Goal: Task Accomplishment & Management: Complete application form

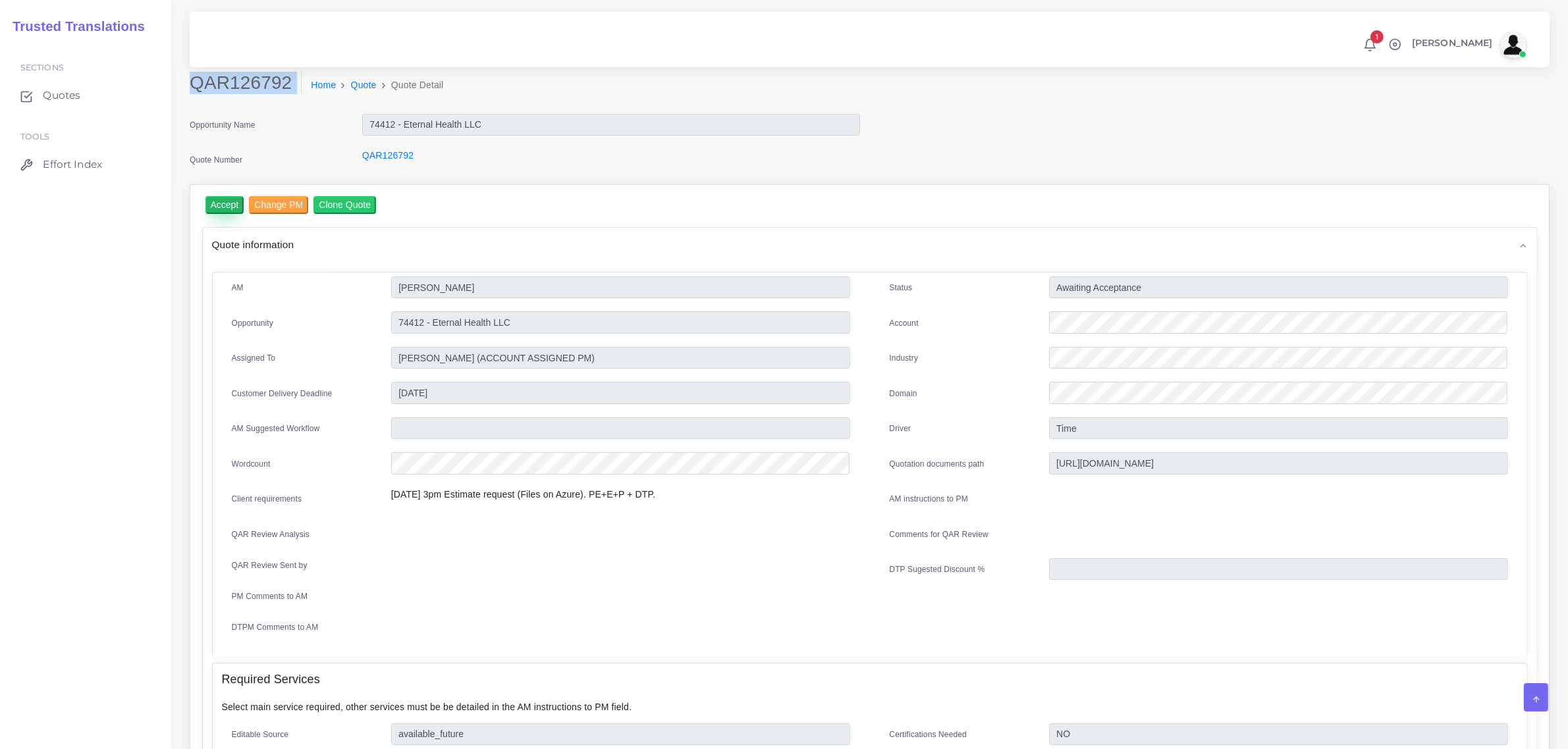
click at [219, 201] on input "Accept" at bounding box center [225, 205] width 39 height 18
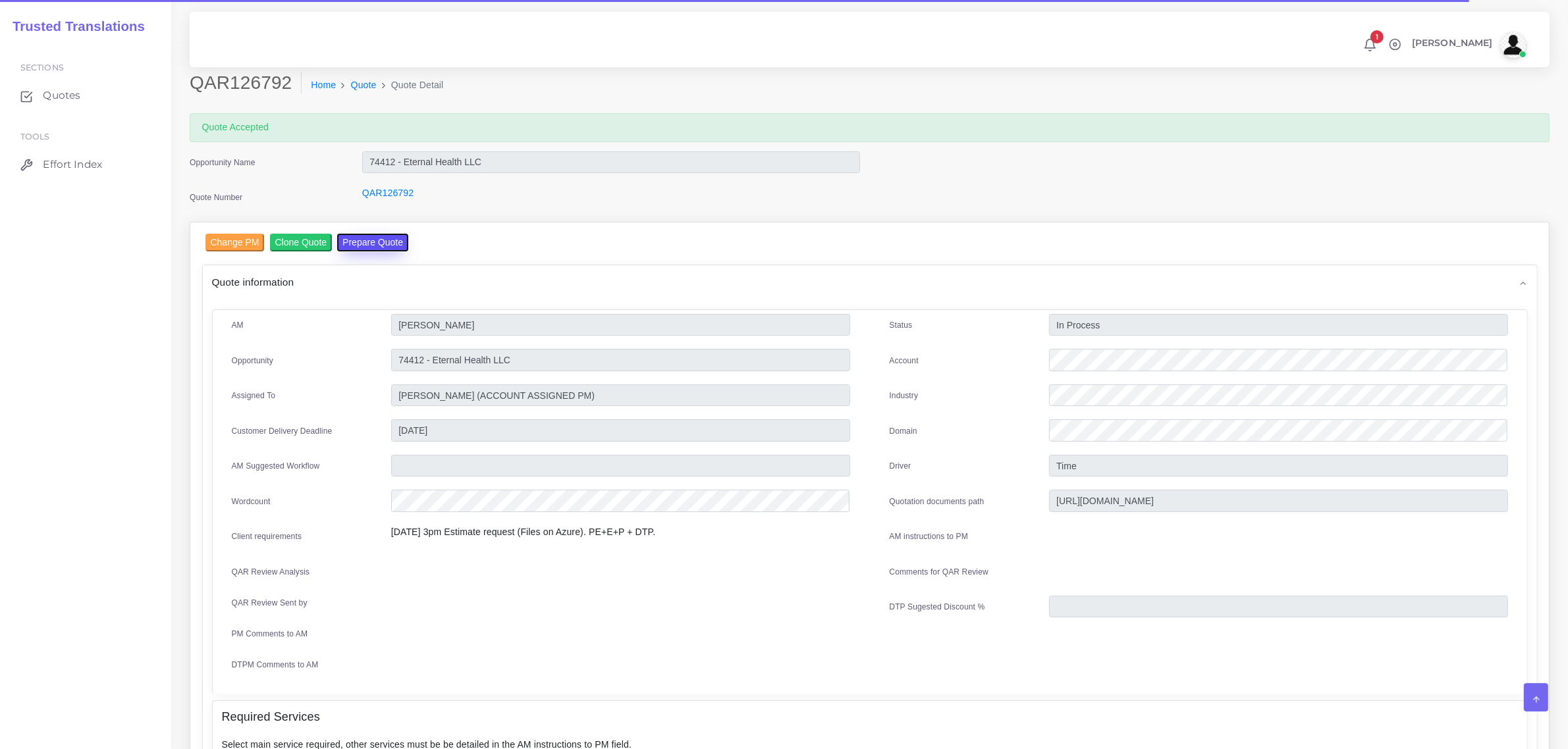
click at [366, 244] on button "Prepare Quote" at bounding box center [373, 242] width 71 height 18
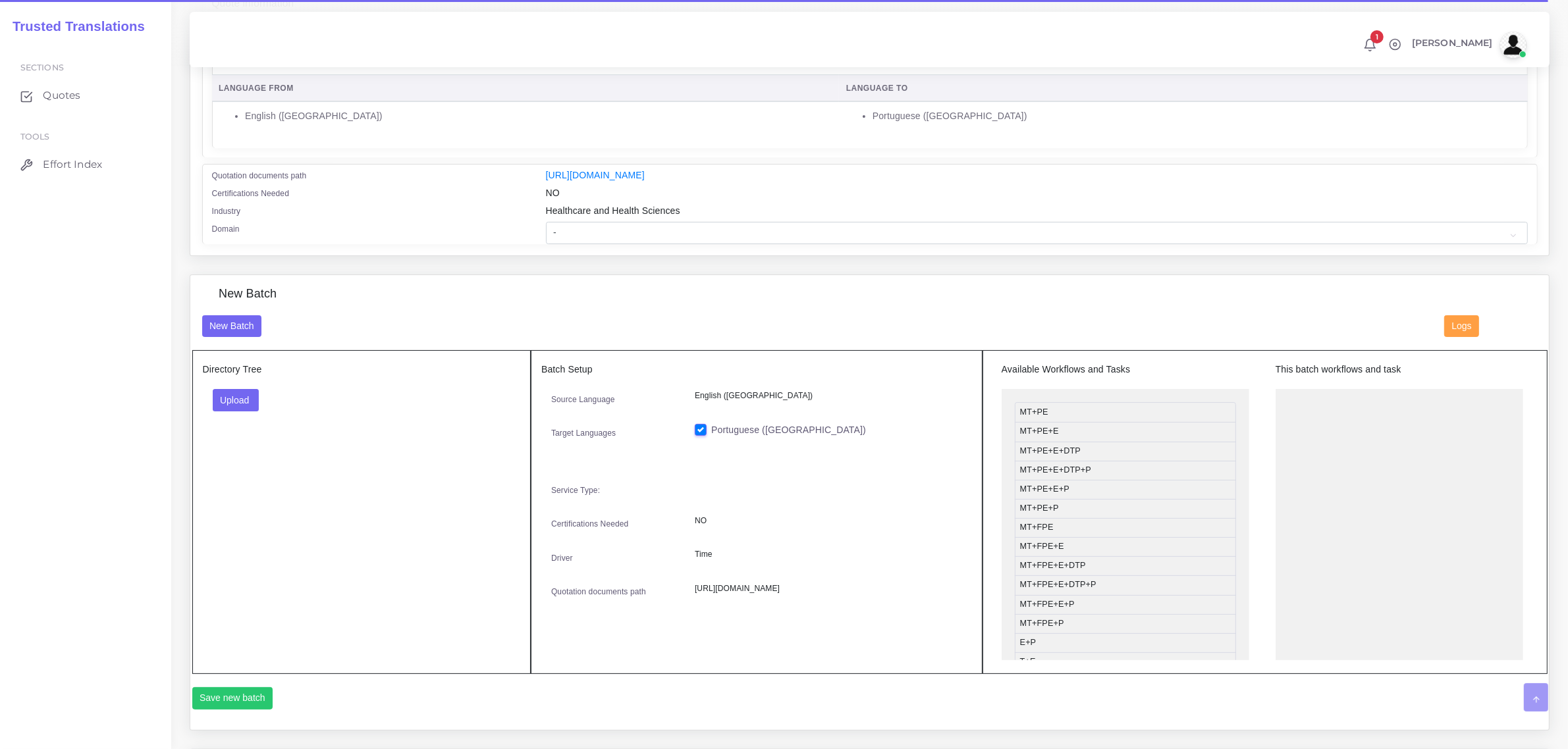
scroll to position [247, 0]
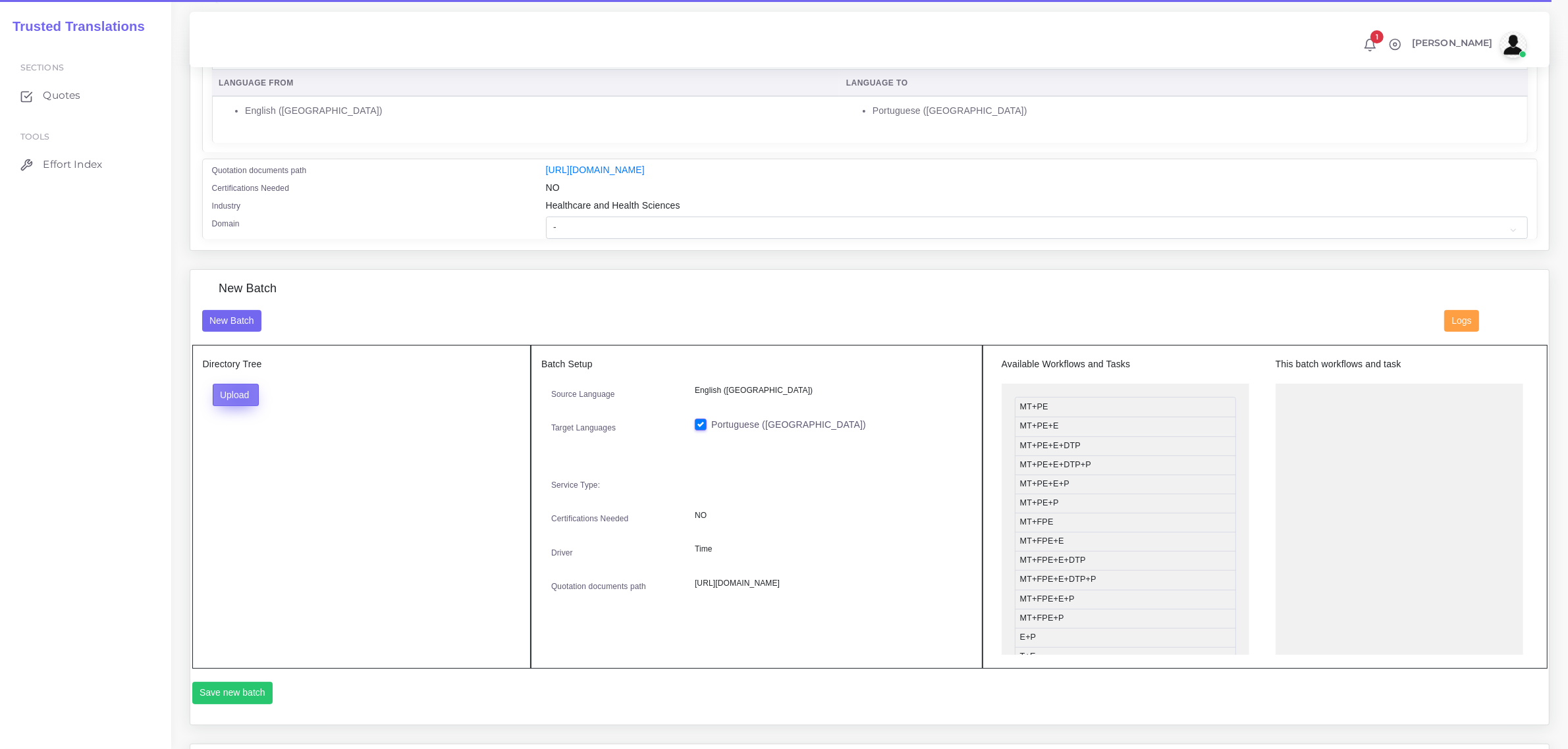
click at [241, 392] on button "Upload" at bounding box center [236, 395] width 47 height 22
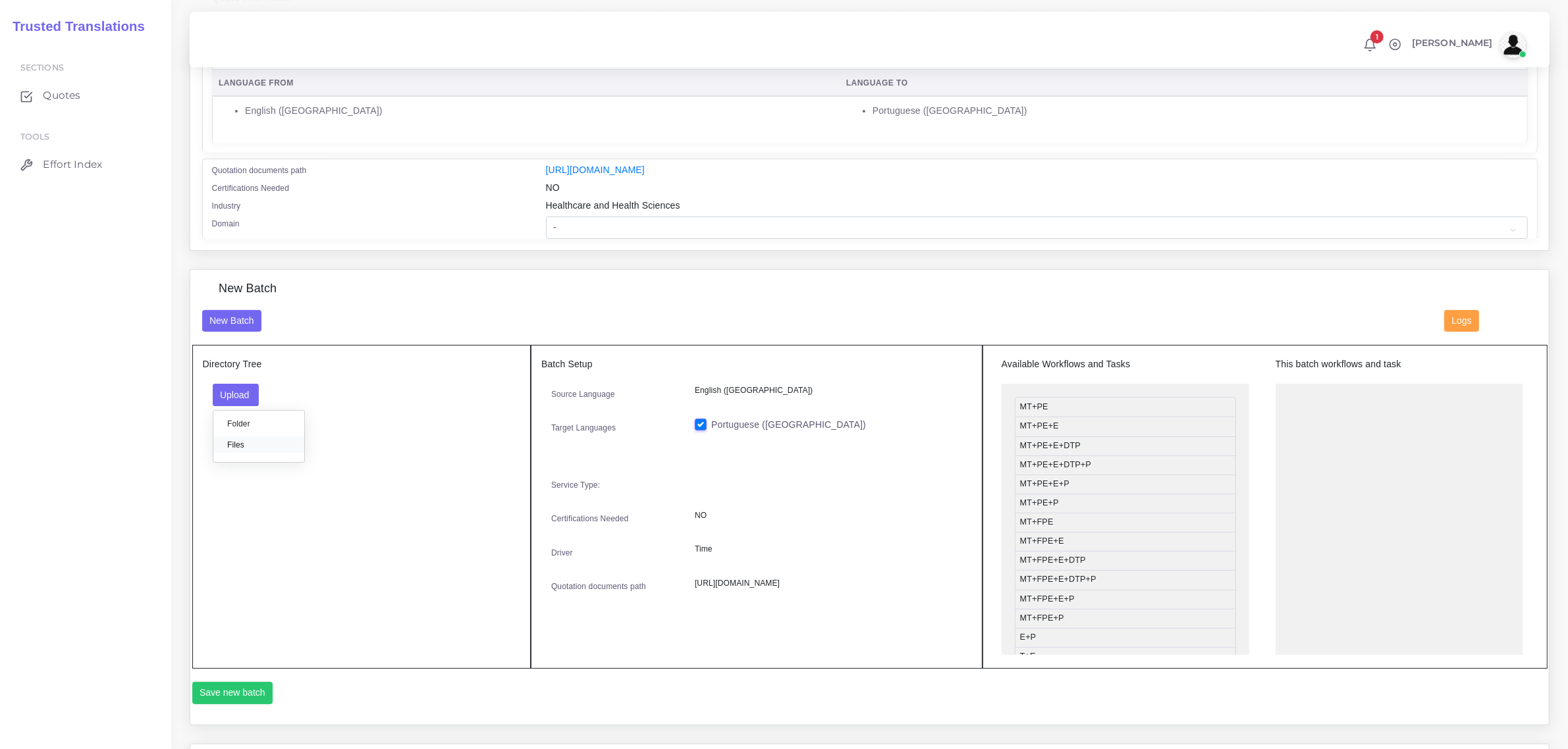
click at [252, 445] on label "Files" at bounding box center [259, 445] width 91 height 17
drag, startPoint x: 1101, startPoint y: 466, endPoint x: 1364, endPoint y: 400, distance: 271.2
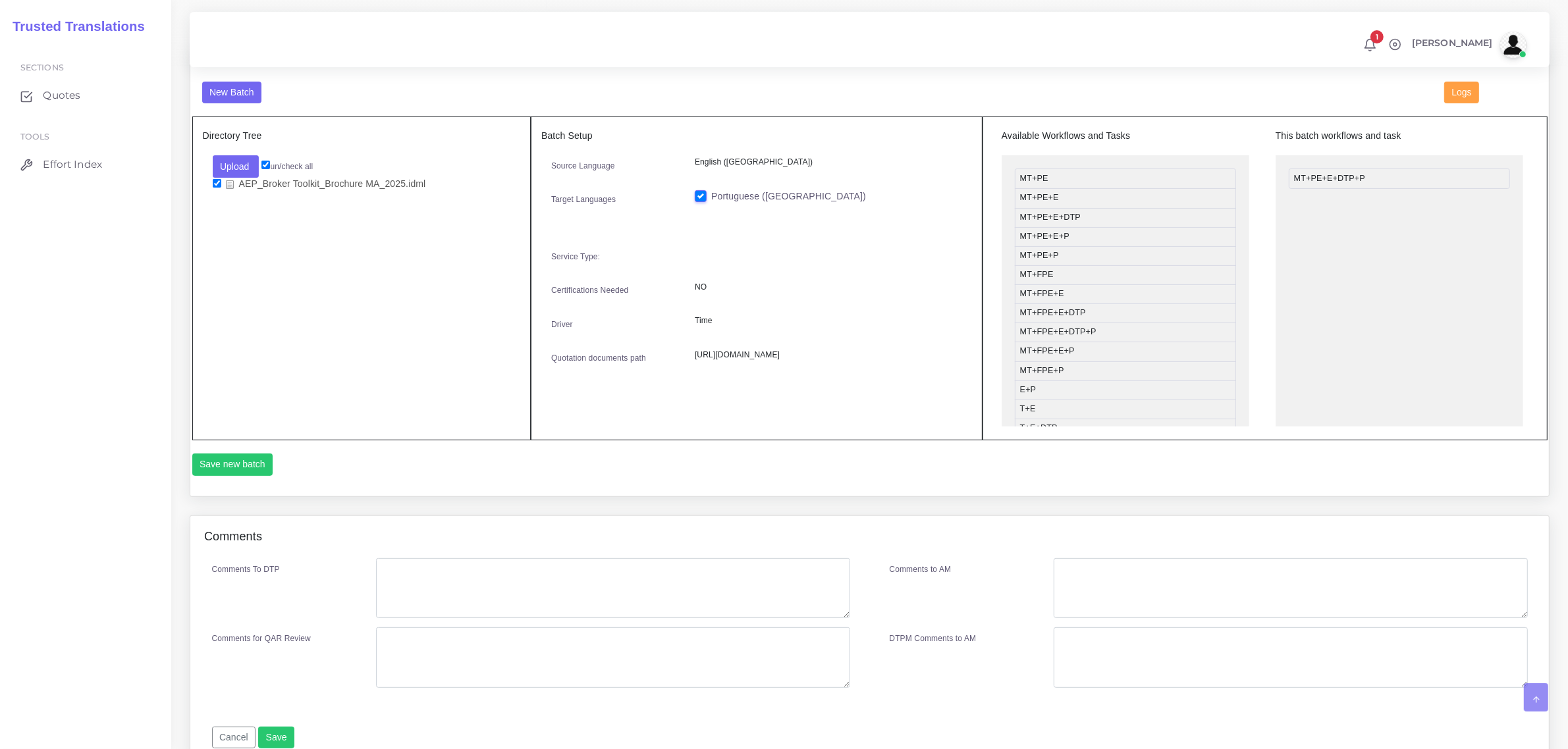
scroll to position [494, 0]
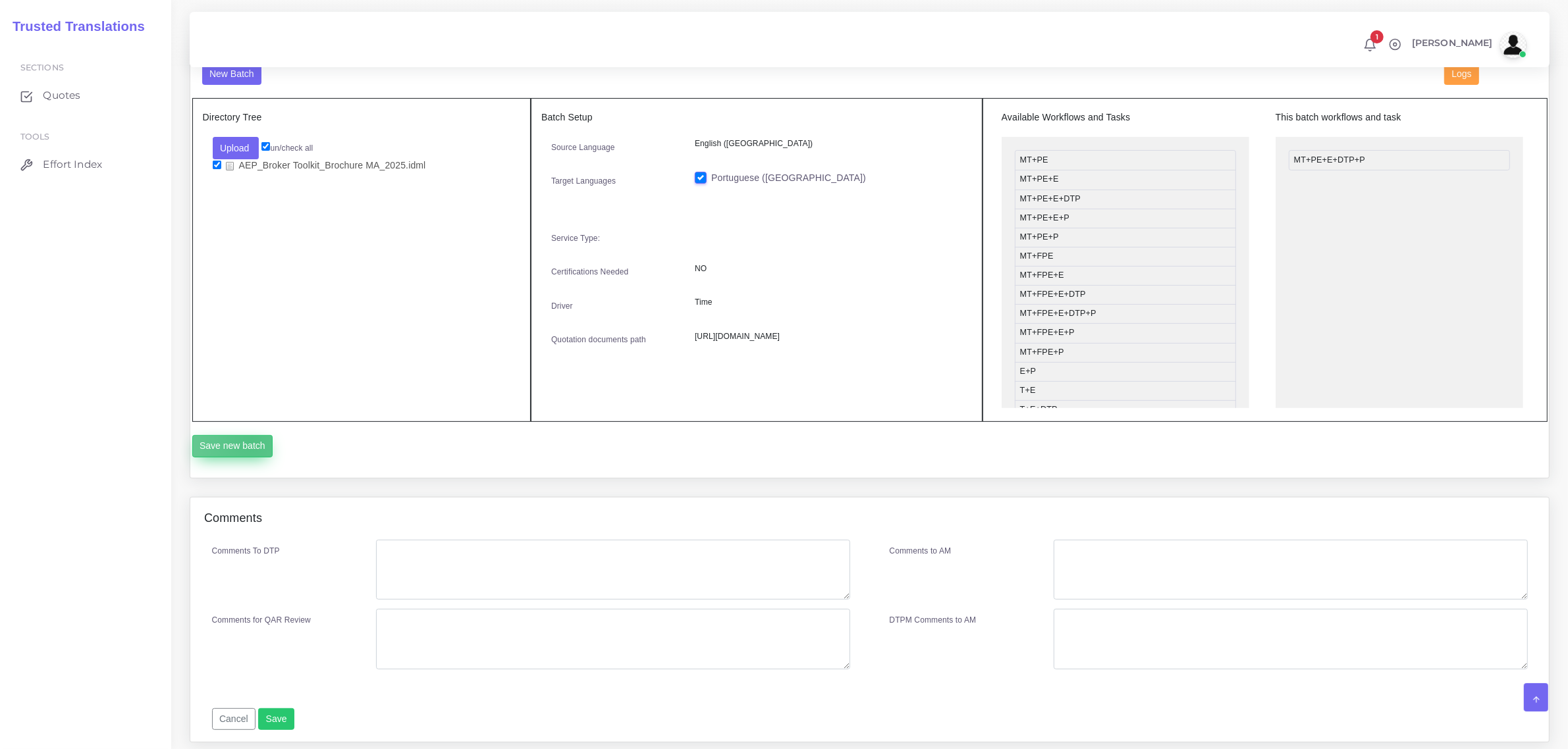
click at [252, 439] on button "Save new batch" at bounding box center [233, 446] width 81 height 22
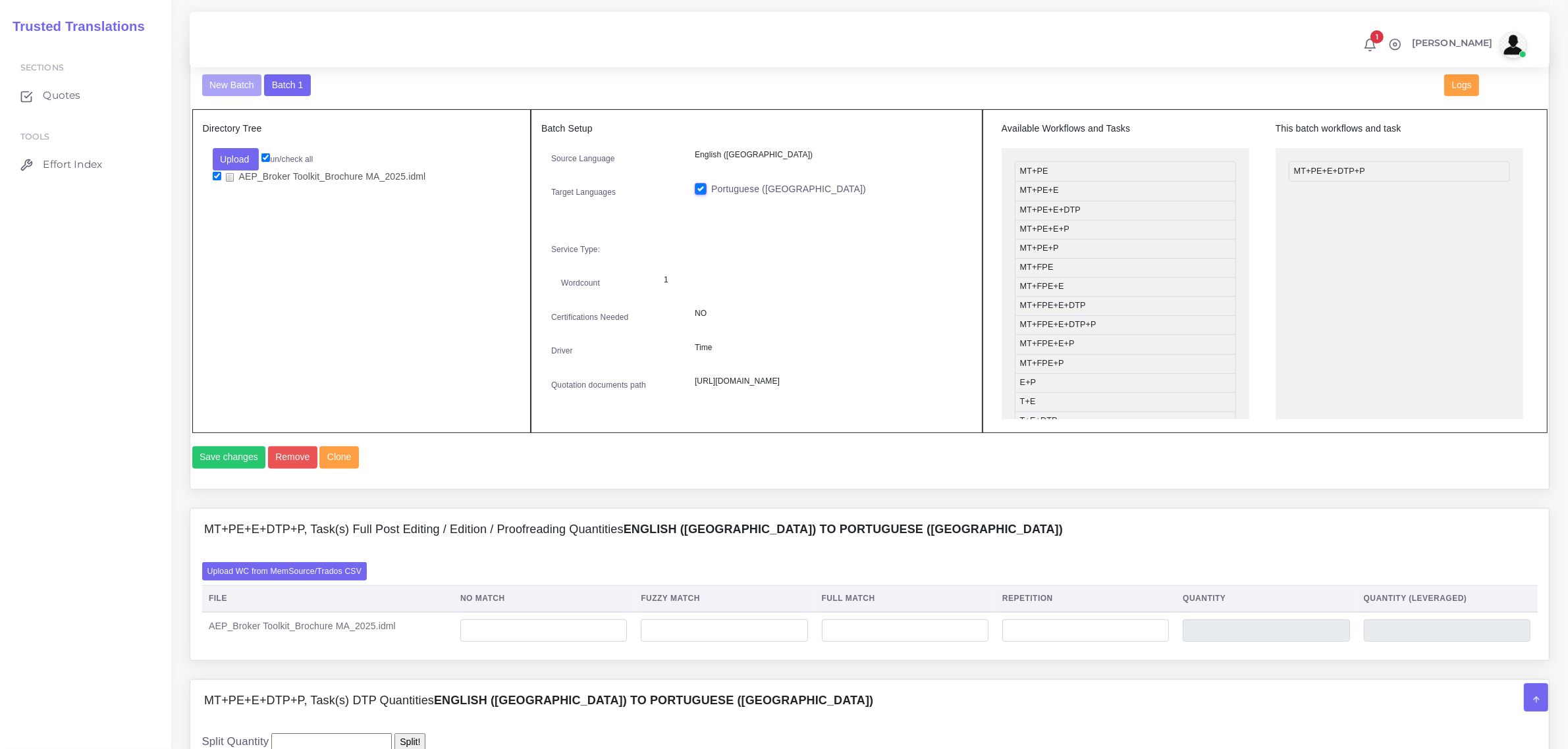
scroll to position [576, 0]
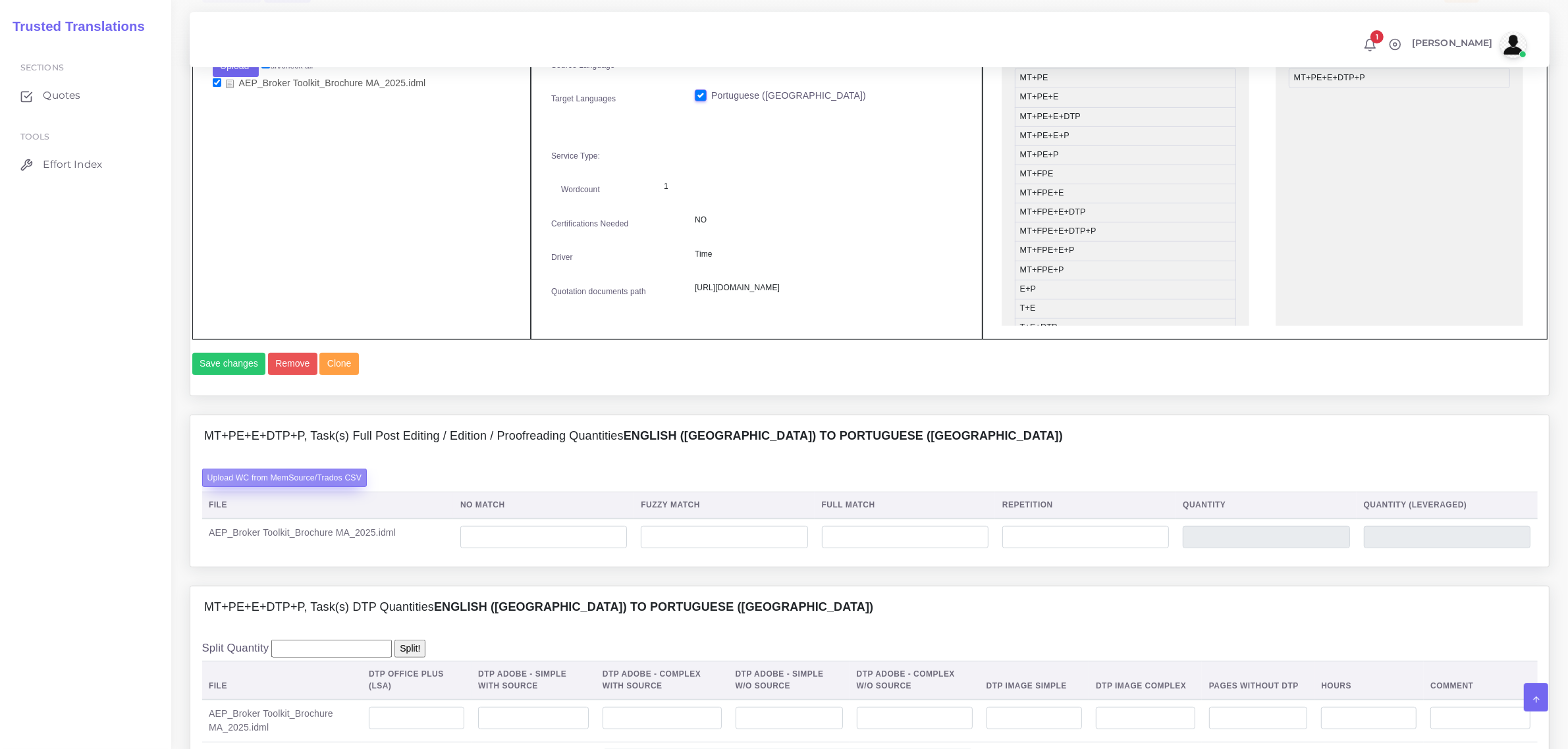
click at [324, 487] on label "Upload WC from MemSource/Trados CSV" at bounding box center [285, 478] width 165 height 18
click at [0, 0] on input "Upload WC from MemSource/Trados CSV" at bounding box center [0, 0] width 0 height 0
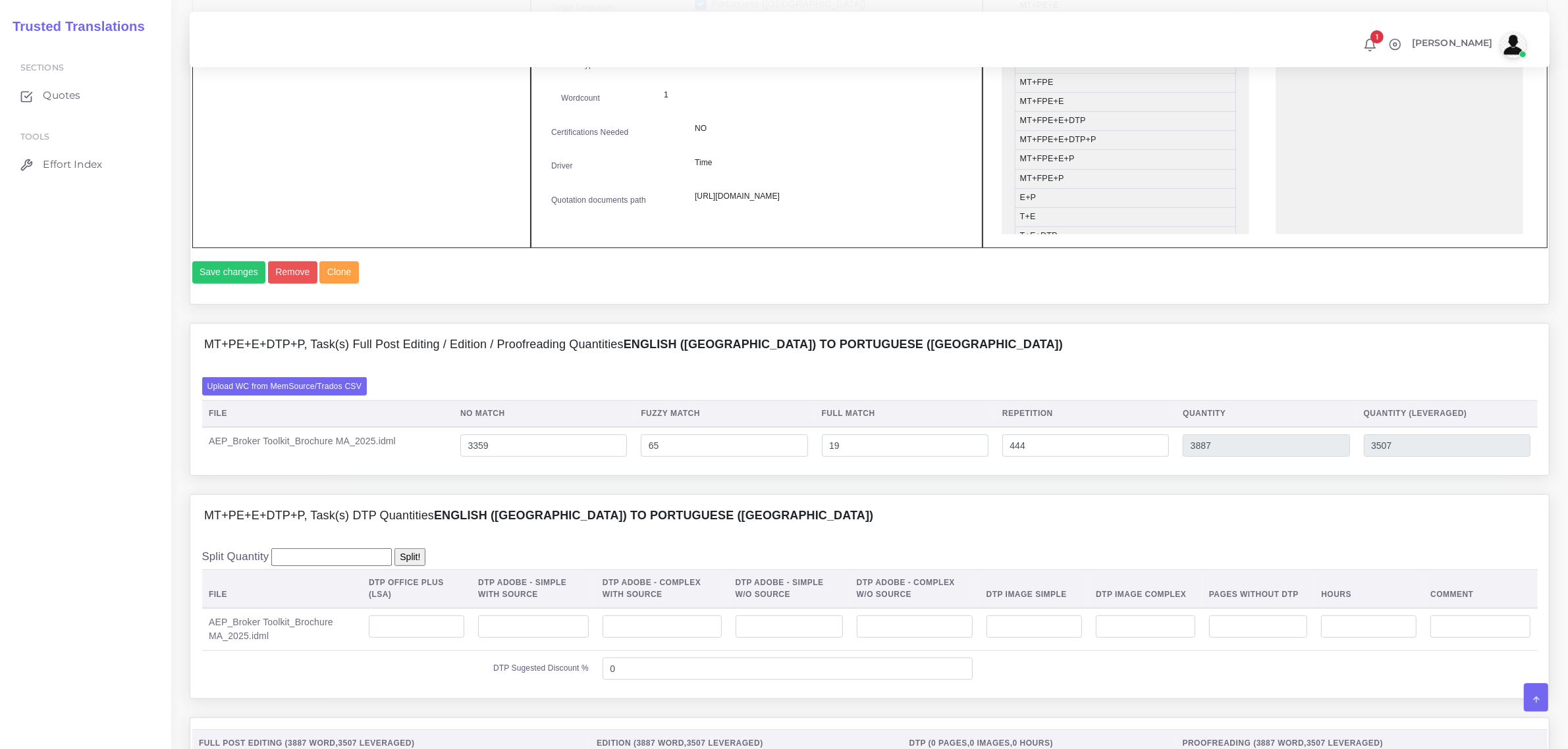
scroll to position [740, 0]
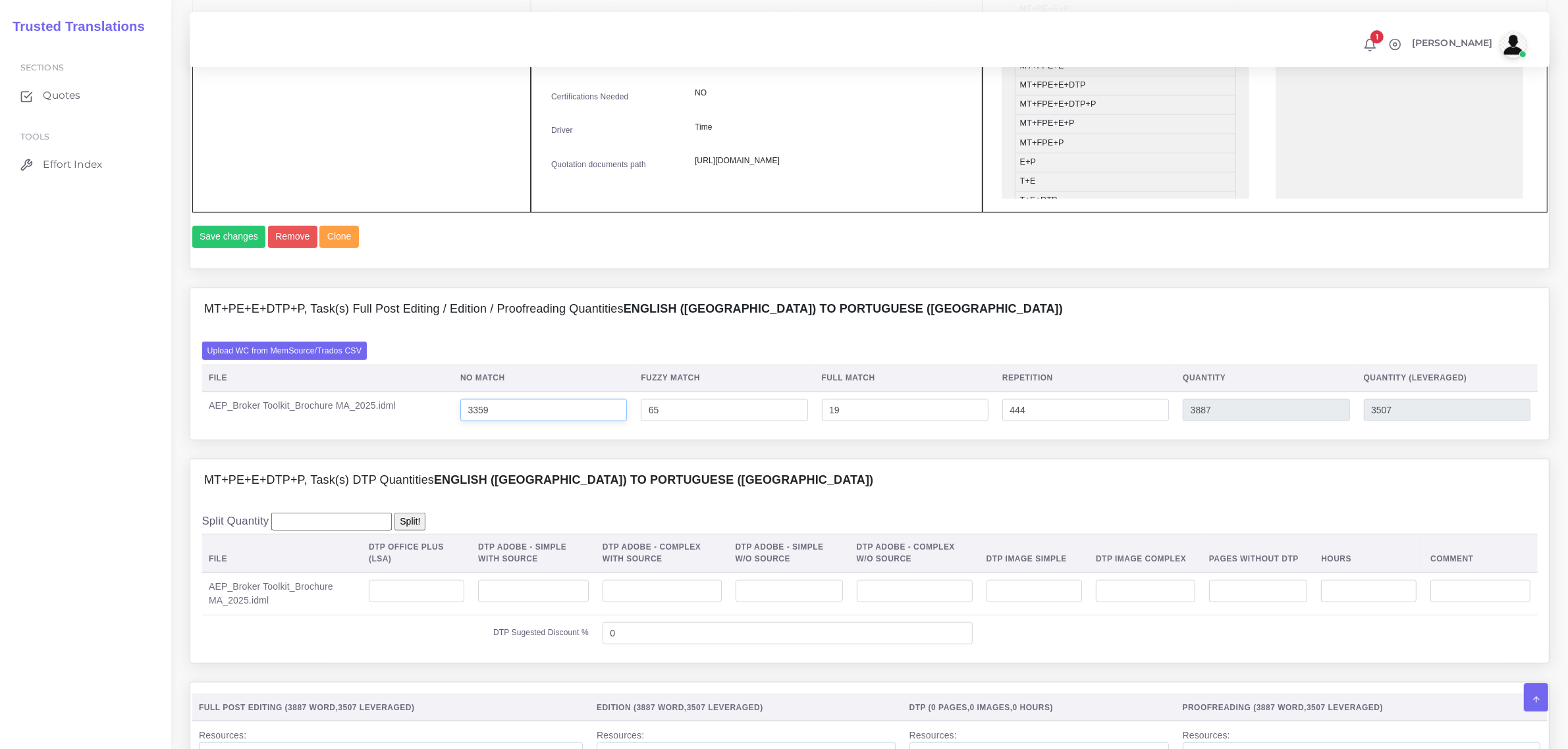
click at [486, 421] on input "3359" at bounding box center [544, 410] width 167 height 22
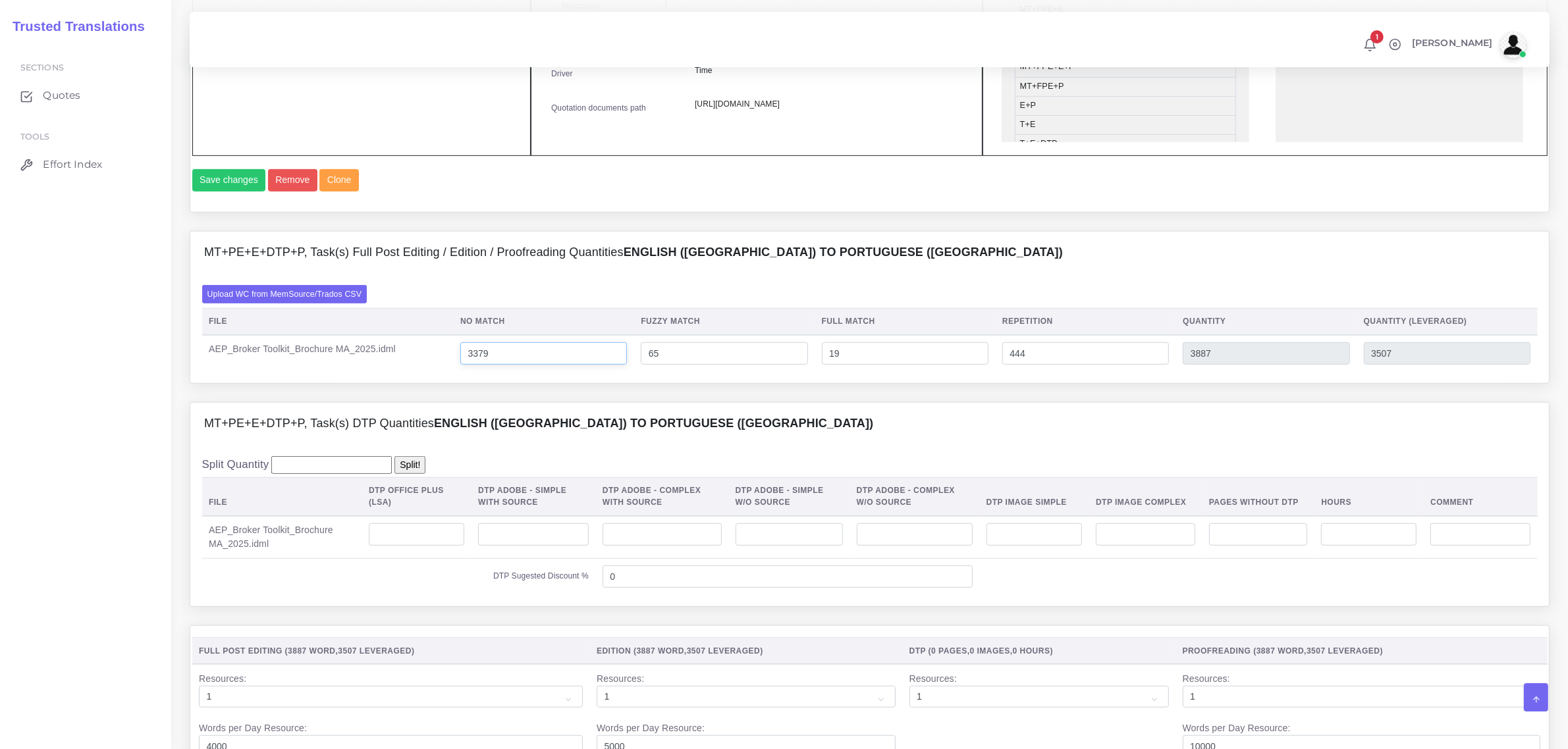
scroll to position [823, 0]
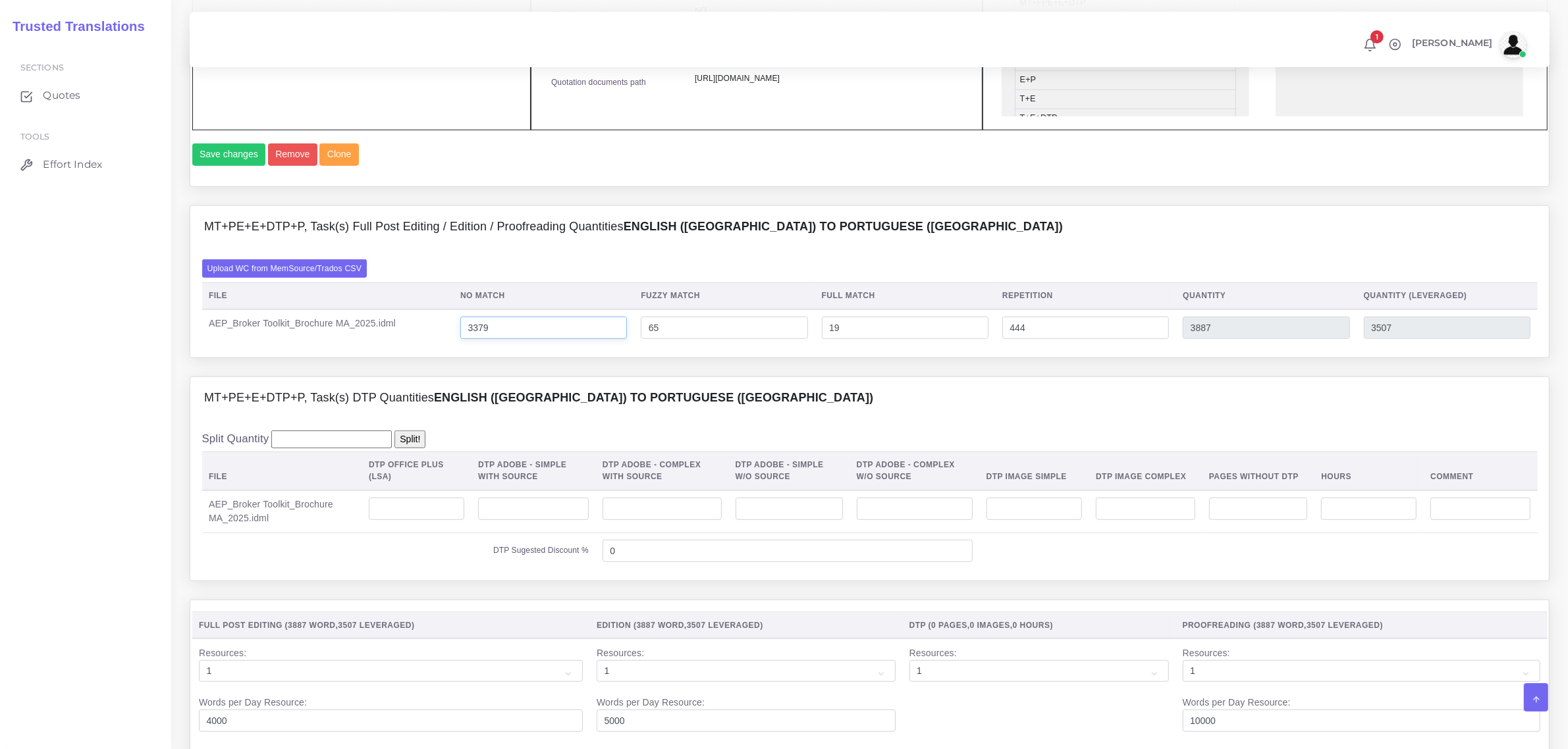
type input "3379"
type input "3907"
type input "3527"
click at [649, 520] on input "number" at bounding box center [662, 509] width 119 height 22
type input "11"
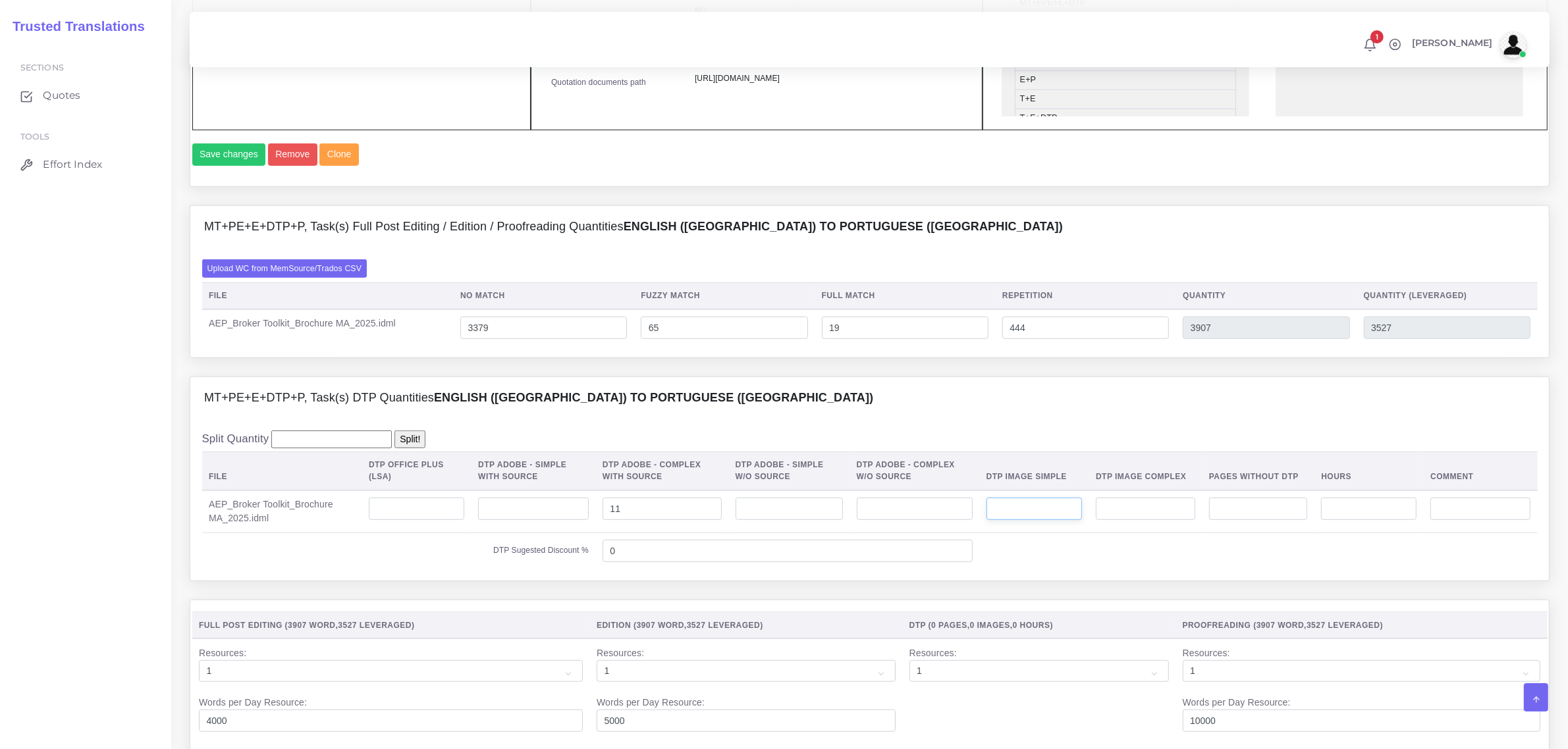
click at [1075, 520] on input "number" at bounding box center [1034, 509] width 96 height 22
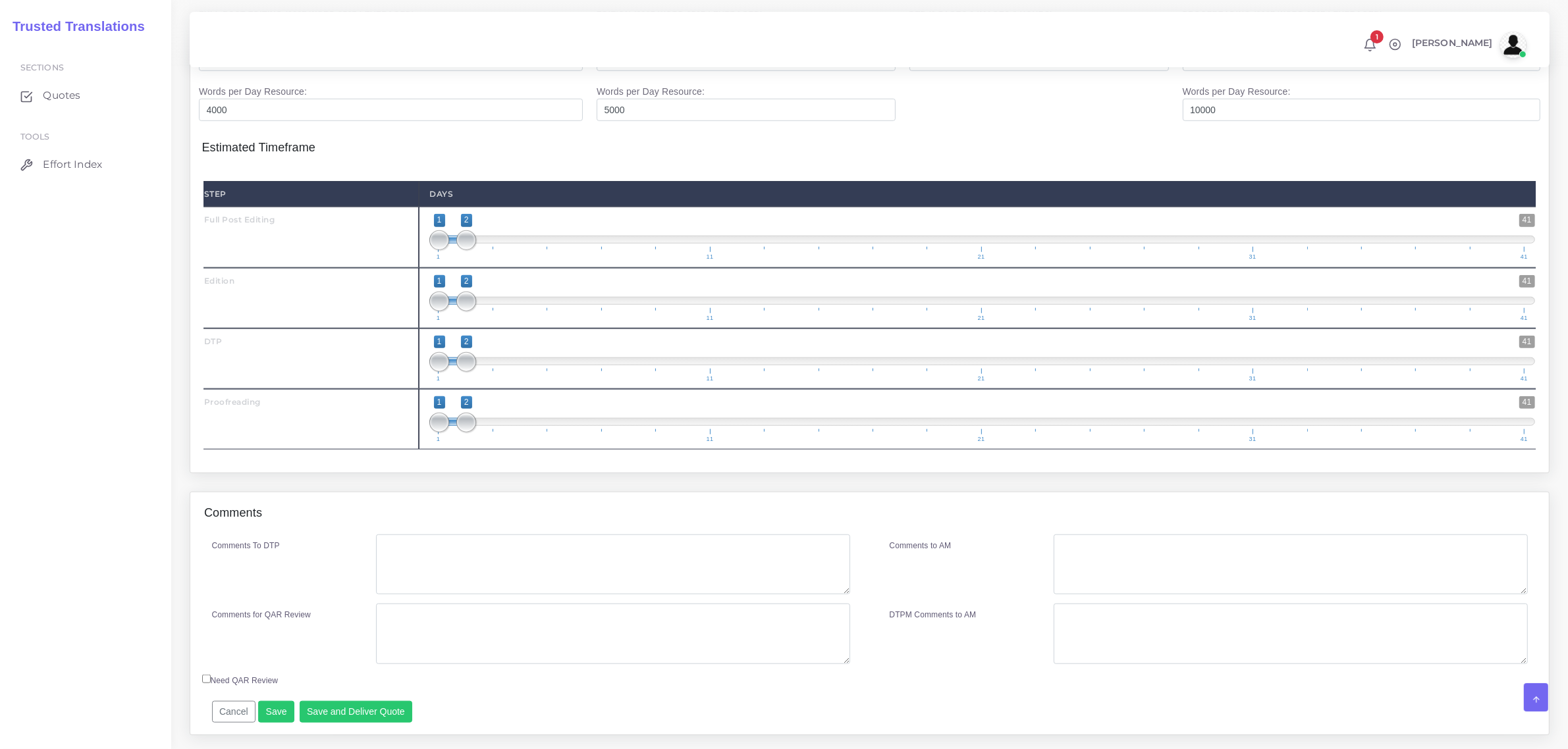
scroll to position [1481, 0]
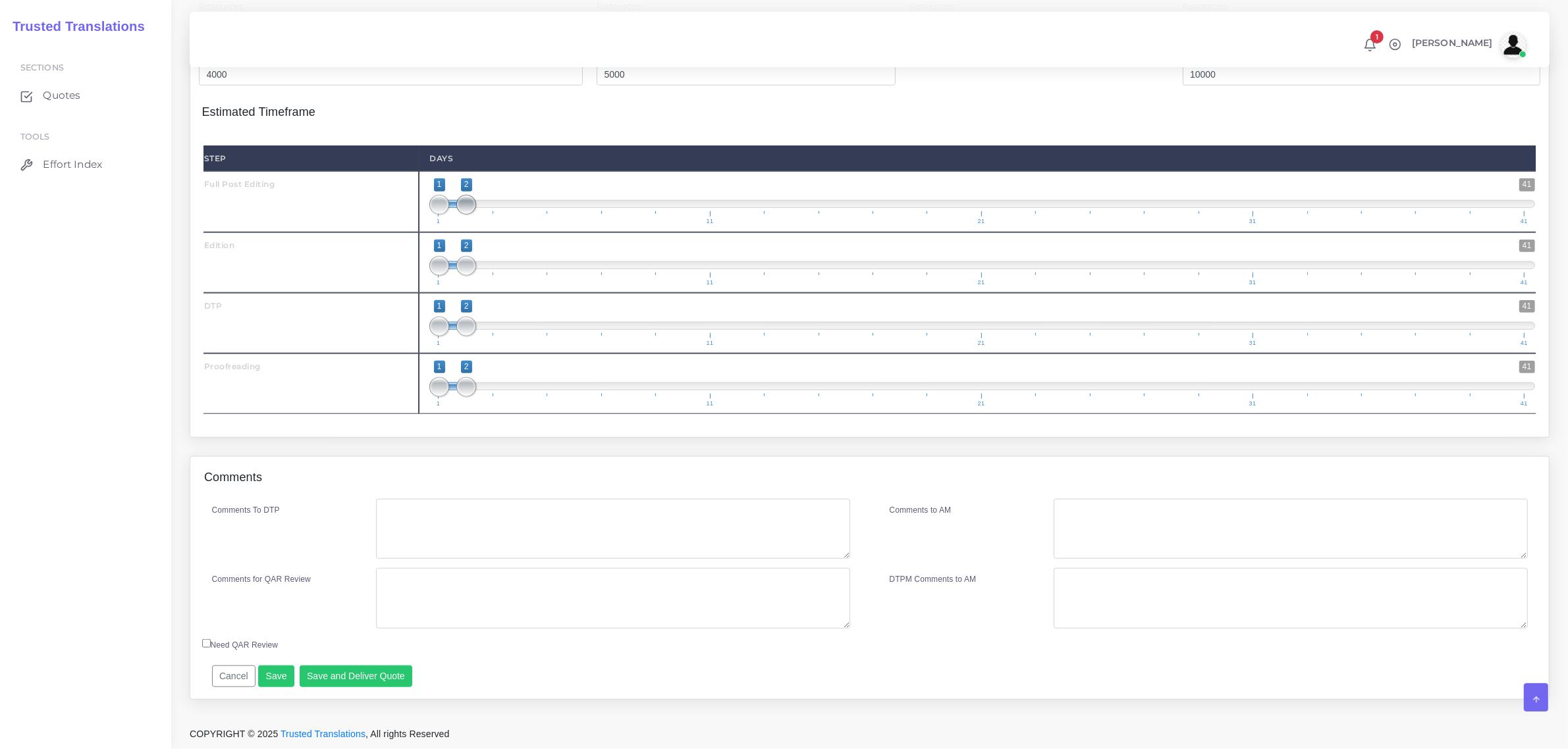
type input "1"
type input "1;1"
drag, startPoint x: 466, startPoint y: 218, endPoint x: 436, endPoint y: 219, distance: 30.0
click at [436, 215] on span at bounding box center [439, 205] width 20 height 20
type input "2;2"
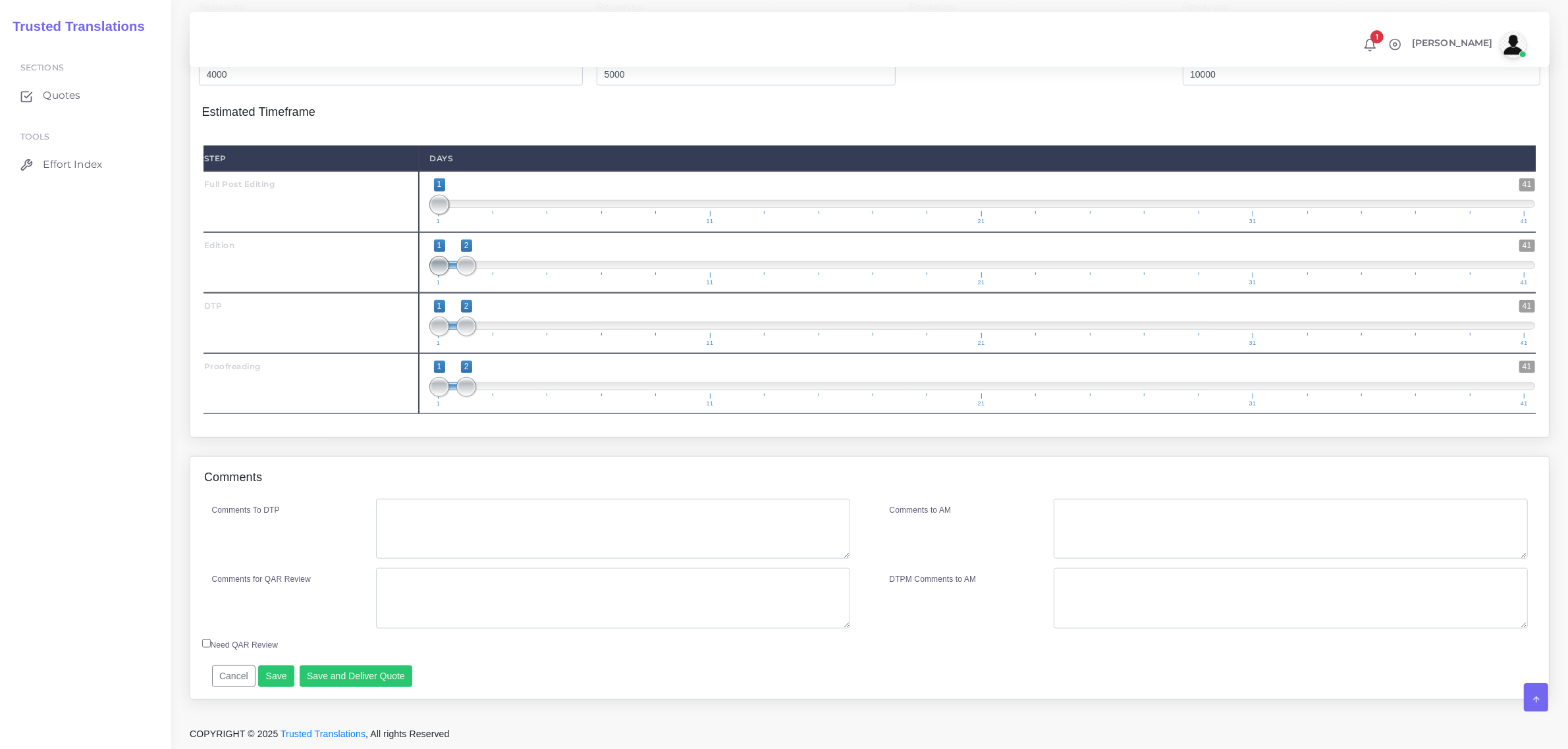
drag, startPoint x: 443, startPoint y: 279, endPoint x: 476, endPoint y: 313, distance: 47.4
click at [449, 276] on span at bounding box center [439, 266] width 20 height 20
drag, startPoint x: 466, startPoint y: 329, endPoint x: 485, endPoint y: 334, distance: 19.6
click at [492, 331] on span "1 41 1 3 1 — 3 1 11 21 31 41" at bounding box center [983, 324] width 1106 height 46
type input "3;3"
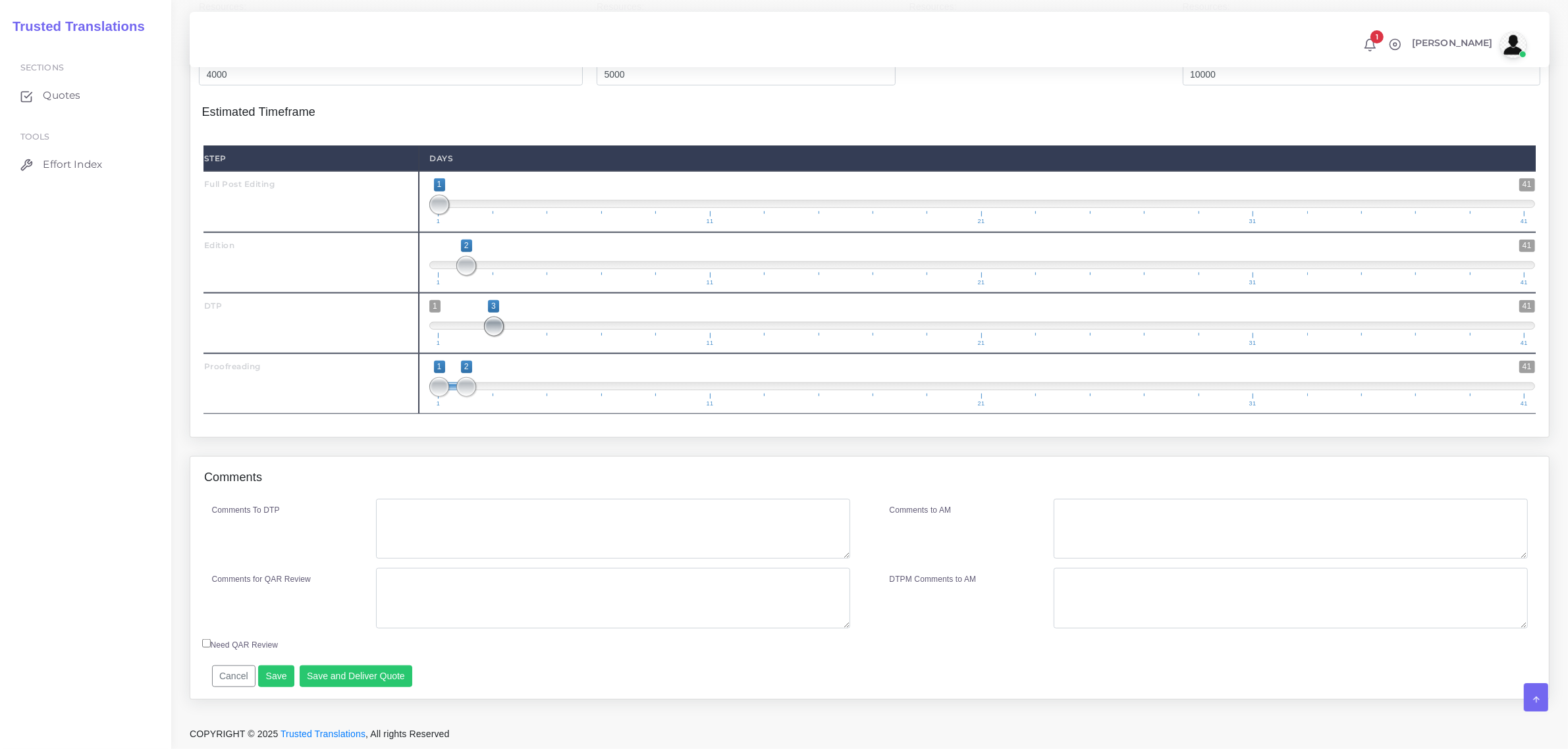
drag, startPoint x: 435, startPoint y: 343, endPoint x: 490, endPoint y: 357, distance: 56.8
click at [490, 346] on span "1 41 3 3 3 — 3 1 11 21 31 41" at bounding box center [983, 324] width 1106 height 46
drag, startPoint x: 463, startPoint y: 403, endPoint x: 544, endPoint y: 416, distance: 82.0
click at [544, 407] on span "1 41 1 5 1 — 5 1 11 21 31 41" at bounding box center [983, 384] width 1106 height 46
drag, startPoint x: 436, startPoint y: 402, endPoint x: 571, endPoint y: 419, distance: 136.1
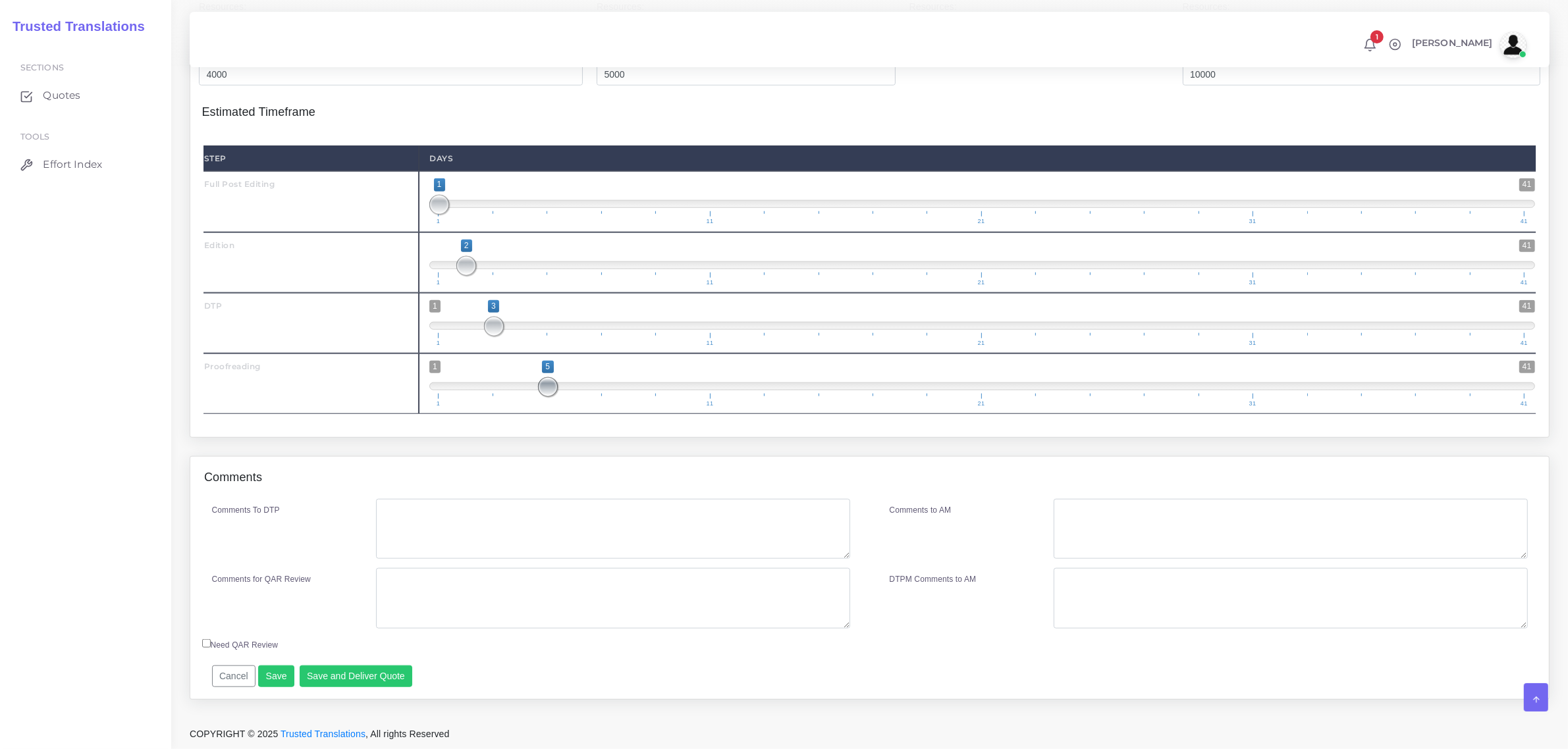
click at [571, 407] on span "1 41 5 5 5 — 5 1 11 21 31 41" at bounding box center [983, 384] width 1106 height 46
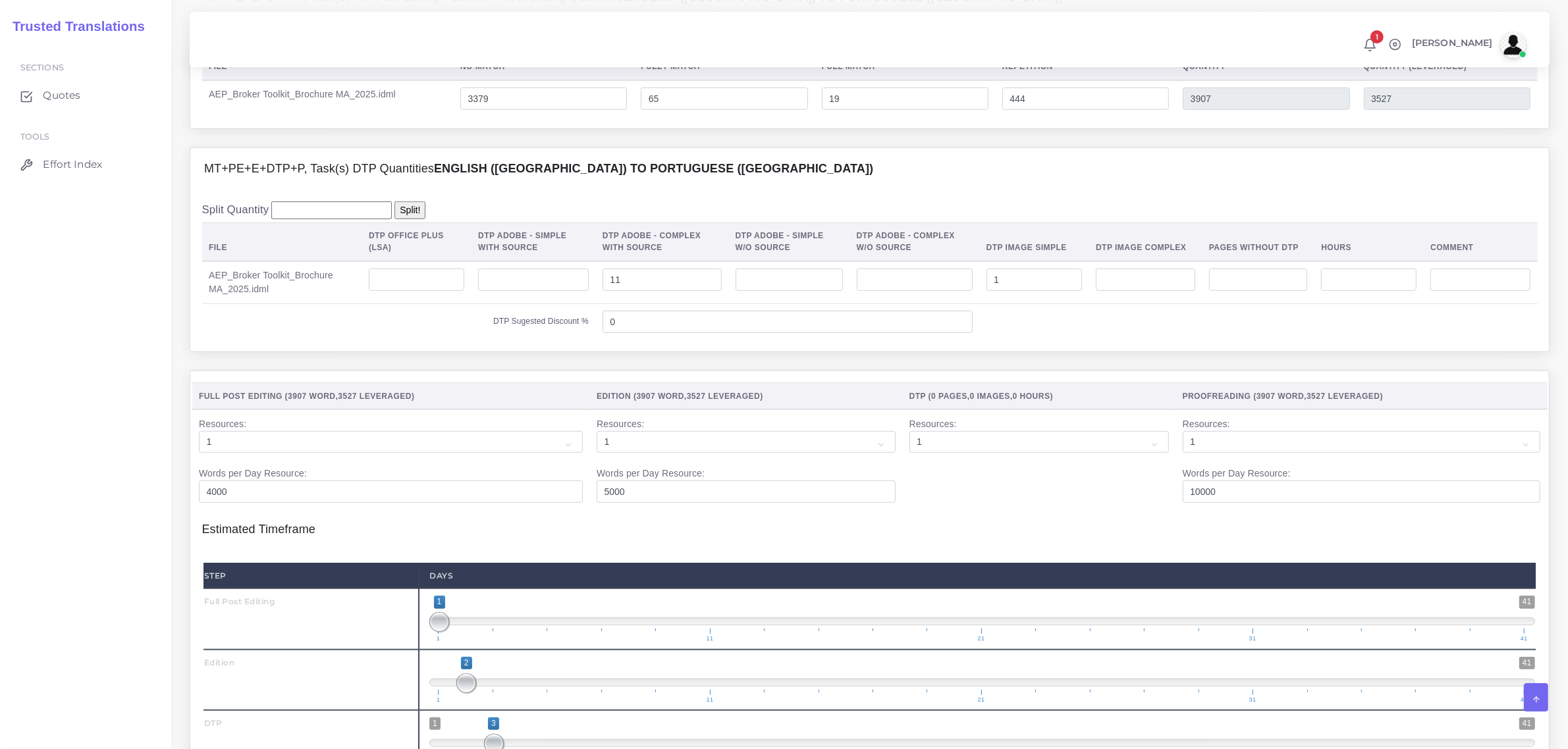
scroll to position [1234, 0]
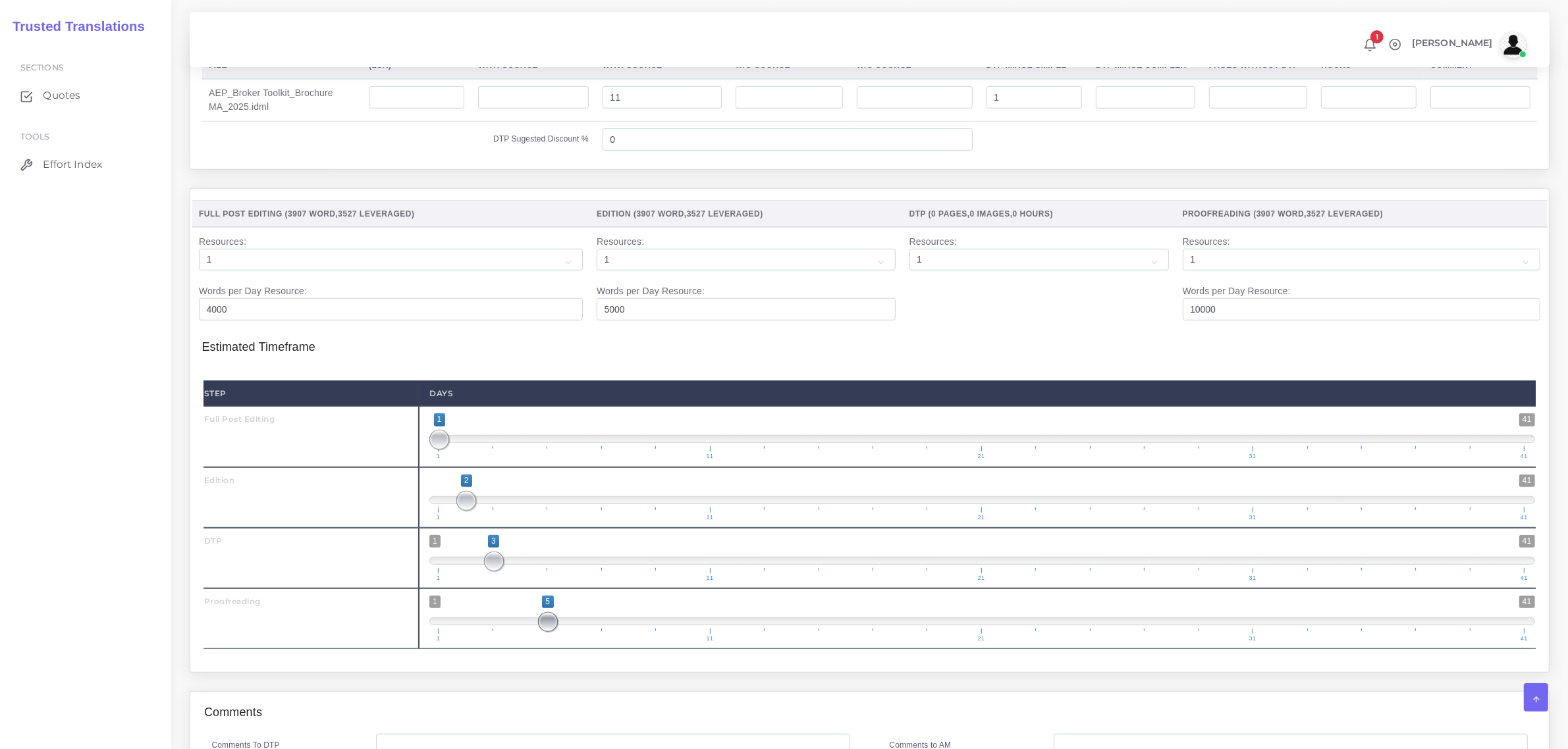
click at [542, 632] on span at bounding box center [548, 622] width 20 height 20
drag, startPoint x: 547, startPoint y: 650, endPoint x: 550, endPoint y: 657, distance: 7.6
click at [566, 642] on span "1 41 5 5 5 — 5 1 11 21 31 41" at bounding box center [983, 619] width 1106 height 46
drag, startPoint x: 547, startPoint y: 652, endPoint x: 533, endPoint y: 647, distance: 14.9
click at [527, 632] on span at bounding box center [521, 622] width 20 height 20
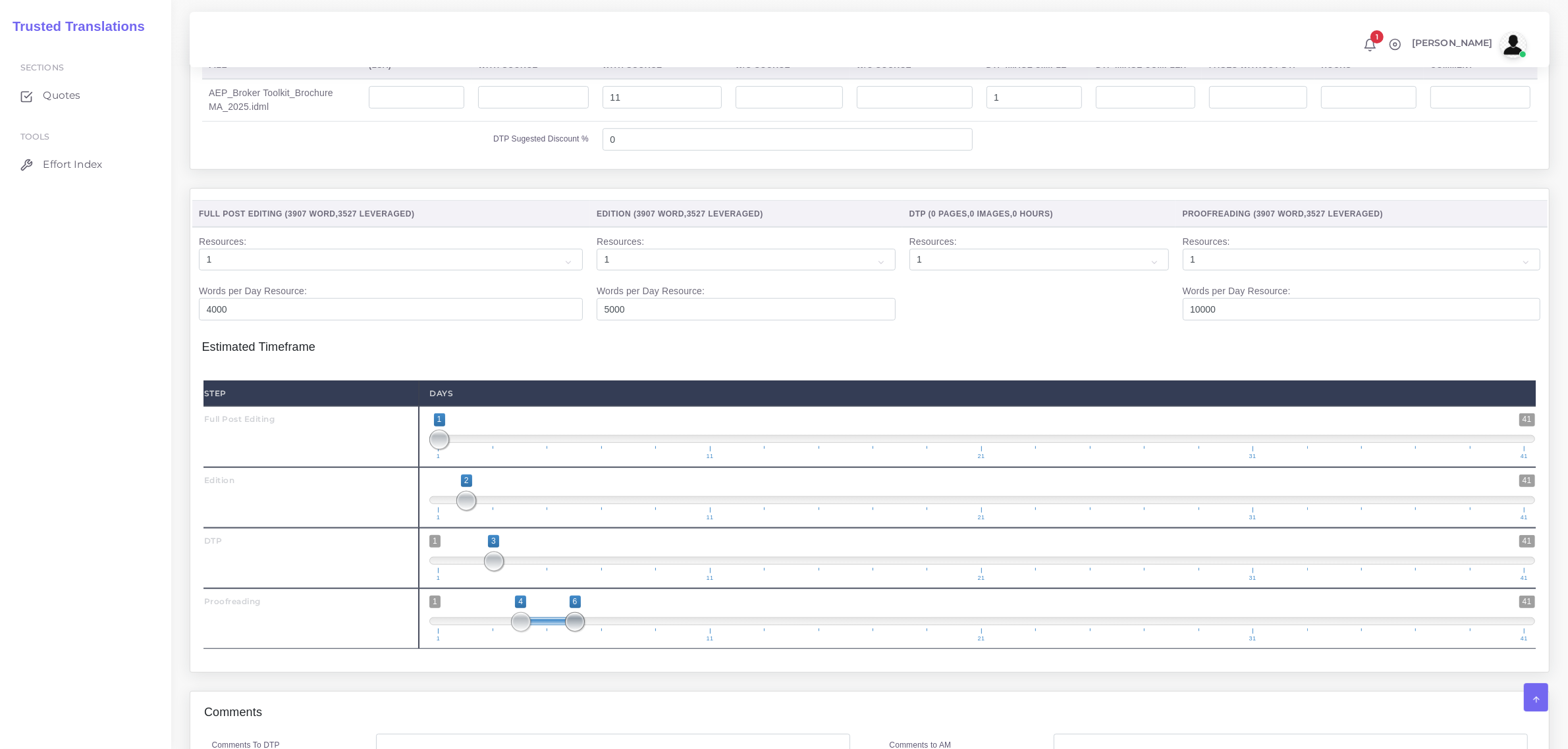
drag, startPoint x: 545, startPoint y: 647, endPoint x: 540, endPoint y: 653, distance: 7.8
click at [565, 632] on span at bounding box center [575, 622] width 20 height 20
drag, startPoint x: 547, startPoint y: 649, endPoint x: 564, endPoint y: 645, distance: 17.5
click at [564, 642] on span "1 41 4 6 4 — 6 1 11 21 31 41" at bounding box center [983, 619] width 1106 height 46
type input "6;6"
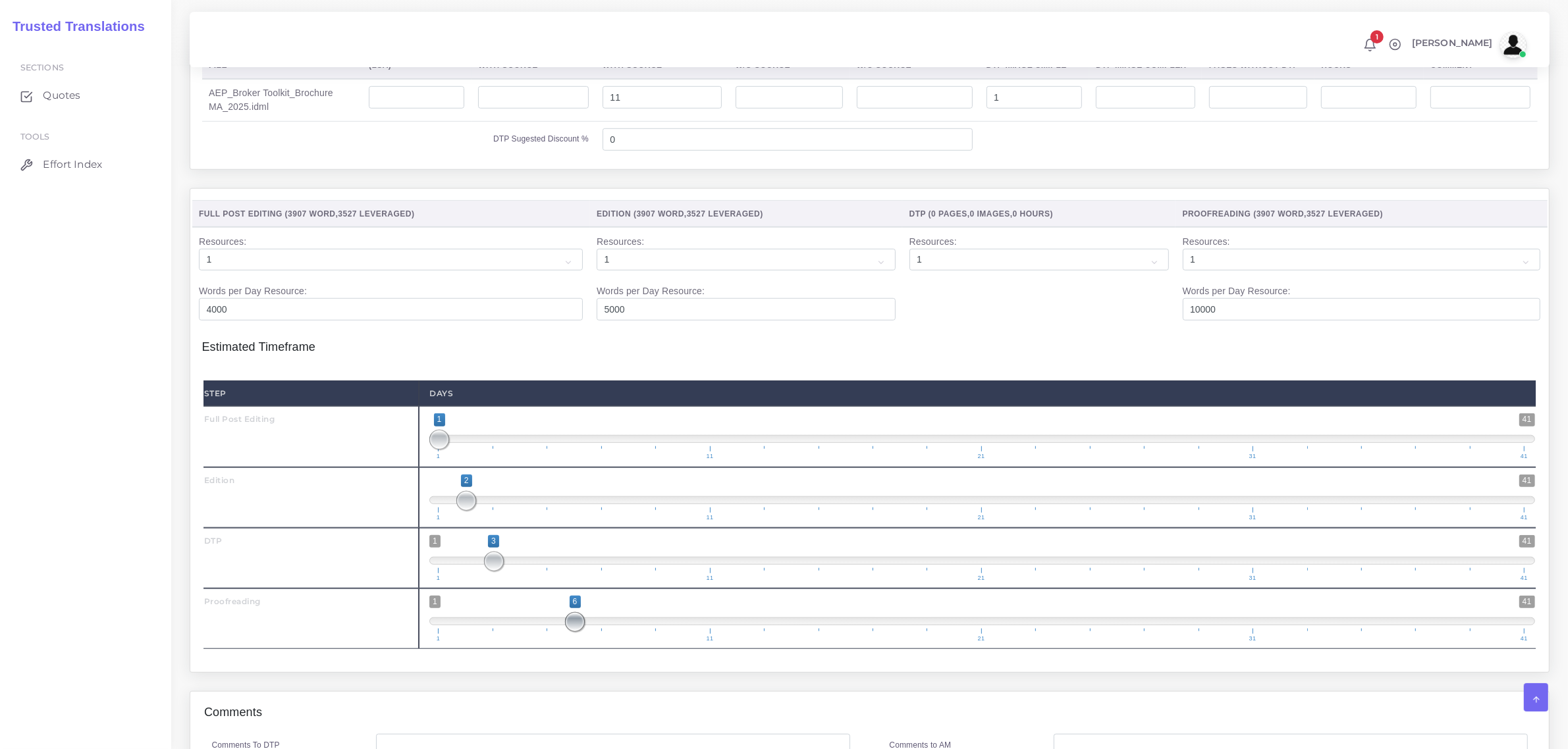
drag, startPoint x: 547, startPoint y: 649, endPoint x: 585, endPoint y: 643, distance: 38.5
click at [580, 632] on span at bounding box center [575, 622] width 20 height 20
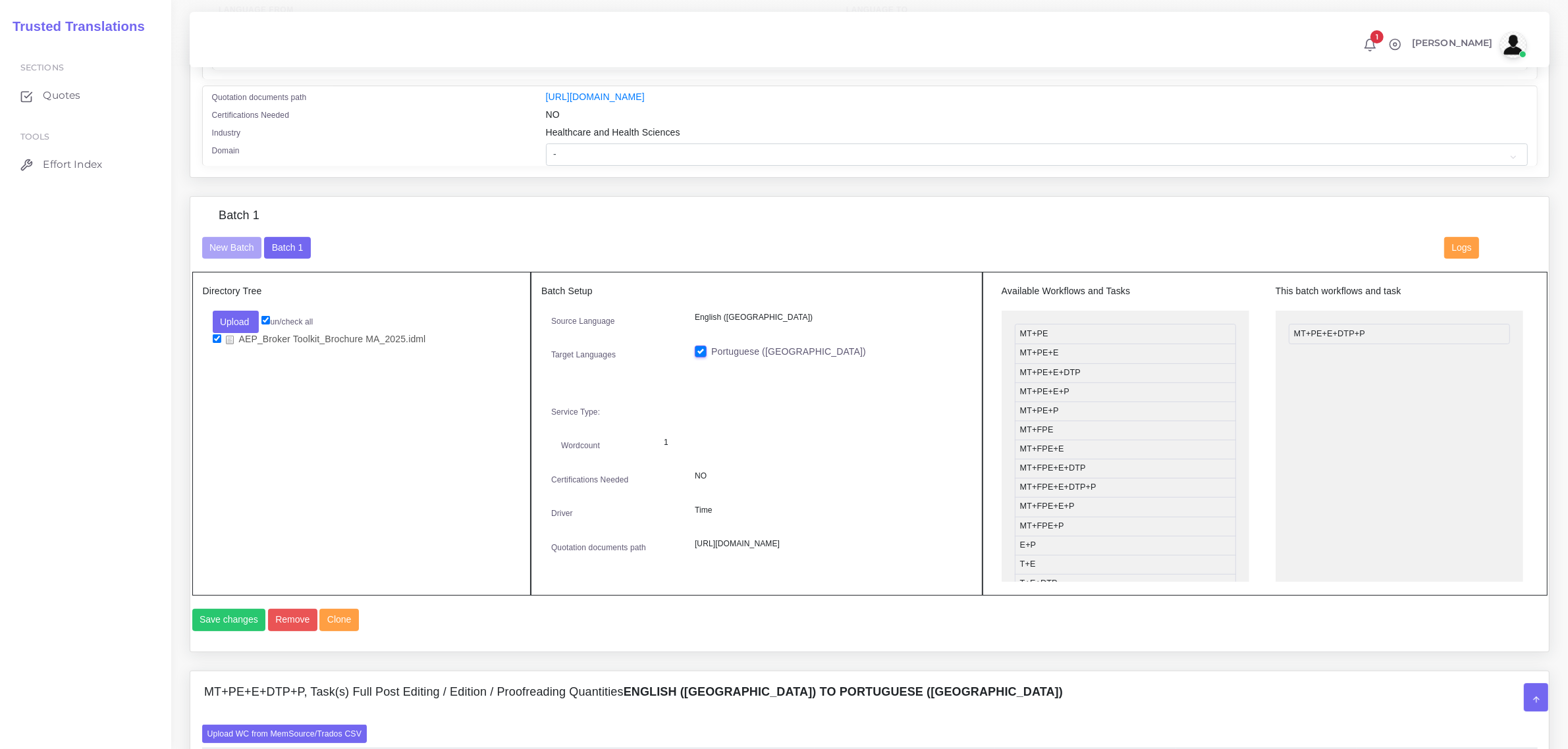
scroll to position [329, 0]
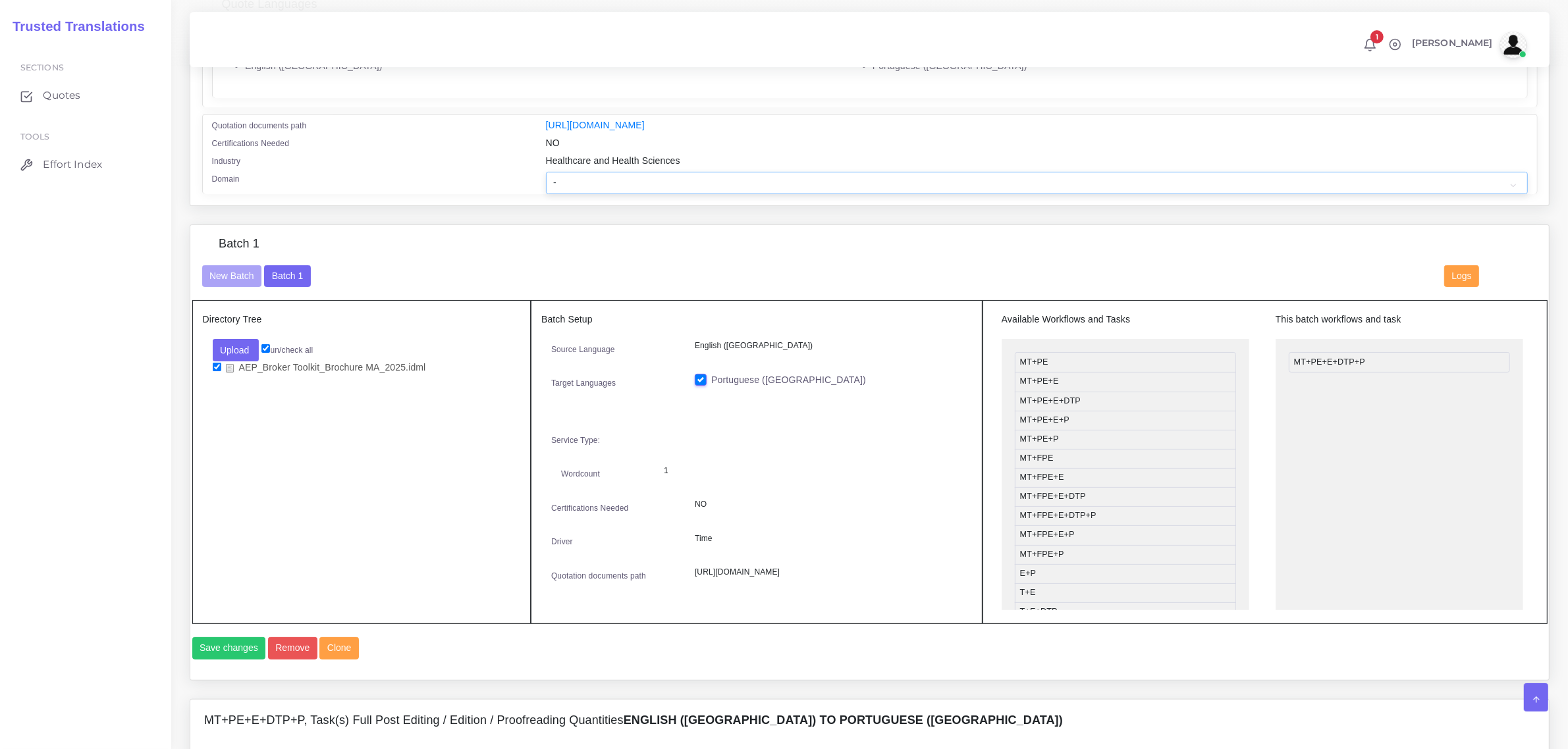
click at [568, 176] on select "- Advertising and Media Agriculture, Forestry and Fishing Architecture, Buildin…" at bounding box center [1037, 183] width 982 height 22
select select "Healthcare and Health Sciences"
click at [546, 172] on select "- Advertising and Media Agriculture, Forestry and Fishing Architecture, Buildin…" at bounding box center [1037, 183] width 982 height 22
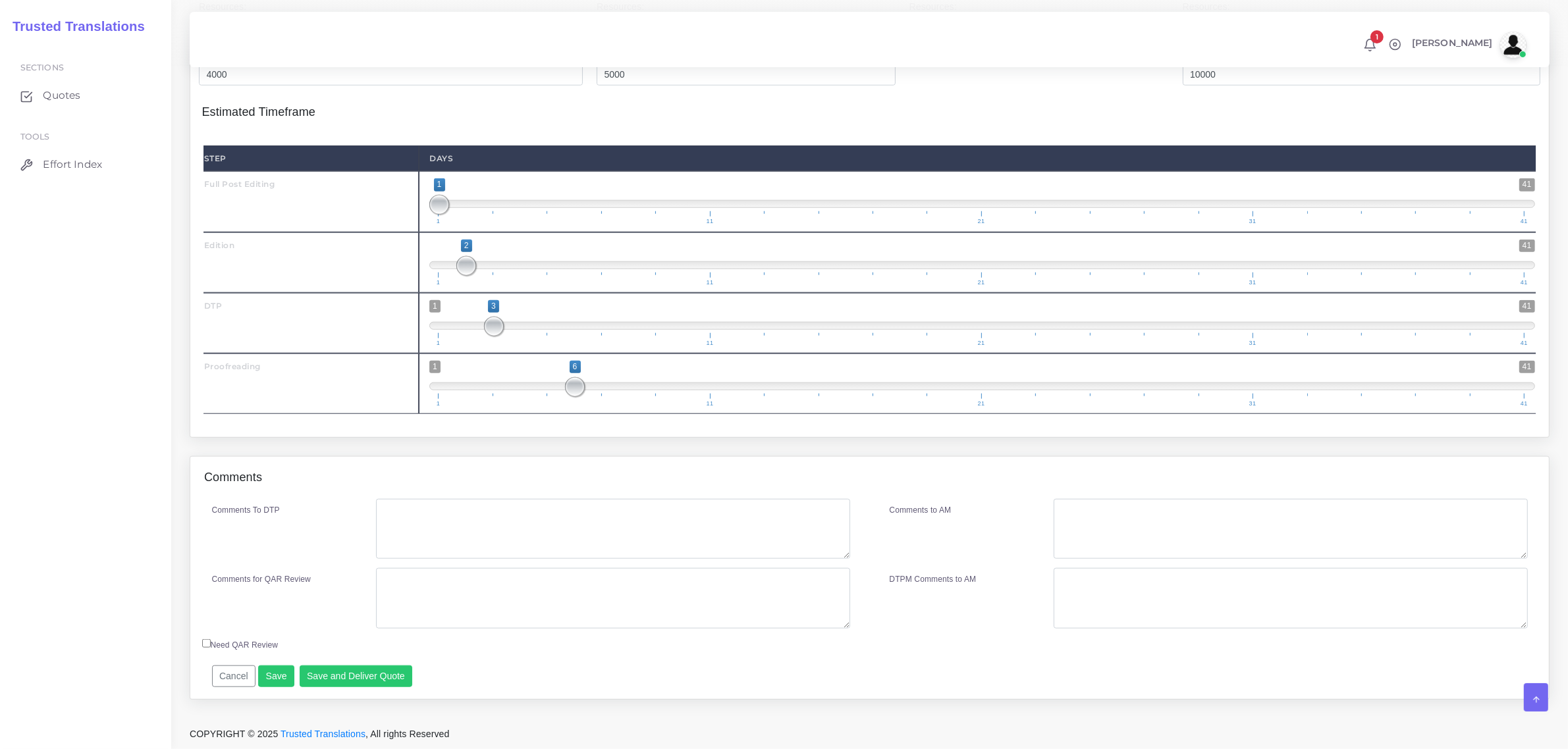
scroll to position [1499, 0]
click at [372, 675] on button "Save and Deliver Quote" at bounding box center [356, 677] width 113 height 22
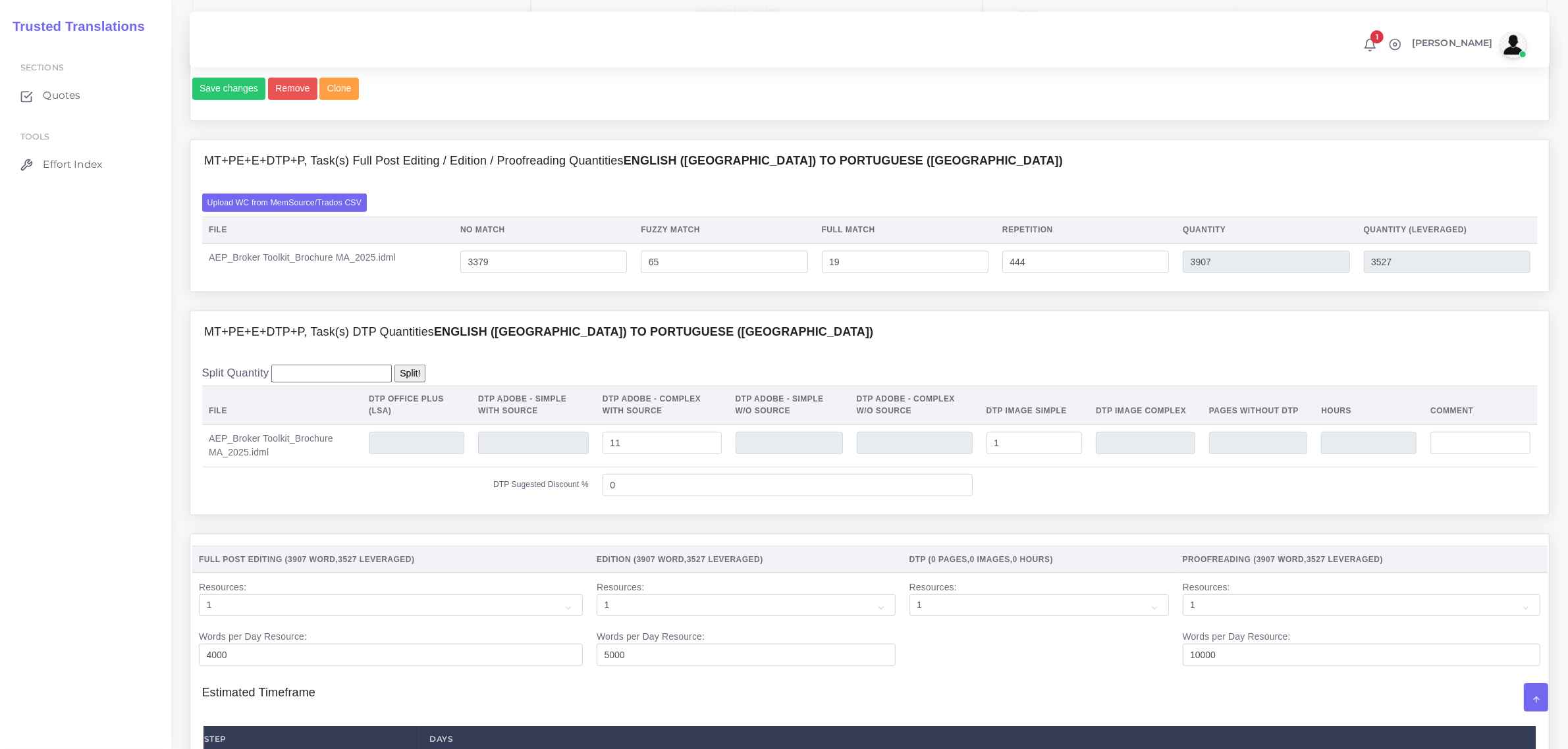
scroll to position [758, 0]
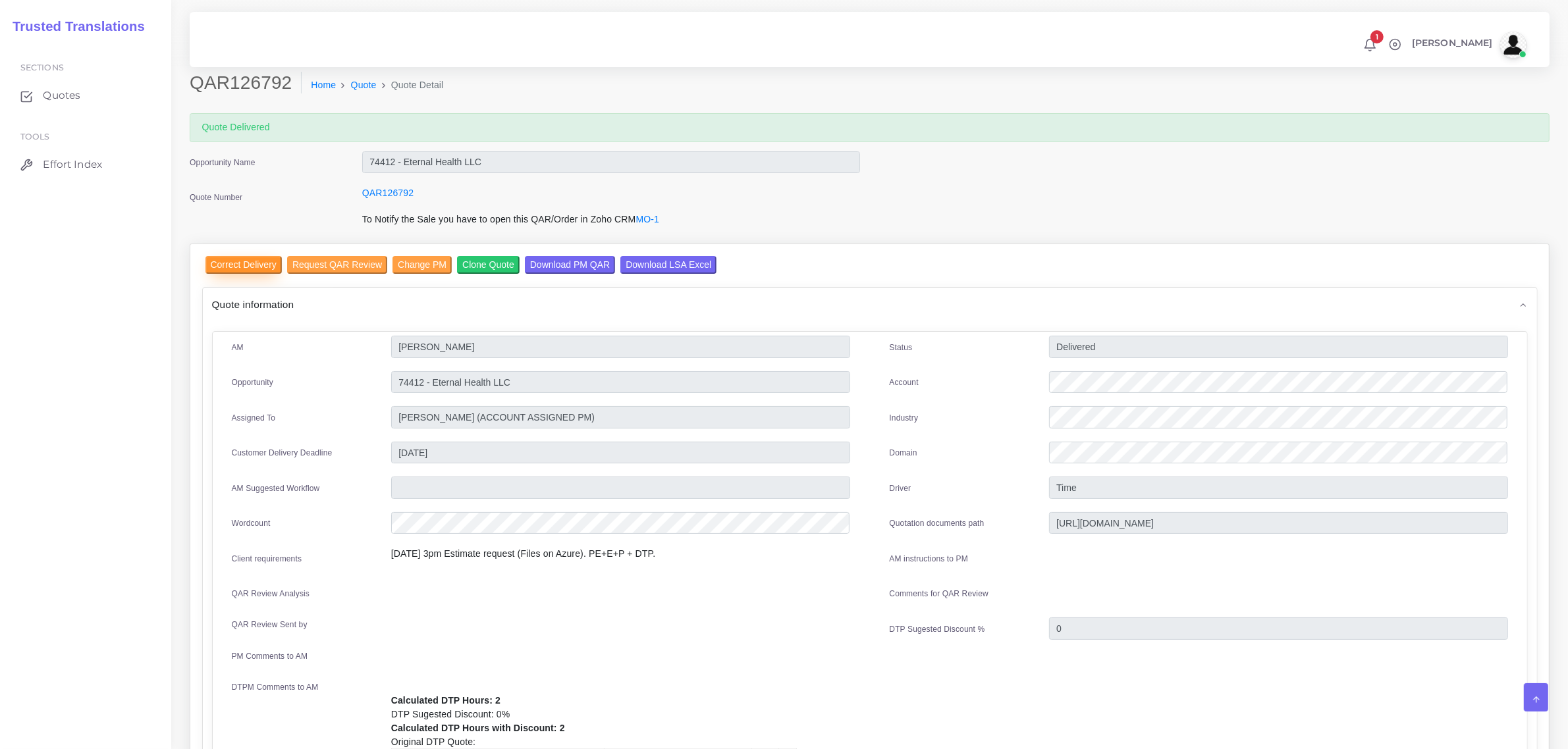
click at [243, 266] on input "Correct Delivery" at bounding box center [244, 265] width 77 height 18
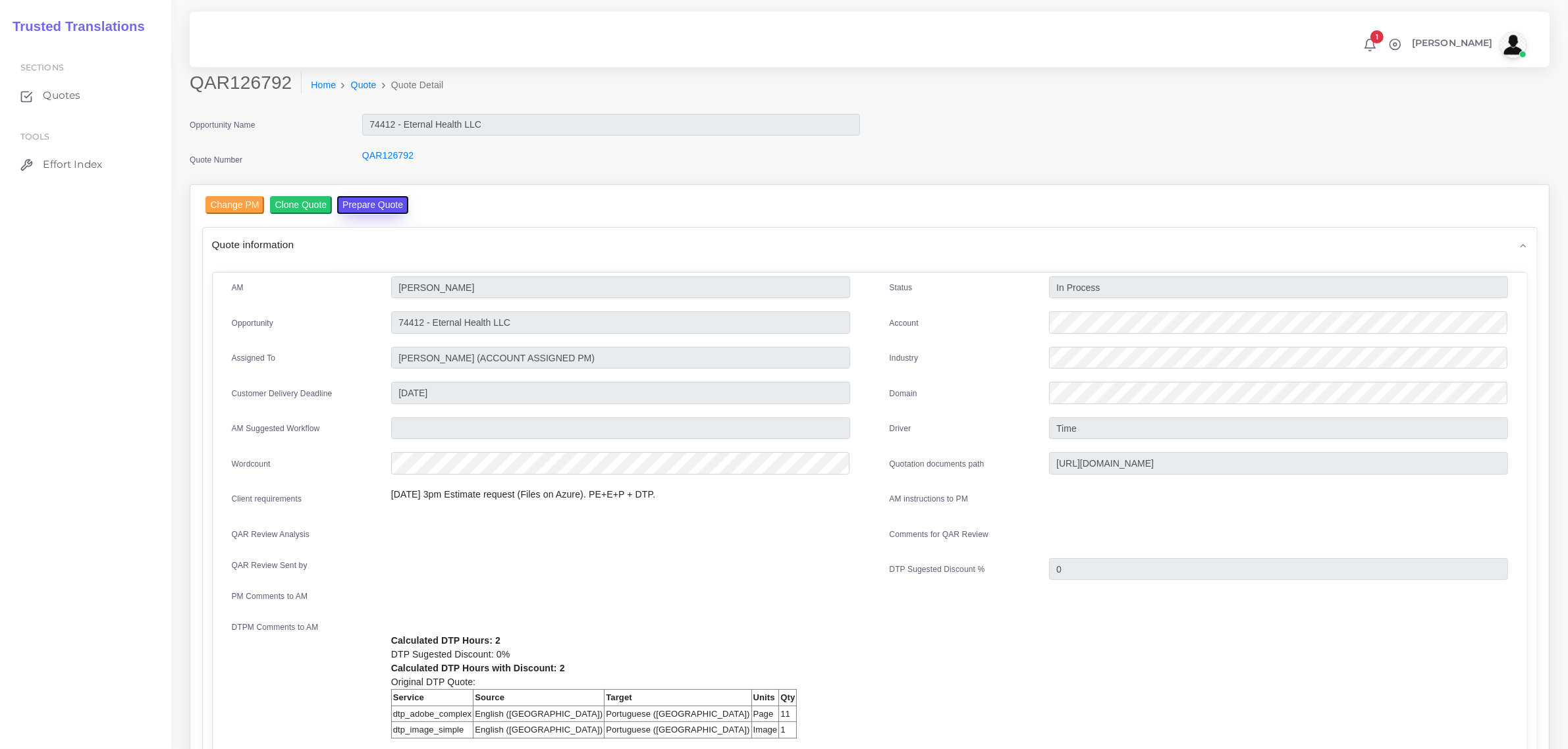
click at [380, 199] on button "Prepare Quote" at bounding box center [373, 205] width 71 height 18
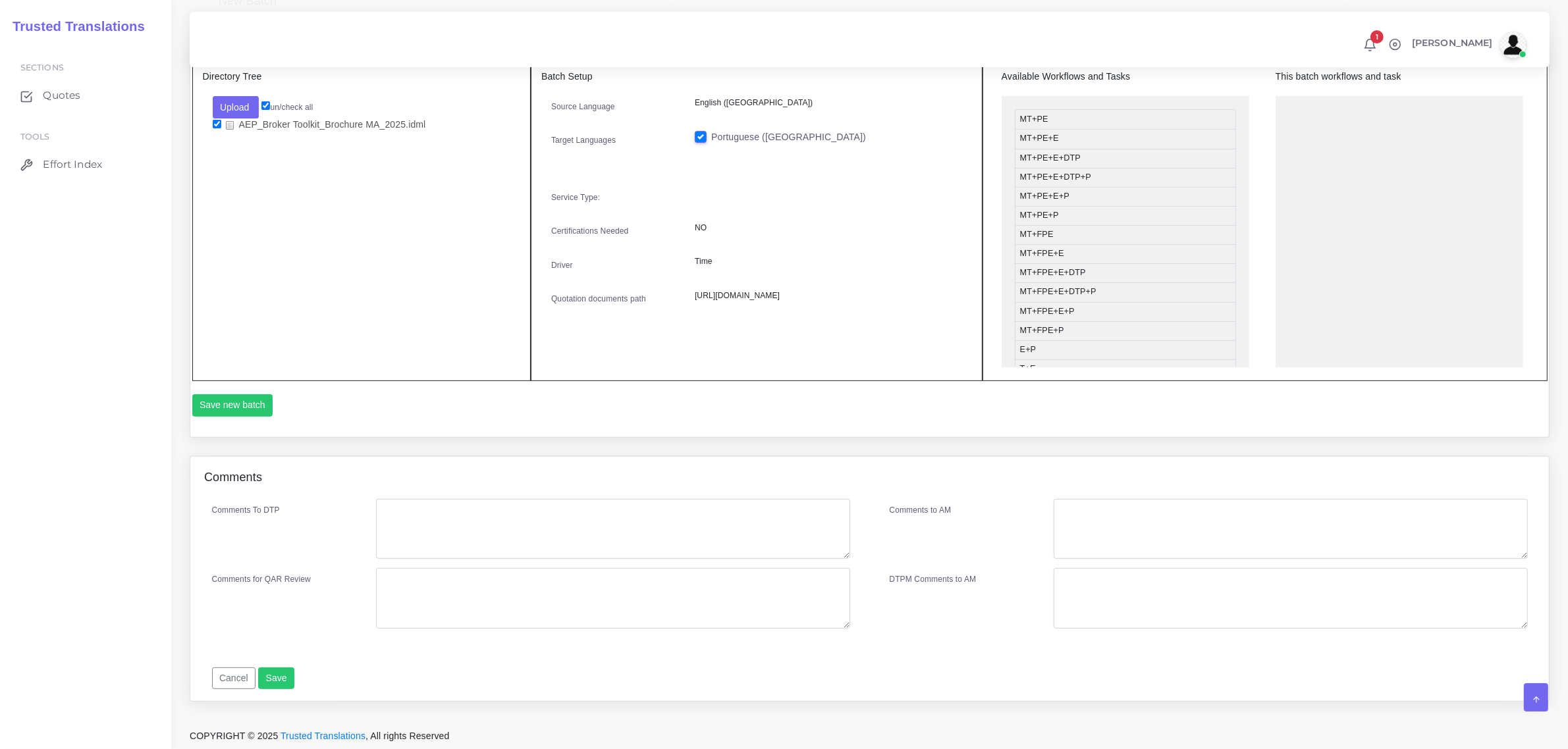
scroll to position [41, 0]
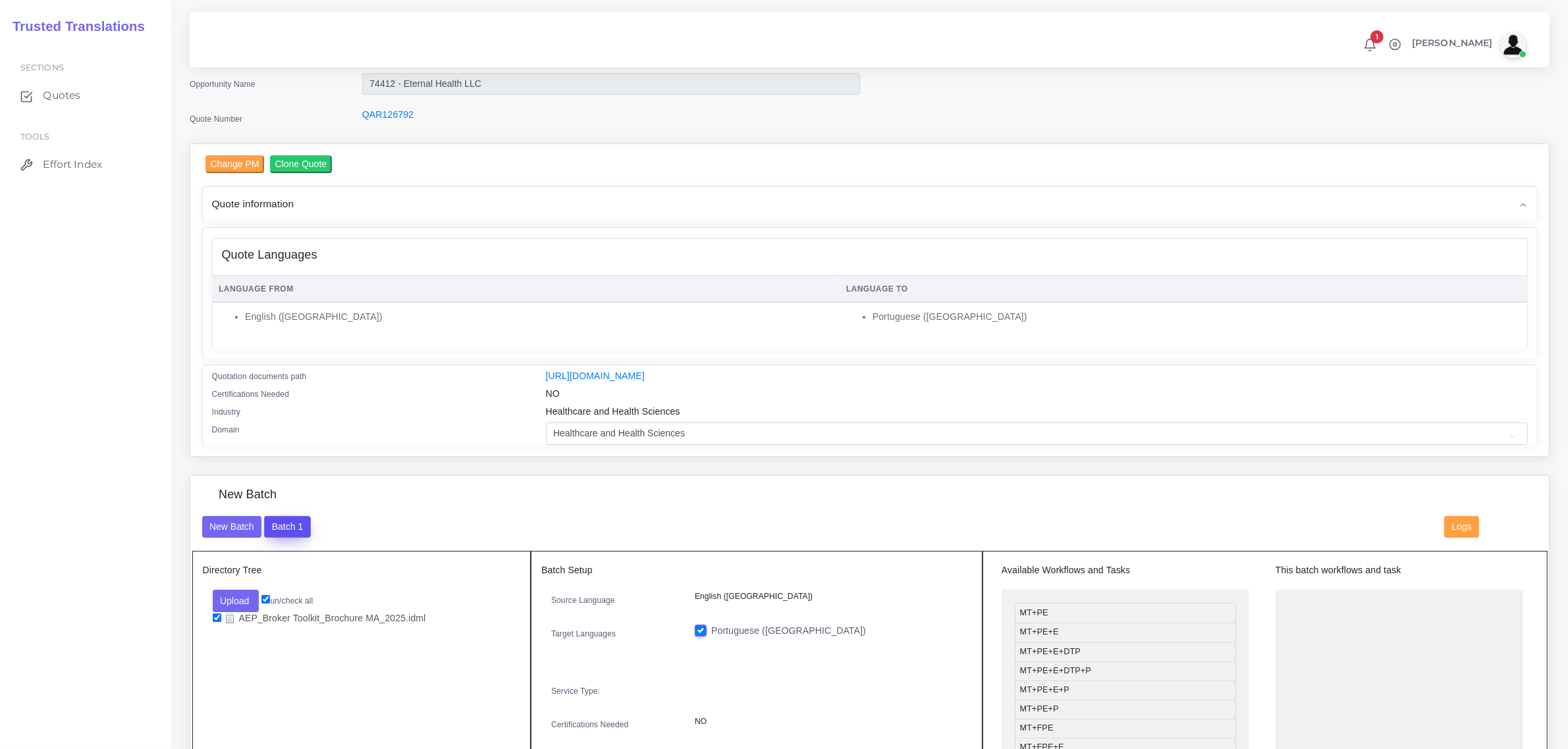
click at [281, 522] on button "Batch 1" at bounding box center [287, 527] width 46 height 22
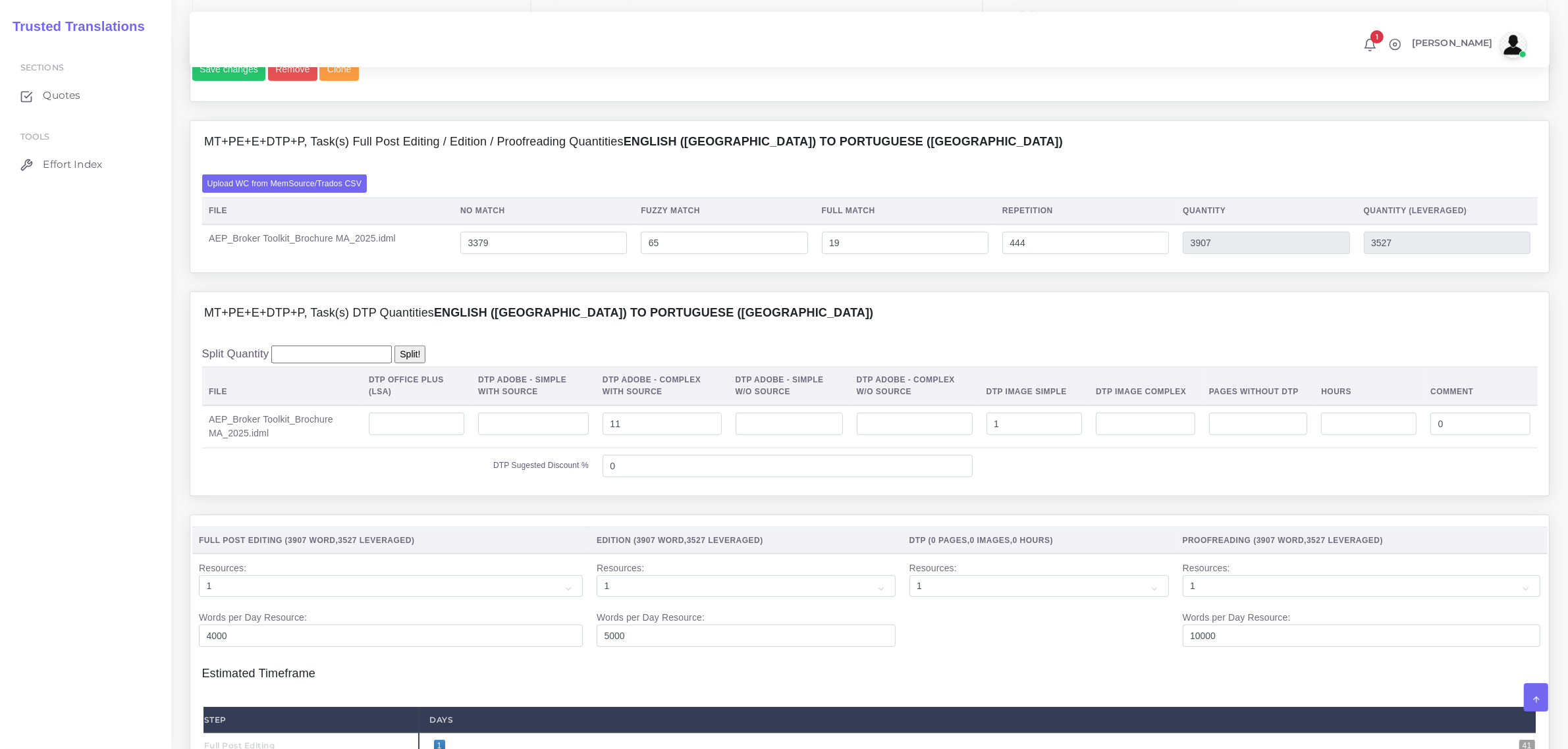
scroll to position [906, 0]
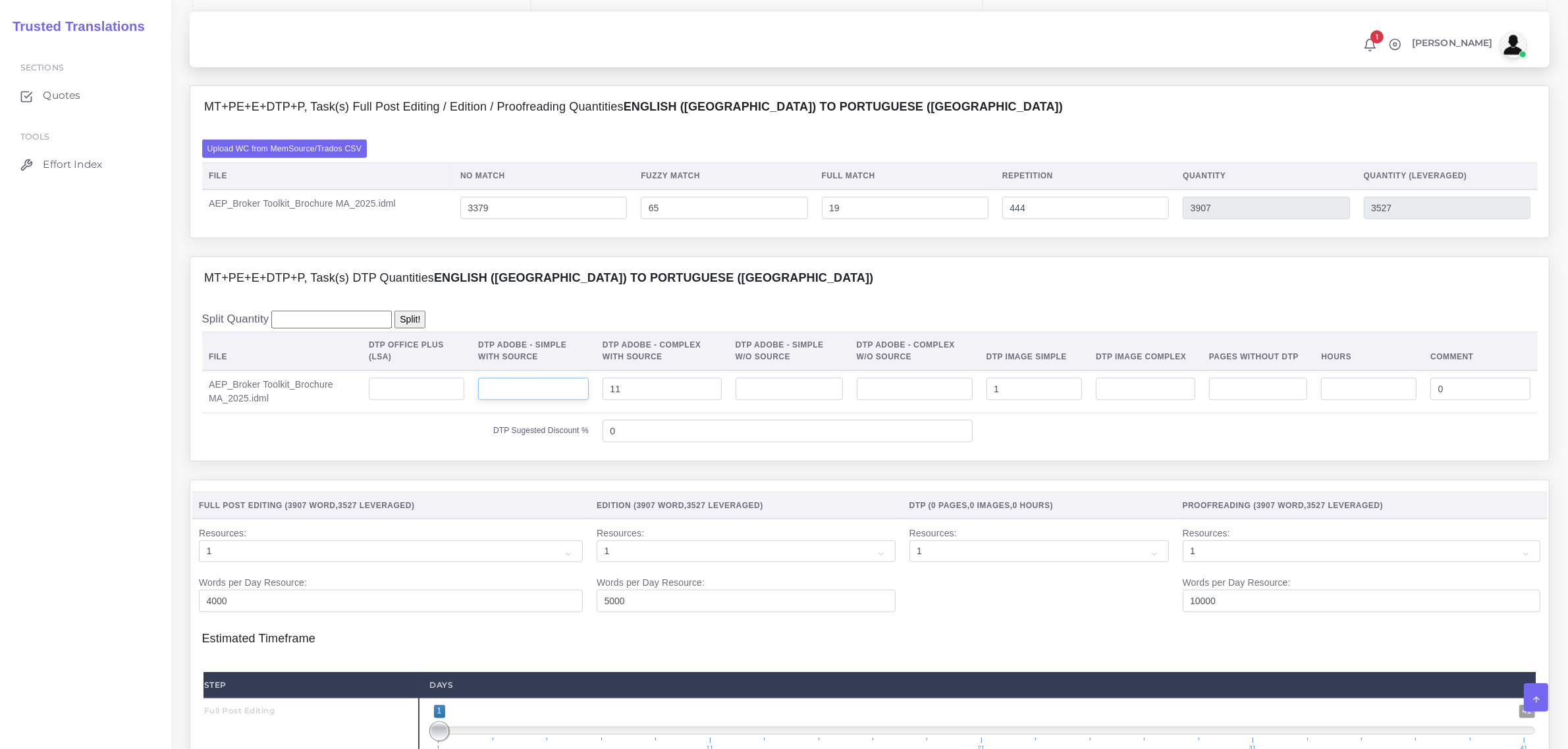
click at [538, 400] on input "number" at bounding box center [533, 389] width 110 height 22
type input "1"
type input "9"
click at [629, 400] on input "11" at bounding box center [662, 389] width 119 height 22
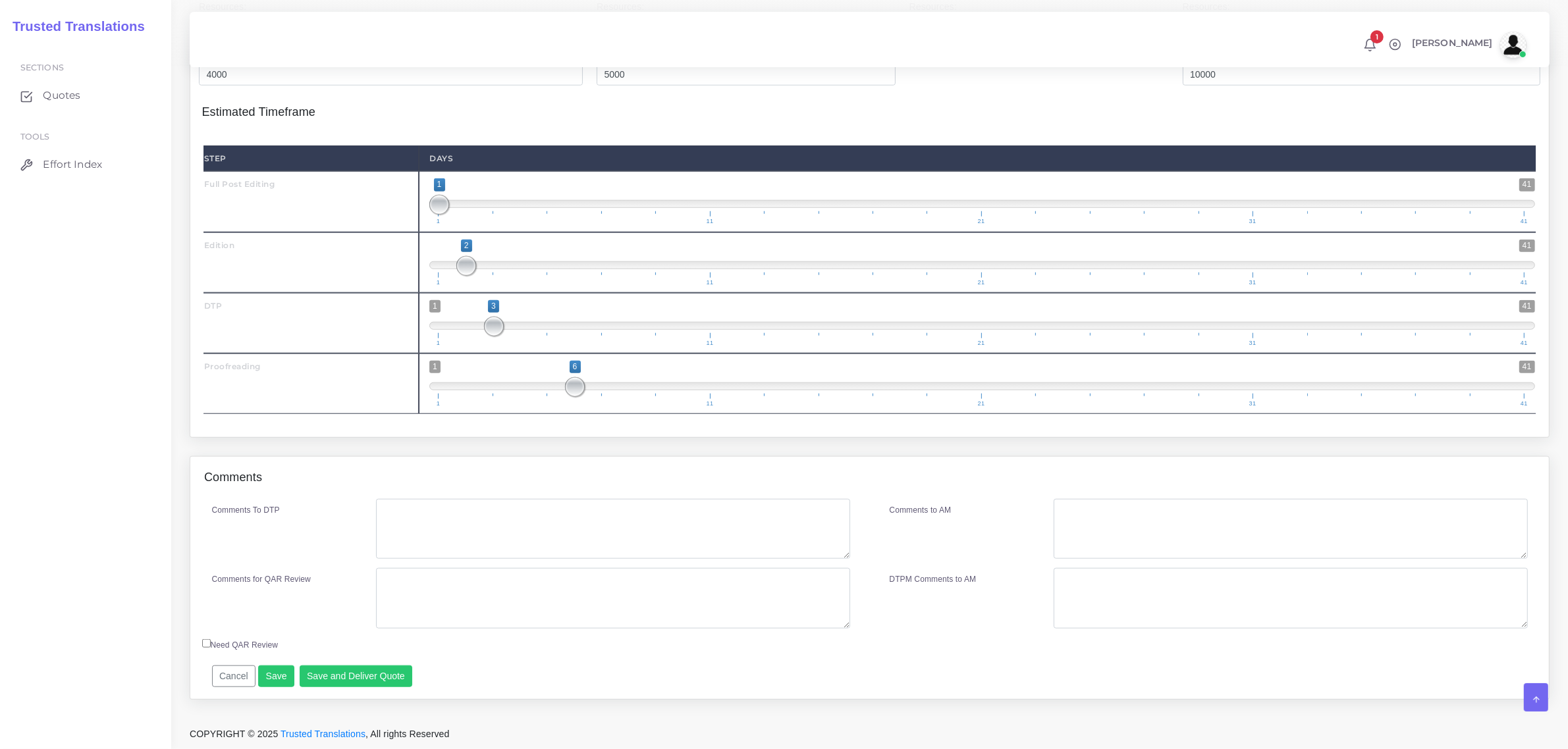
scroll to position [1460, 0]
click at [362, 677] on button "Save and Deliver Quote" at bounding box center [356, 677] width 113 height 22
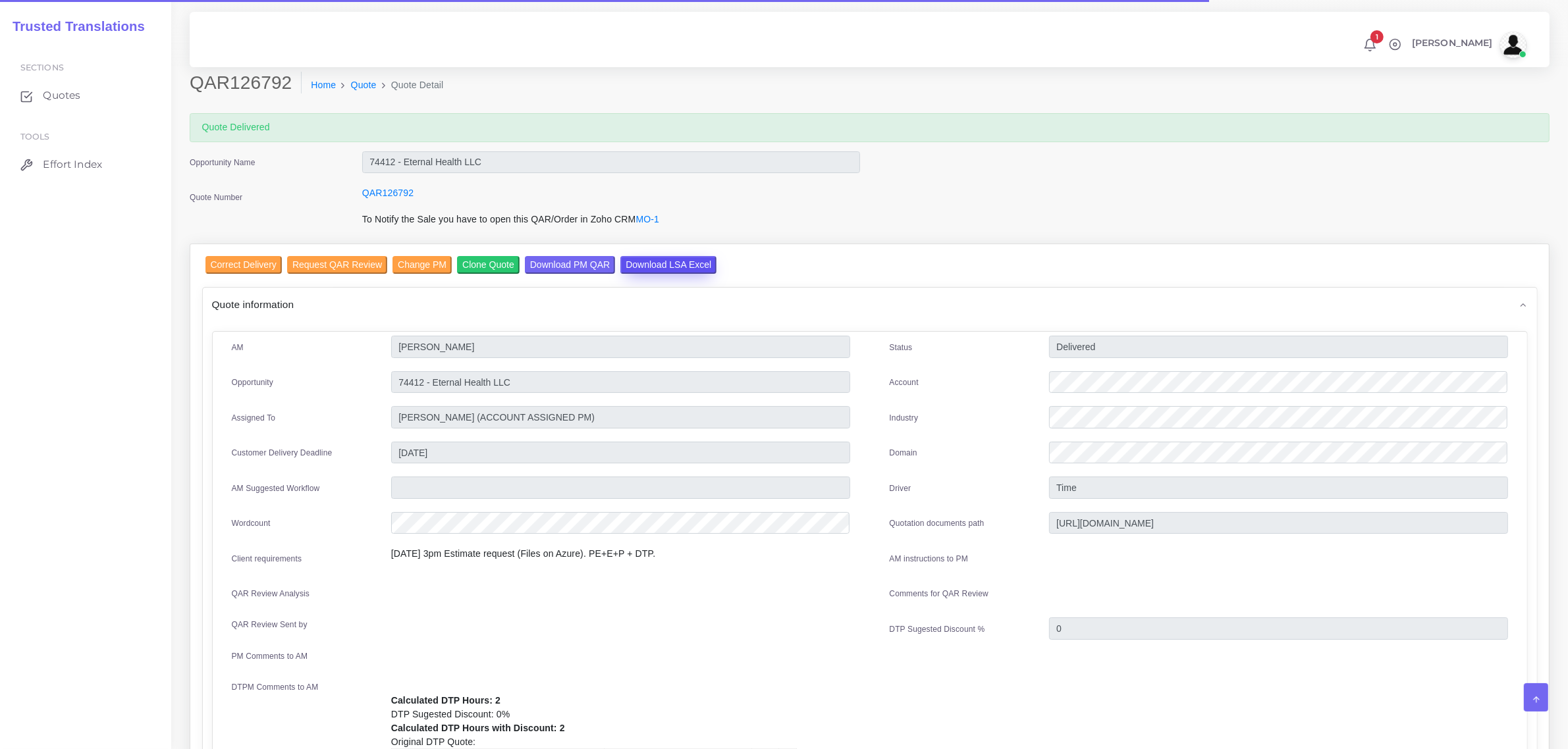
click at [651, 262] on input "Download LSA Excel" at bounding box center [669, 265] width 96 height 18
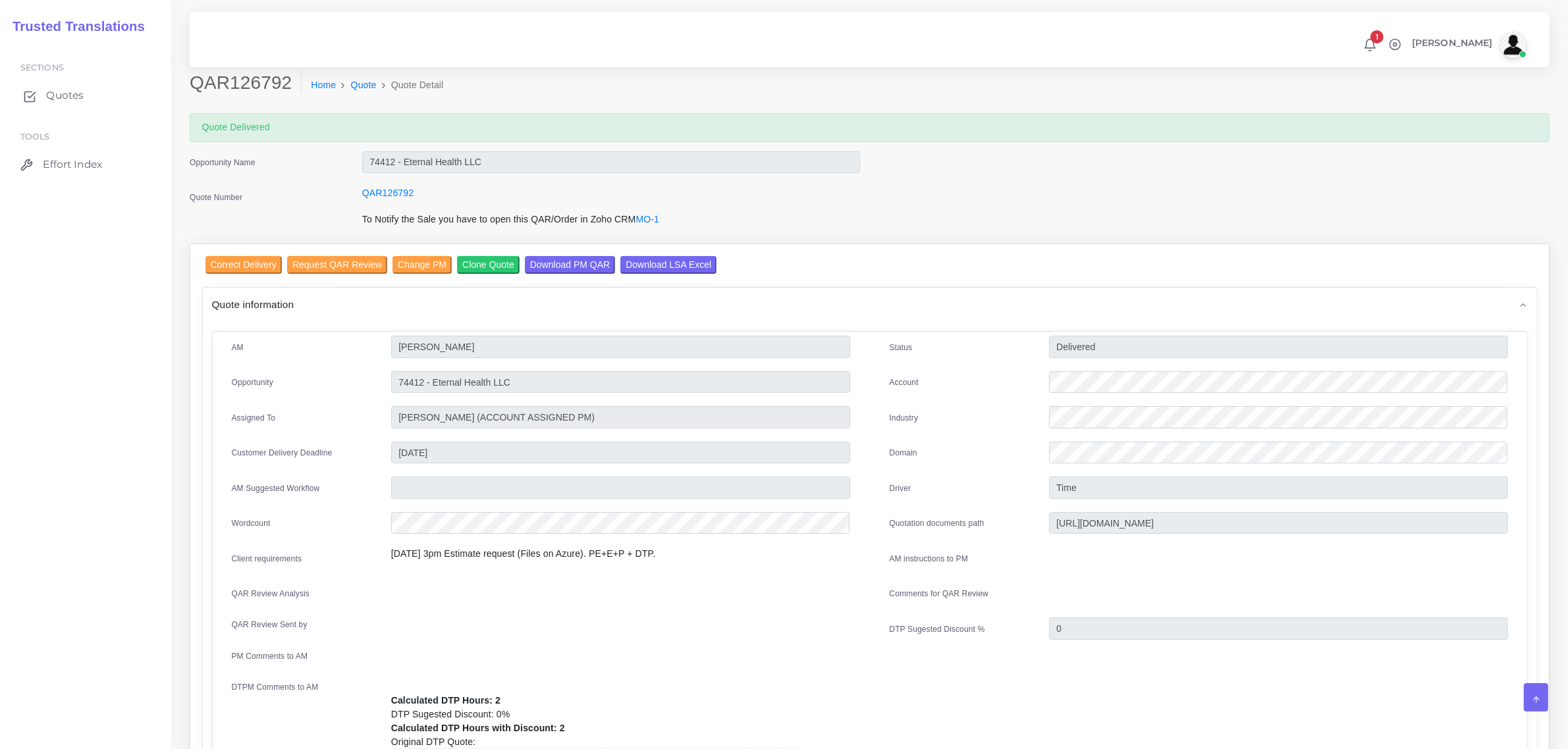
click at [67, 96] on span "Quotes" at bounding box center [65, 96] width 38 height 15
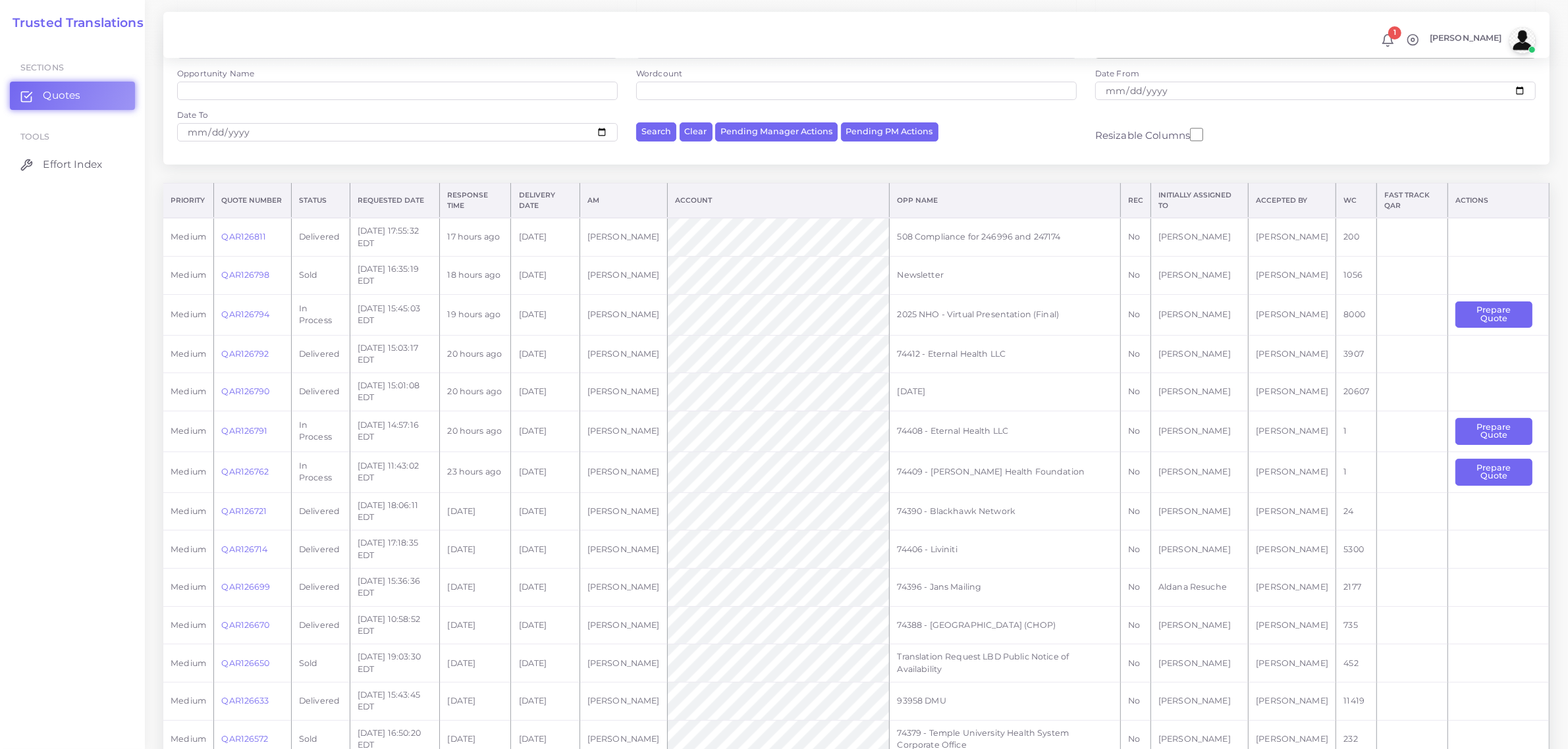
scroll to position [164, 0]
click at [244, 387] on link "QAR126790" at bounding box center [245, 388] width 48 height 10
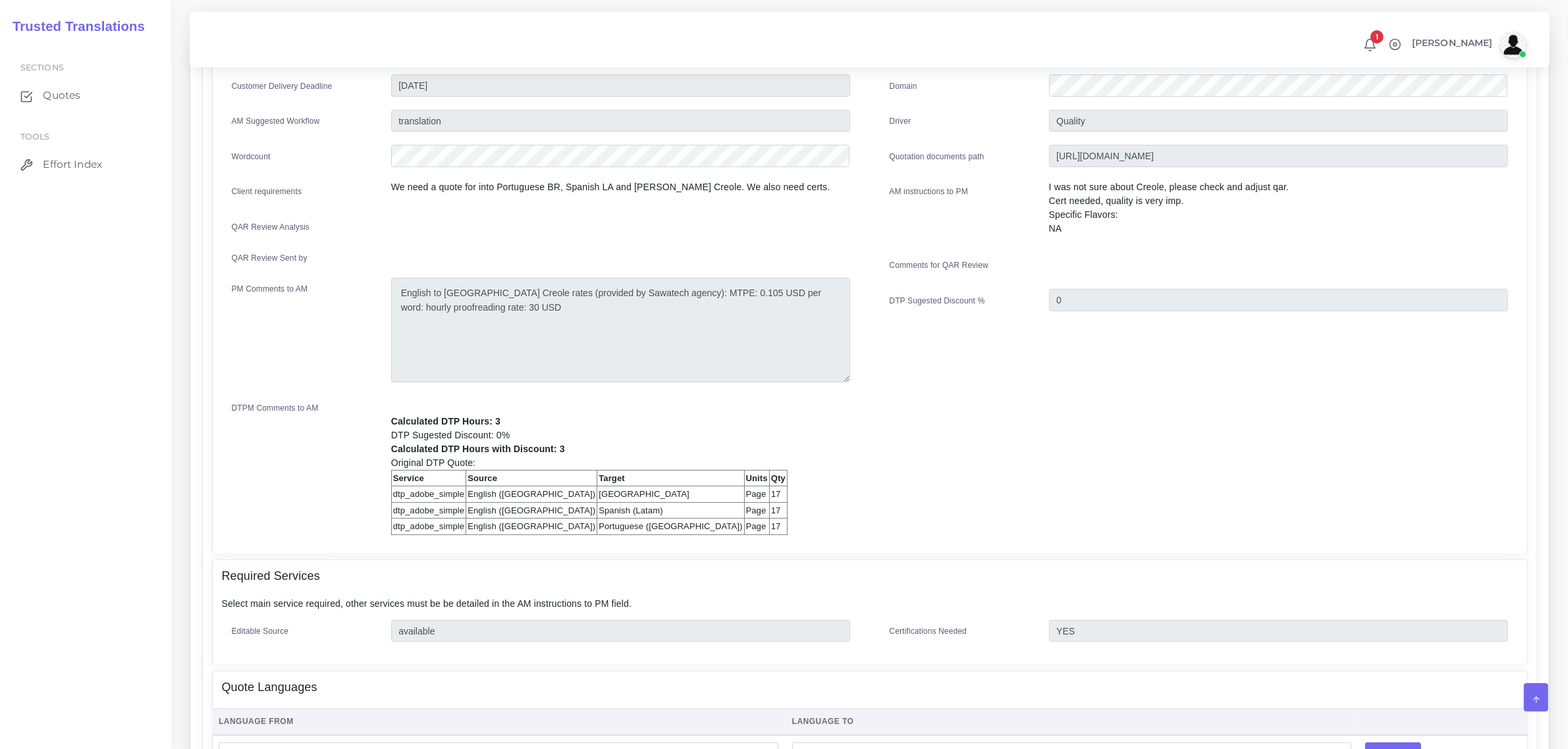
scroll to position [225, 0]
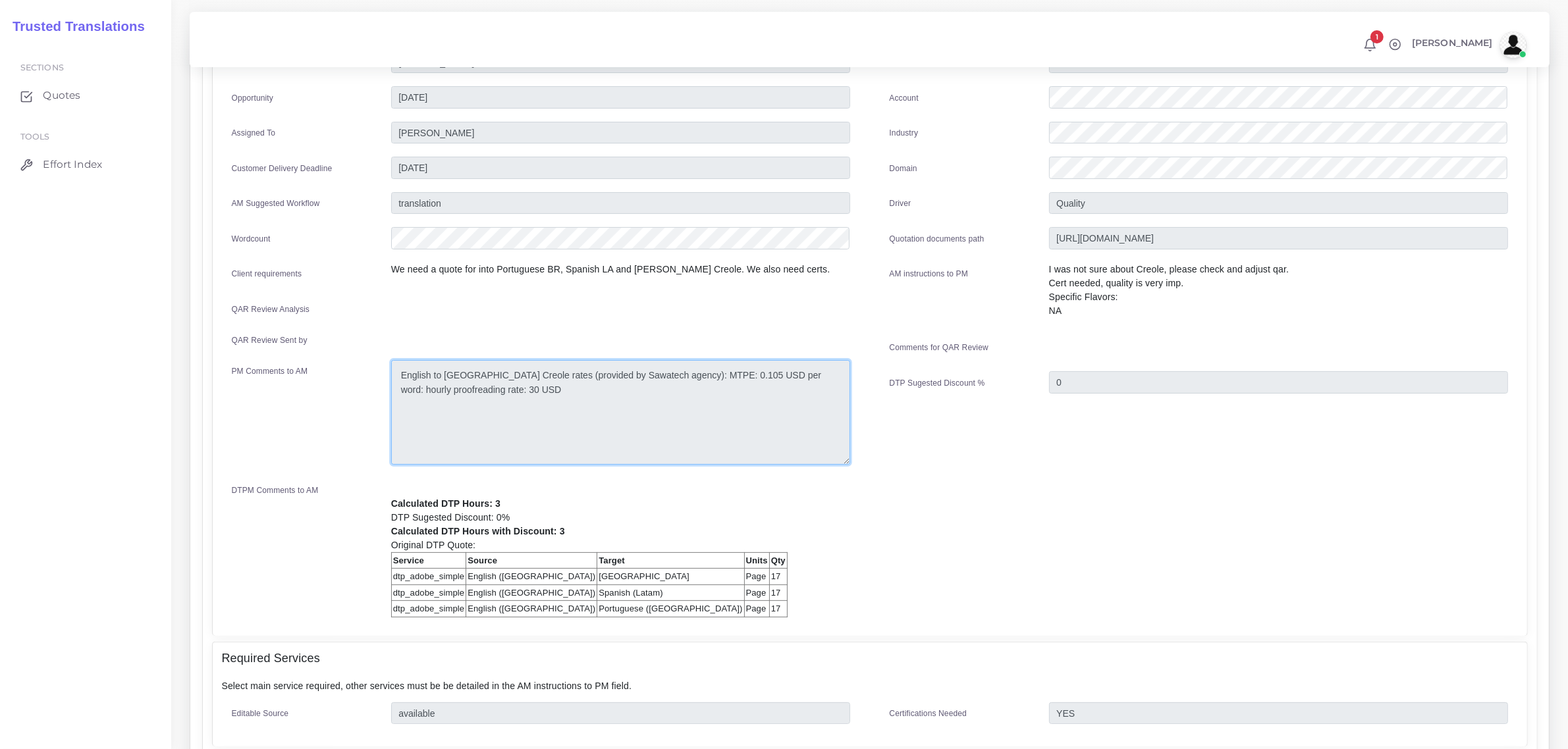
drag, startPoint x: 400, startPoint y: 367, endPoint x: 518, endPoint y: 404, distance: 123.7
click at [518, 404] on textarea "English to Cape Verdean Creole rates (provided by Sawatech agency): MTPE: 0.105…" at bounding box center [620, 412] width 459 height 104
click at [133, 299] on div "Sections Quotes Tools Effort Index" at bounding box center [85, 395] width 171 height 709
click at [63, 96] on span "Quotes" at bounding box center [65, 96] width 38 height 15
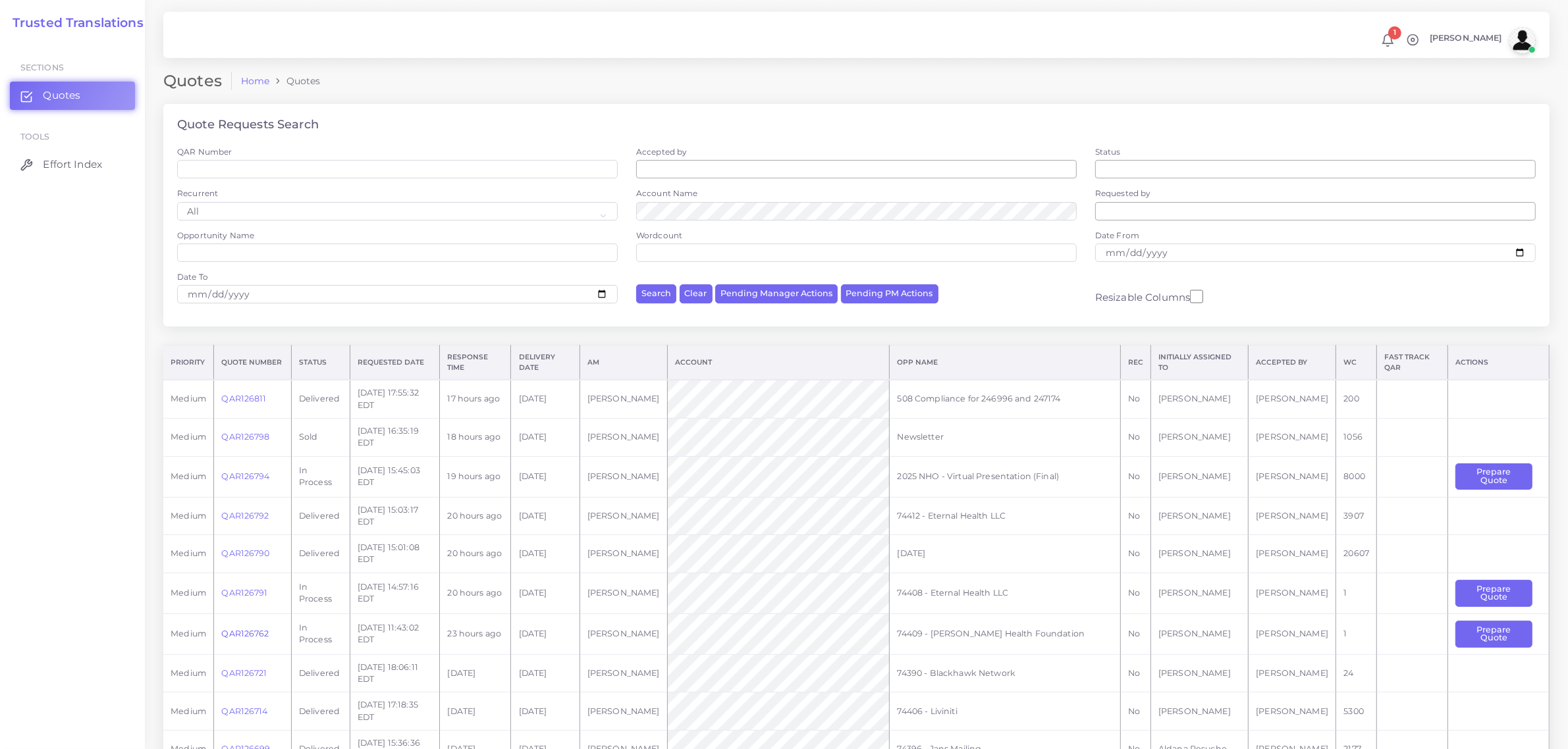
click at [235, 635] on link "QAR126762" at bounding box center [245, 633] width 48 height 10
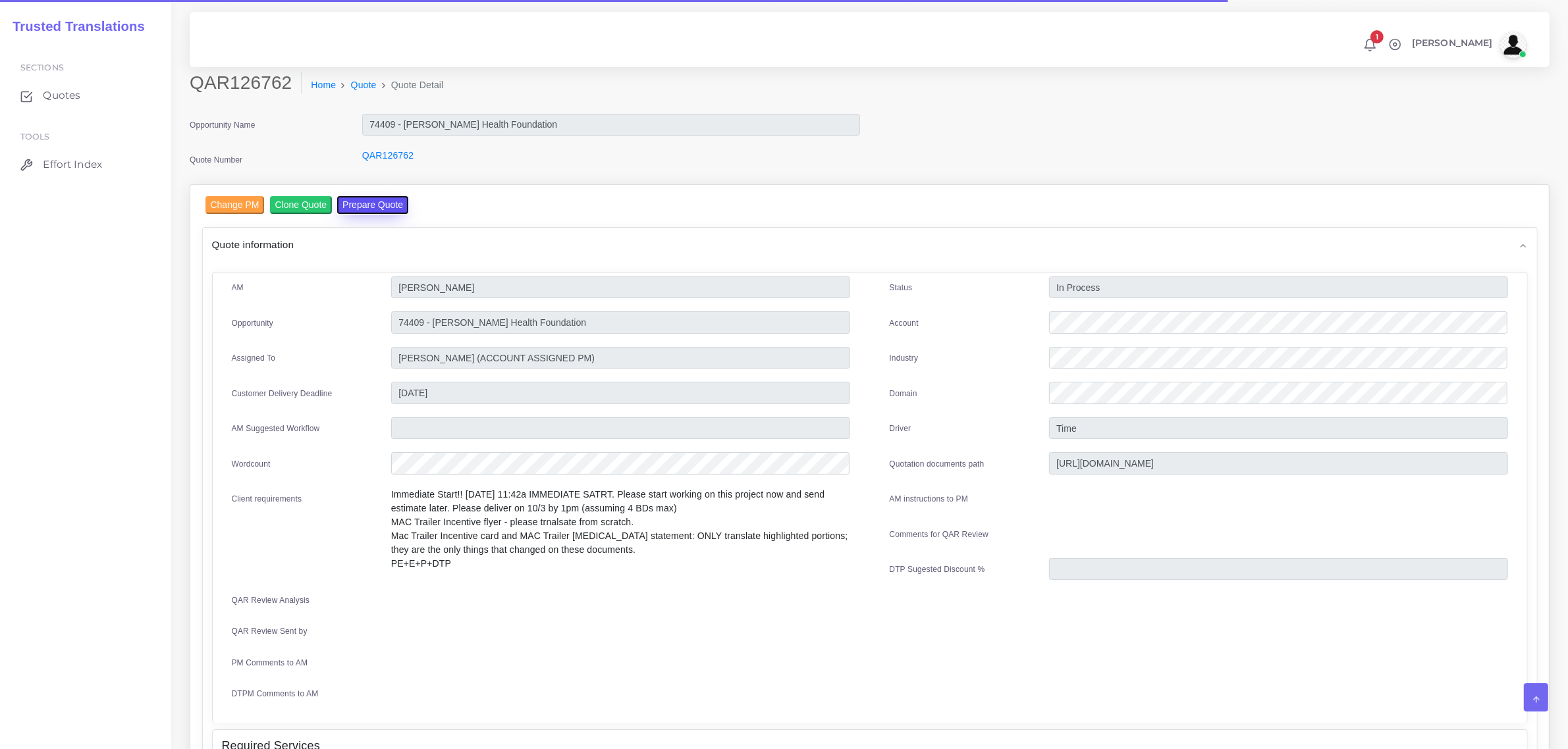
click at [359, 199] on button "Prepare Quote" at bounding box center [373, 205] width 71 height 18
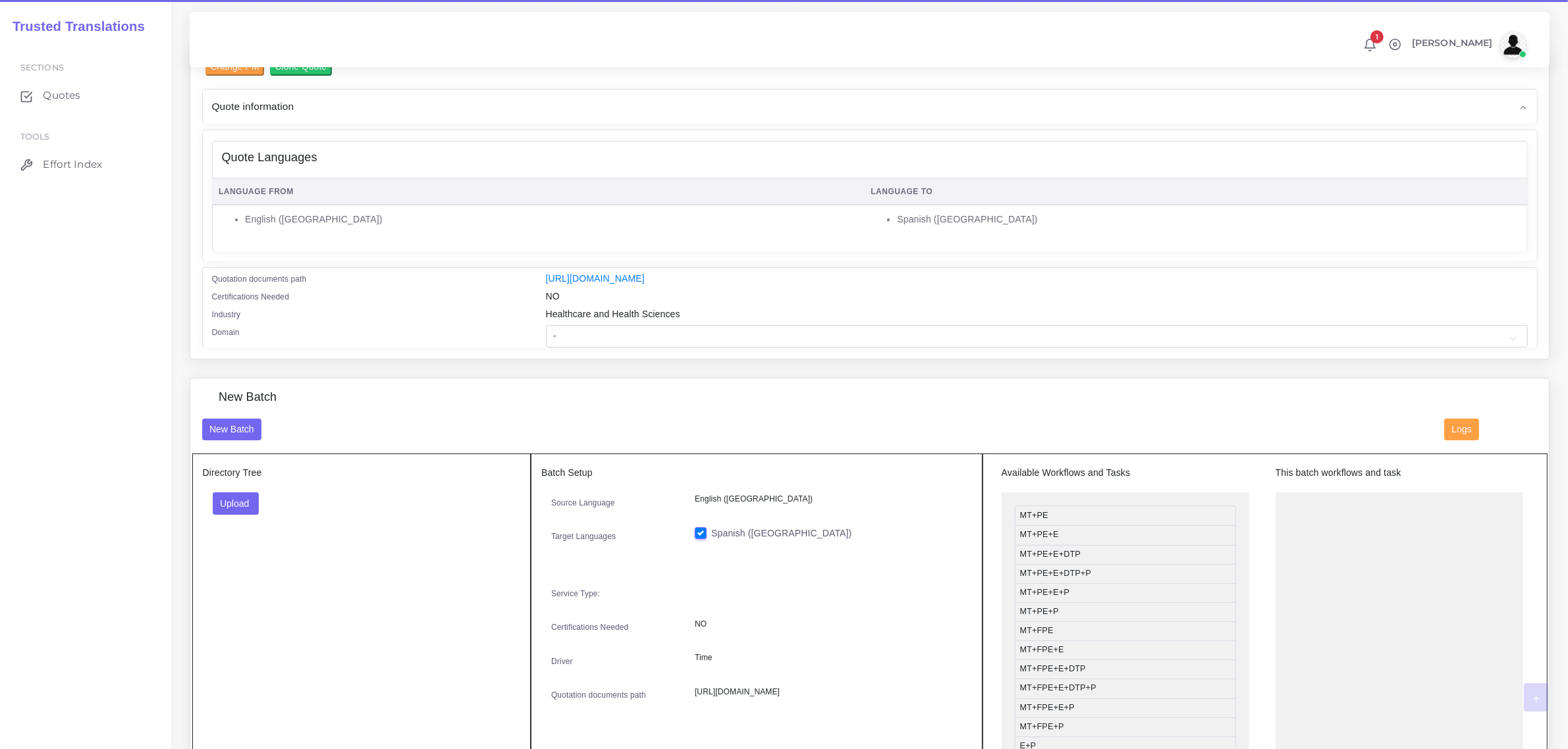
scroll to position [164, 0]
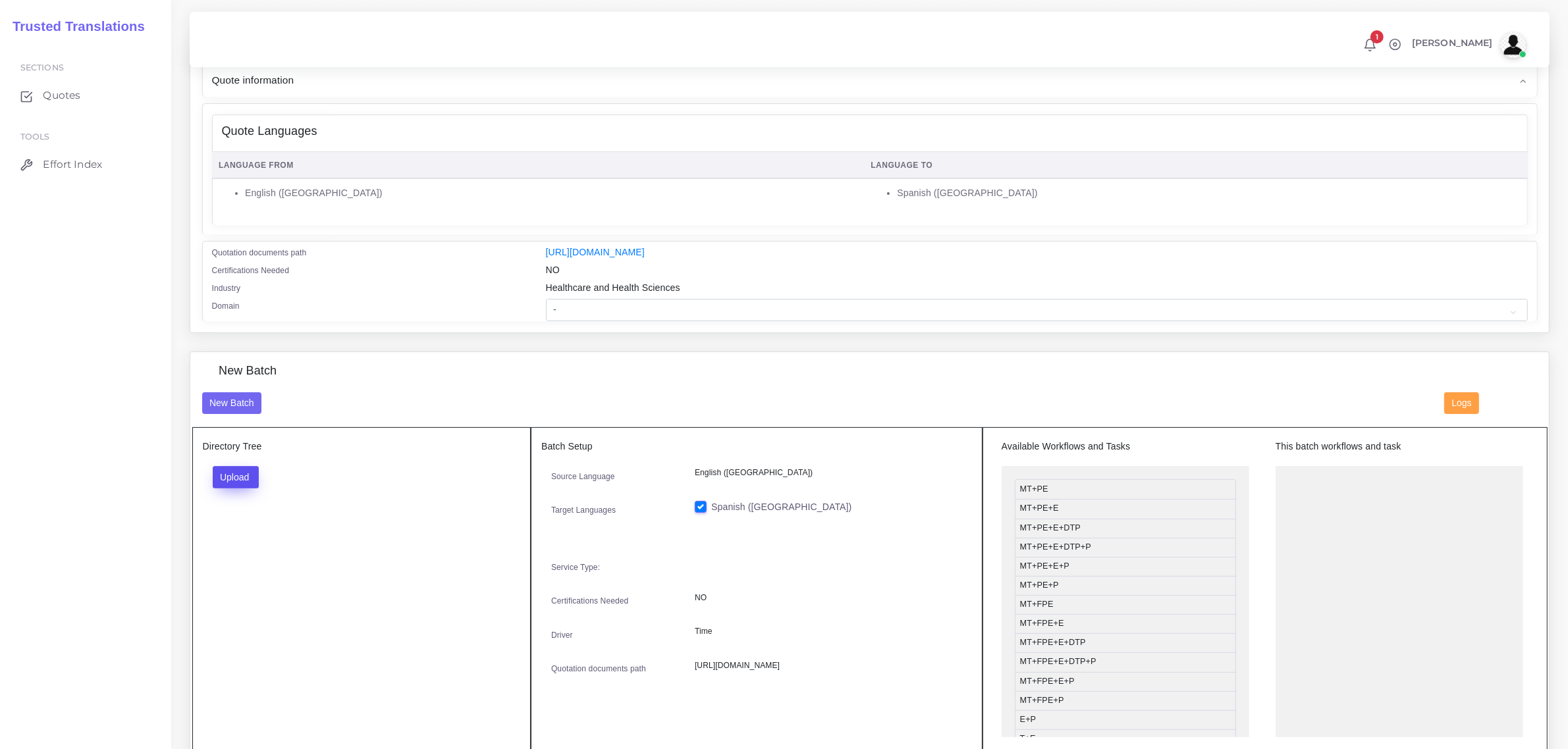
click at [235, 472] on button "Upload" at bounding box center [236, 478] width 47 height 22
click at [244, 528] on label "Files" at bounding box center [259, 526] width 91 height 17
drag, startPoint x: 1094, startPoint y: 546, endPoint x: 1355, endPoint y: 479, distance: 269.5
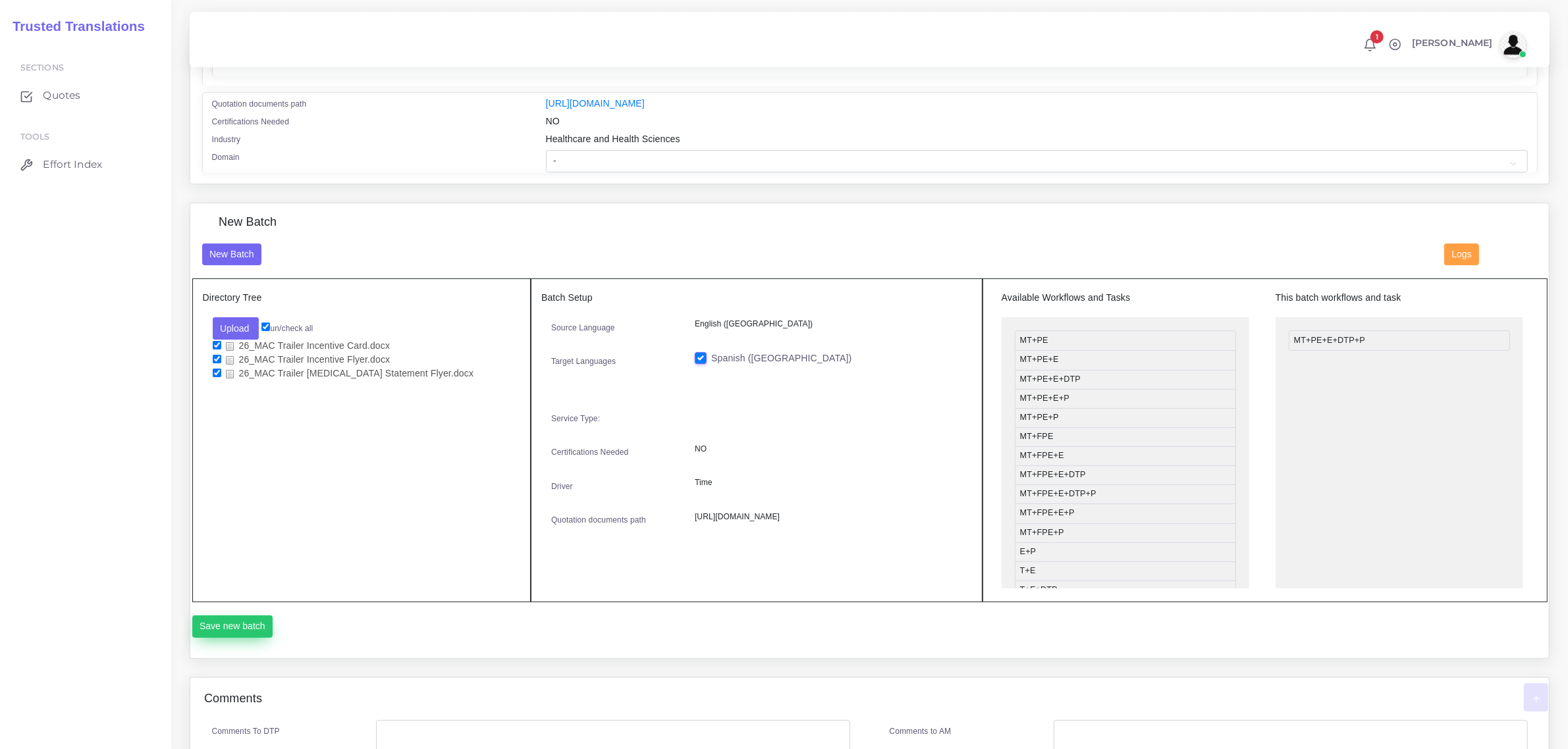
scroll to position [329, 0]
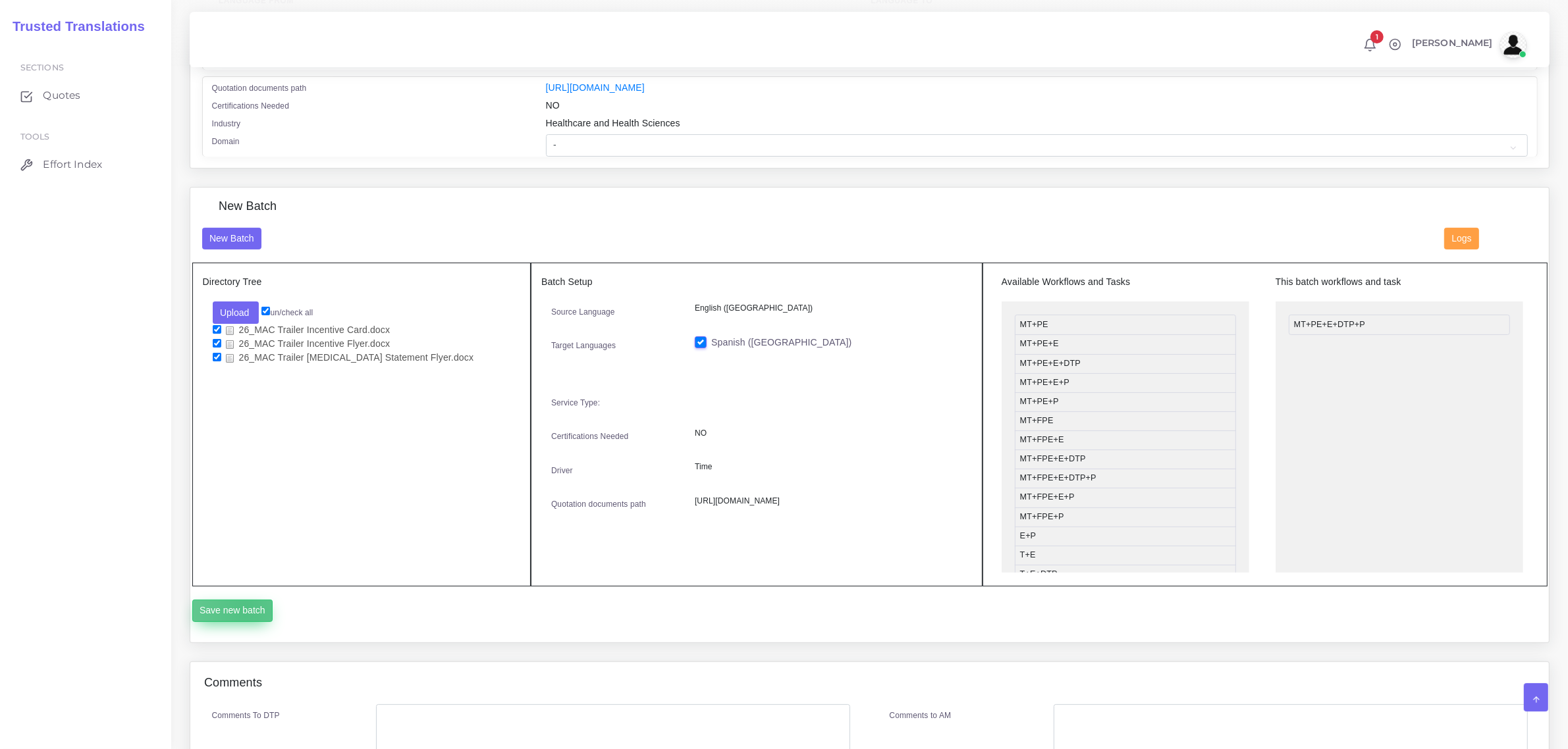
click at [245, 606] on button "Save new batch" at bounding box center [233, 611] width 81 height 22
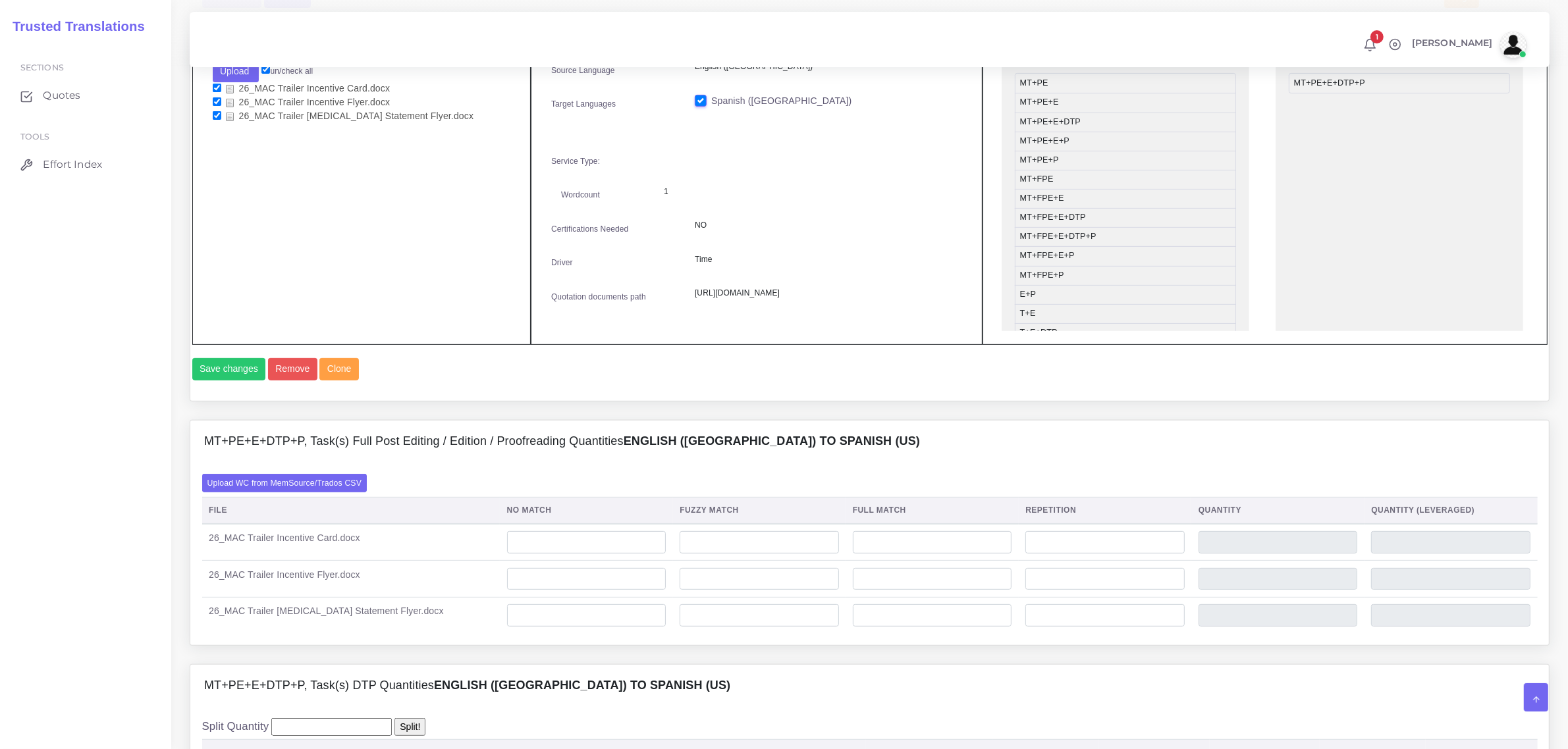
scroll to position [576, 0]
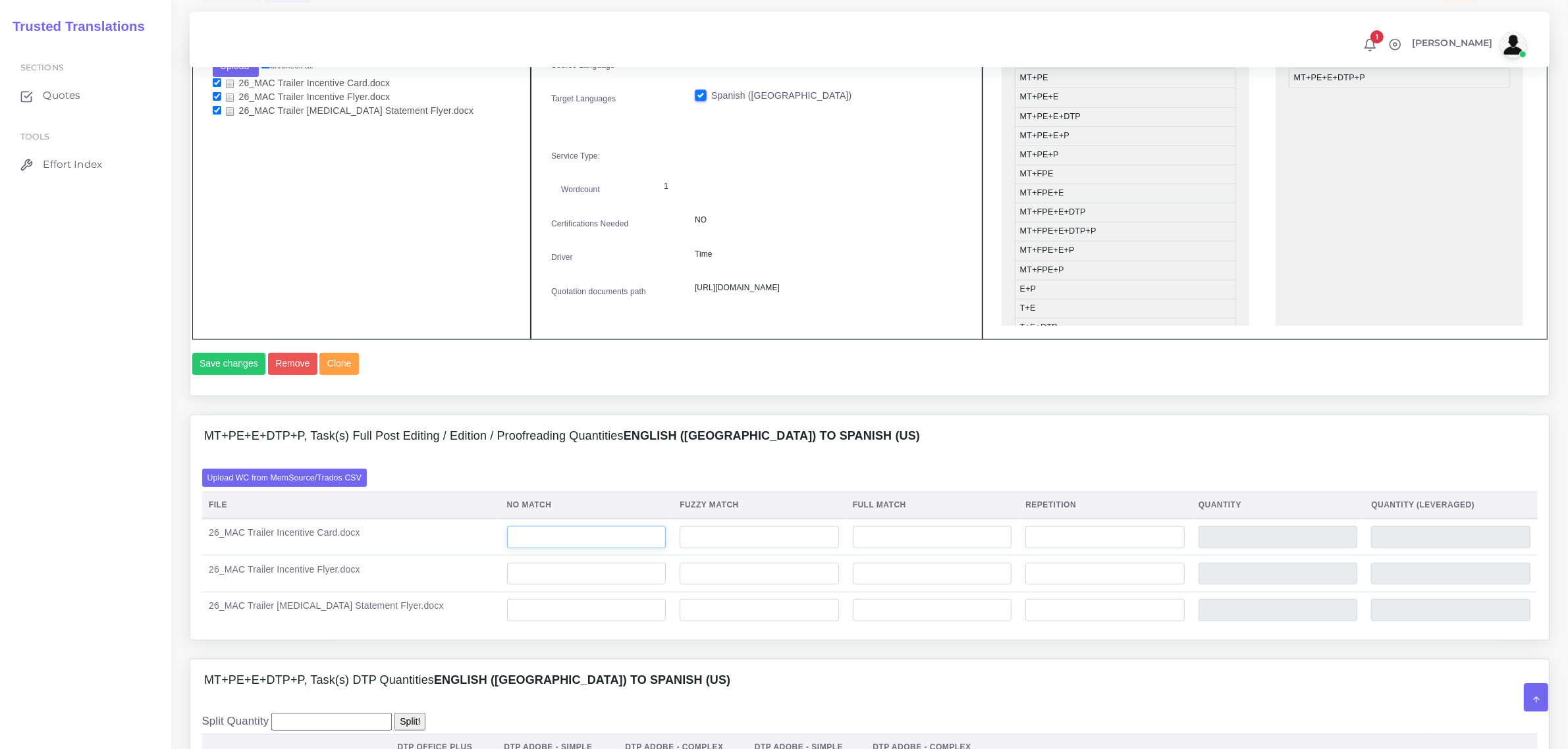
click at [507, 548] on input "number" at bounding box center [586, 537] width 159 height 22
type input "1"
click at [531, 622] on input "number" at bounding box center [586, 610] width 159 height 22
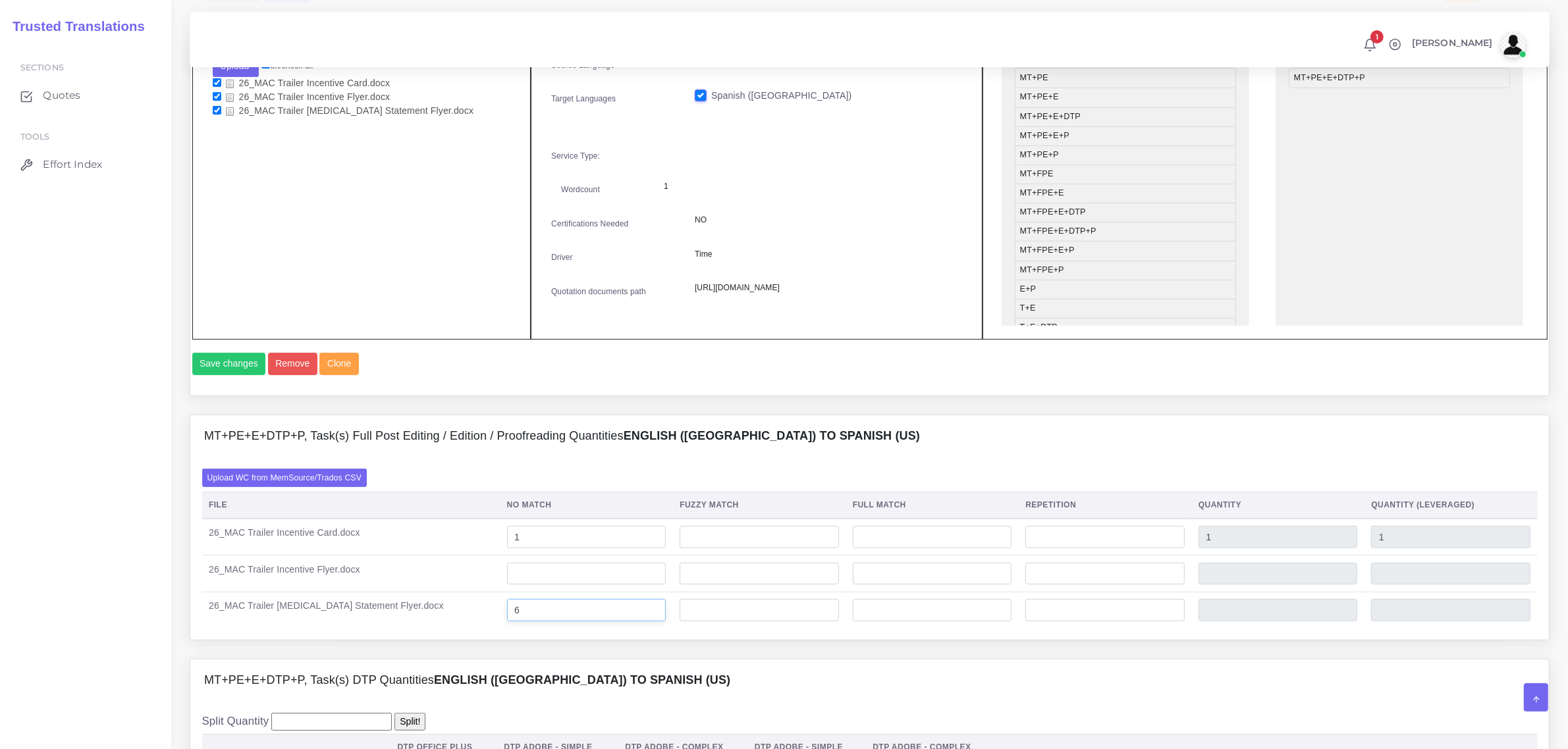
type input "6"
drag, startPoint x: 525, startPoint y: 602, endPoint x: 531, endPoint y: 596, distance: 8.5
click at [531, 585] on input "number" at bounding box center [586, 574] width 159 height 22
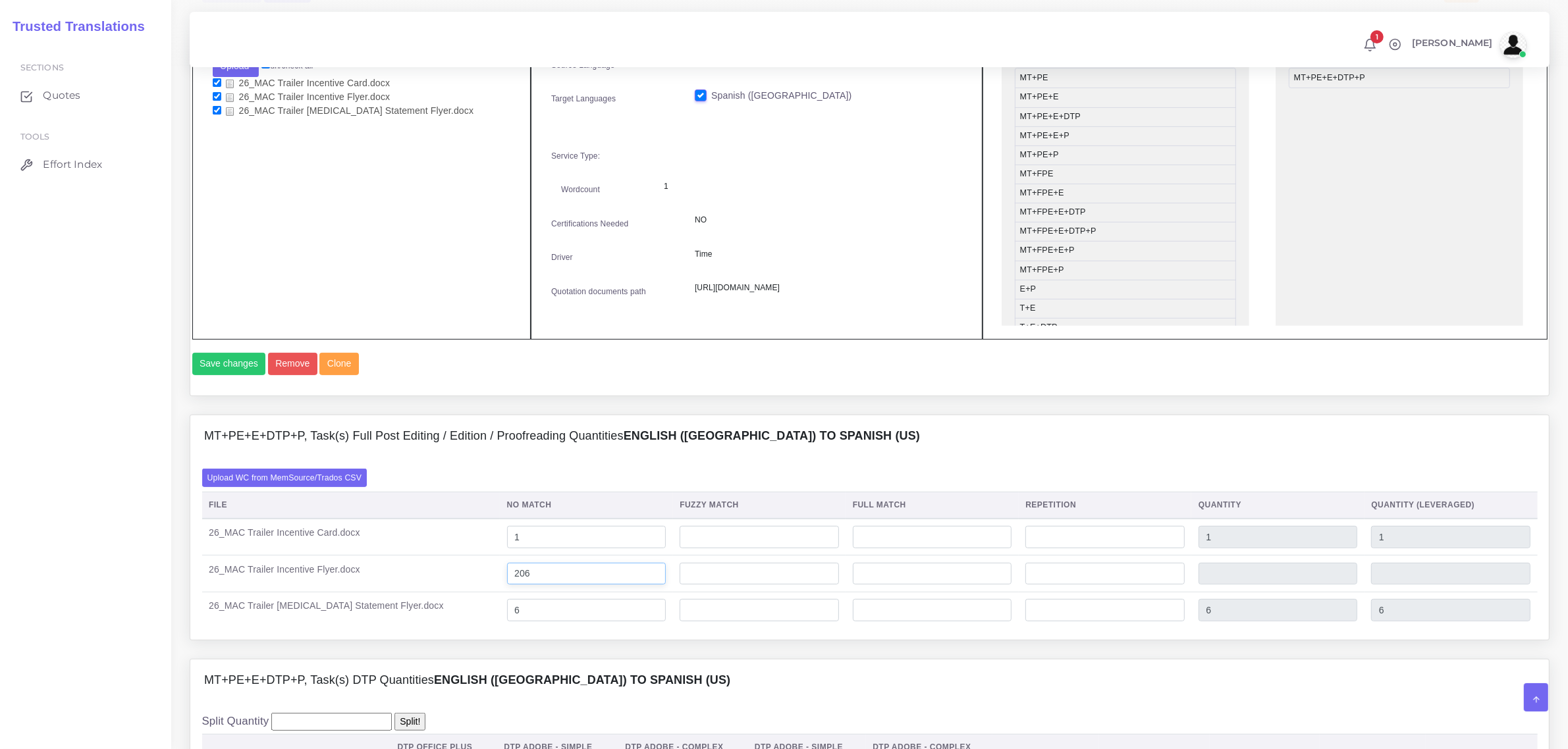
type input "206"
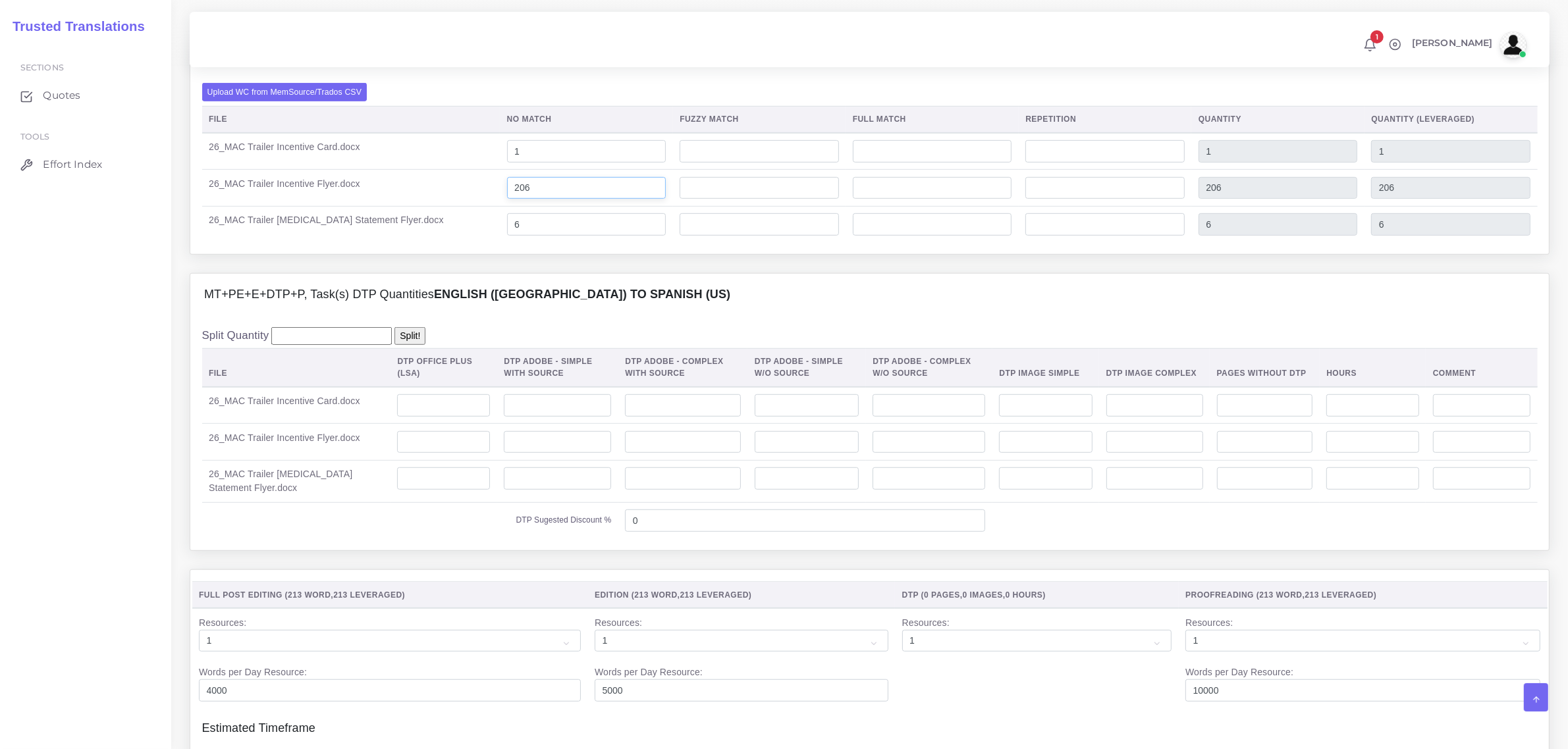
scroll to position [987, 0]
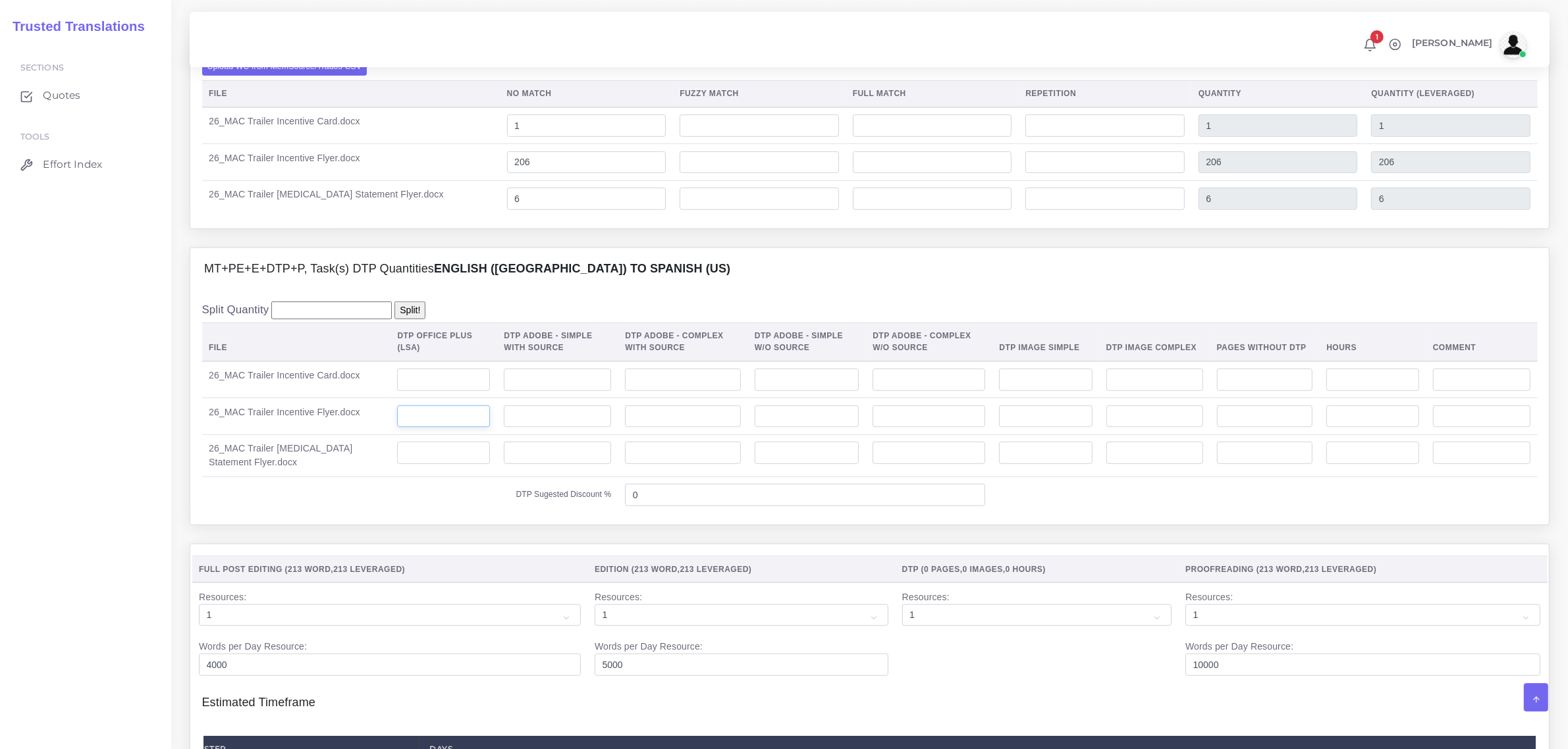
click at [428, 428] on input "number" at bounding box center [443, 417] width 93 height 22
type input "1"
click at [404, 464] on input "number" at bounding box center [443, 453] width 93 height 22
type input "1"
click at [412, 391] on input "number" at bounding box center [443, 380] width 93 height 22
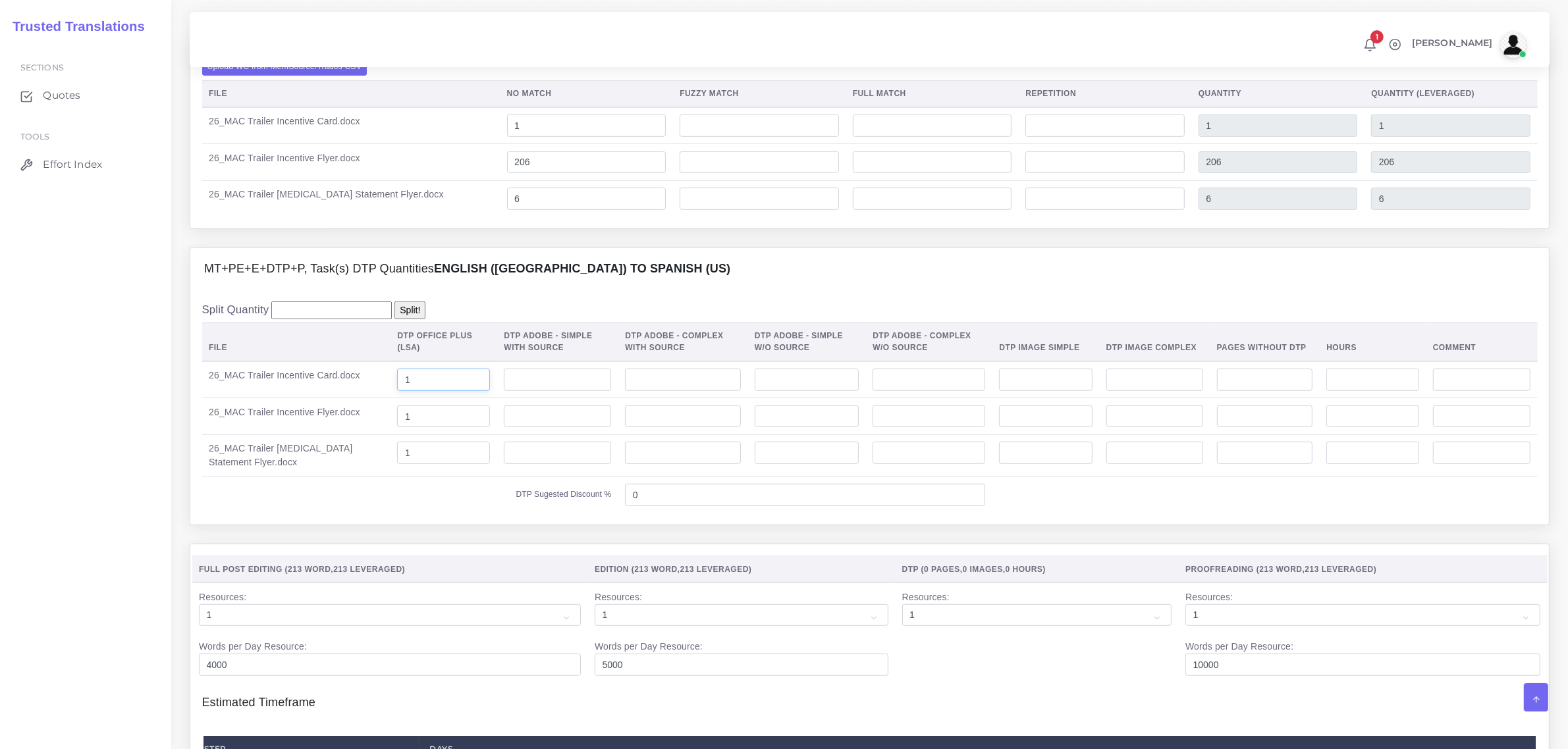
type input "1"
click at [397, 464] on input "1" at bounding box center [443, 453] width 93 height 22
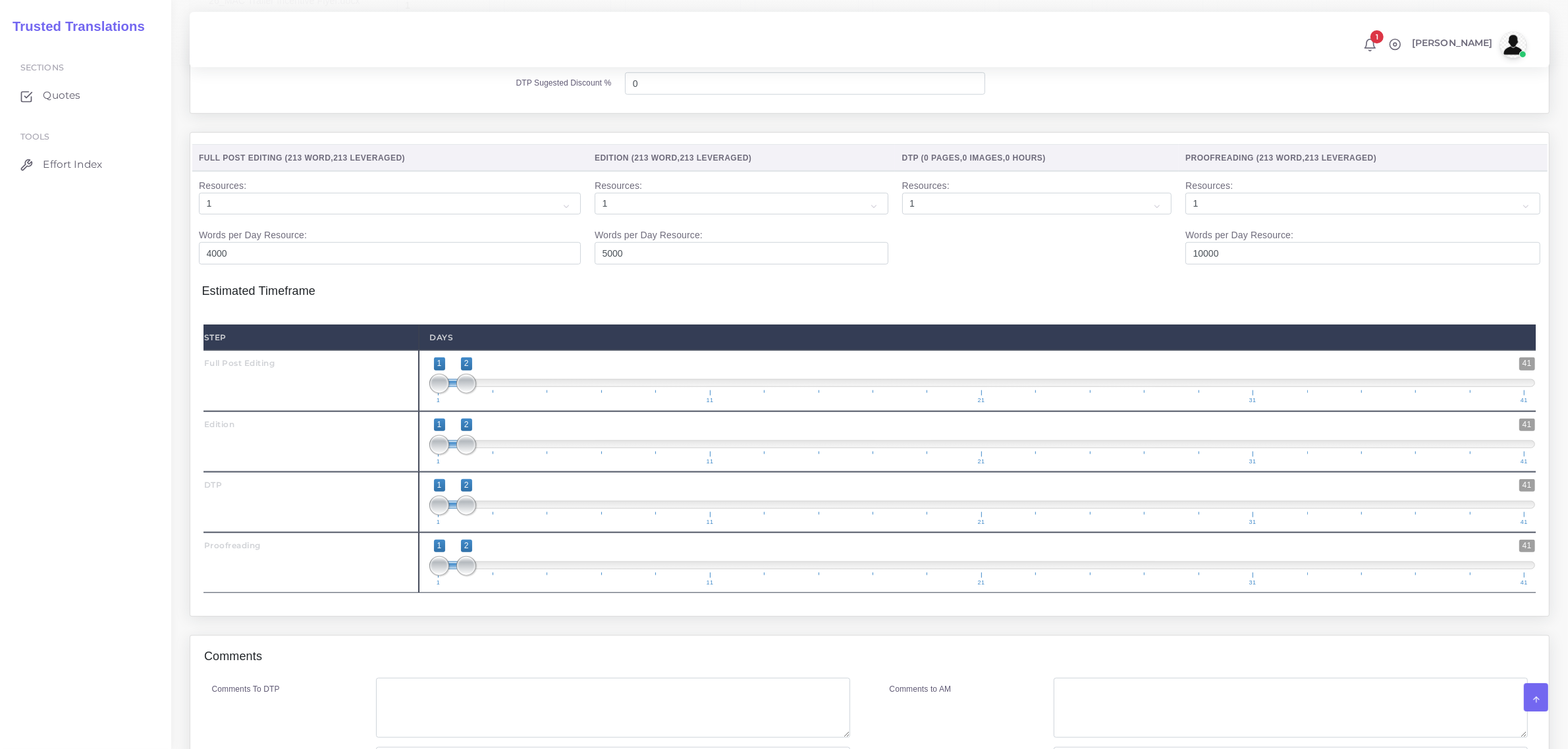
scroll to position [1481, 0]
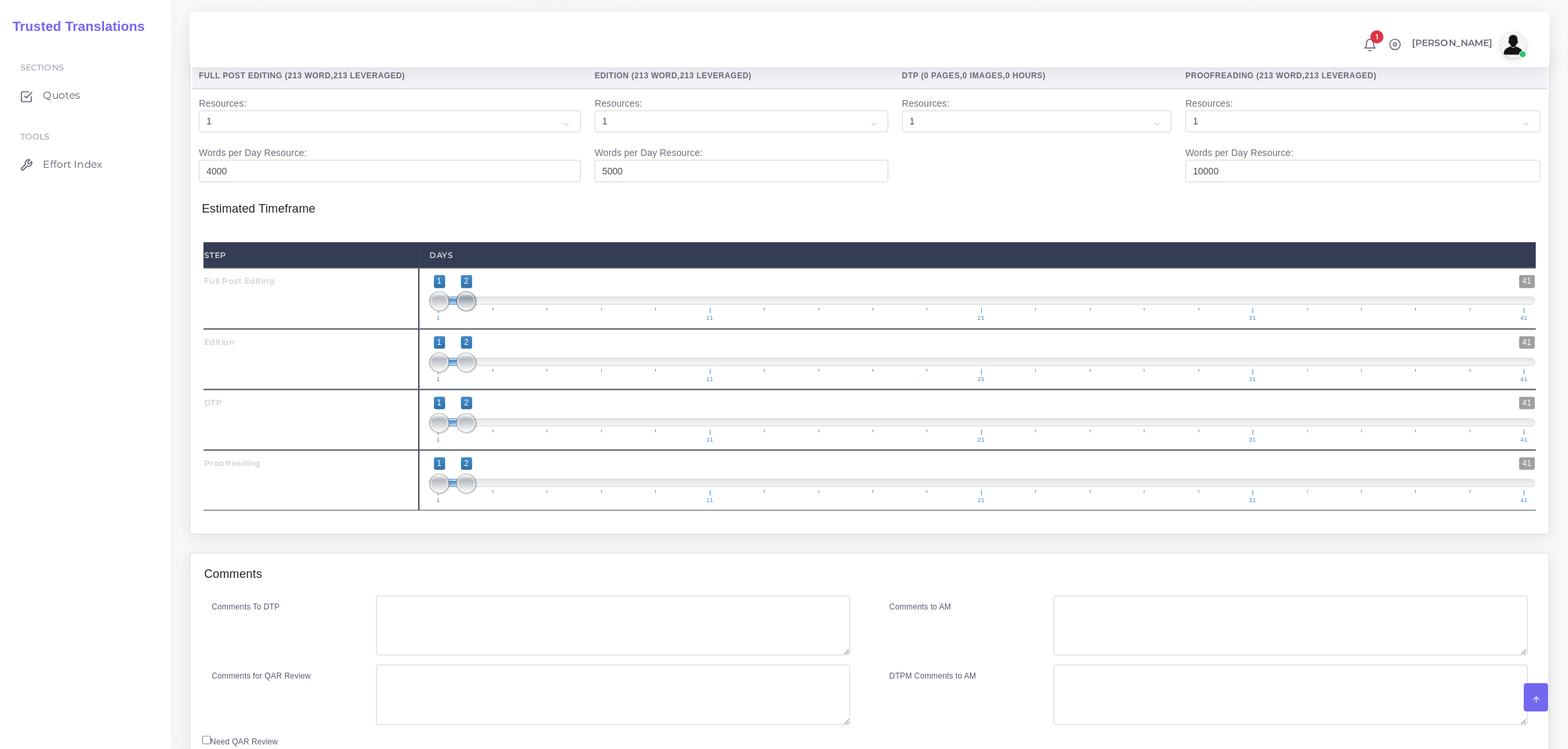
type input "1;1"
drag, startPoint x: 466, startPoint y: 330, endPoint x: 425, endPoint y: 374, distance: 60.1
click at [424, 370] on div "Step Days Full Post Editing 1 41 1 1 1 — 1 1 11 21 31 41 1;1" at bounding box center [870, 376] width 1332 height 269
type input "2;2"
drag, startPoint x: 438, startPoint y: 386, endPoint x: 449, endPoint y: 463, distance: 77.8
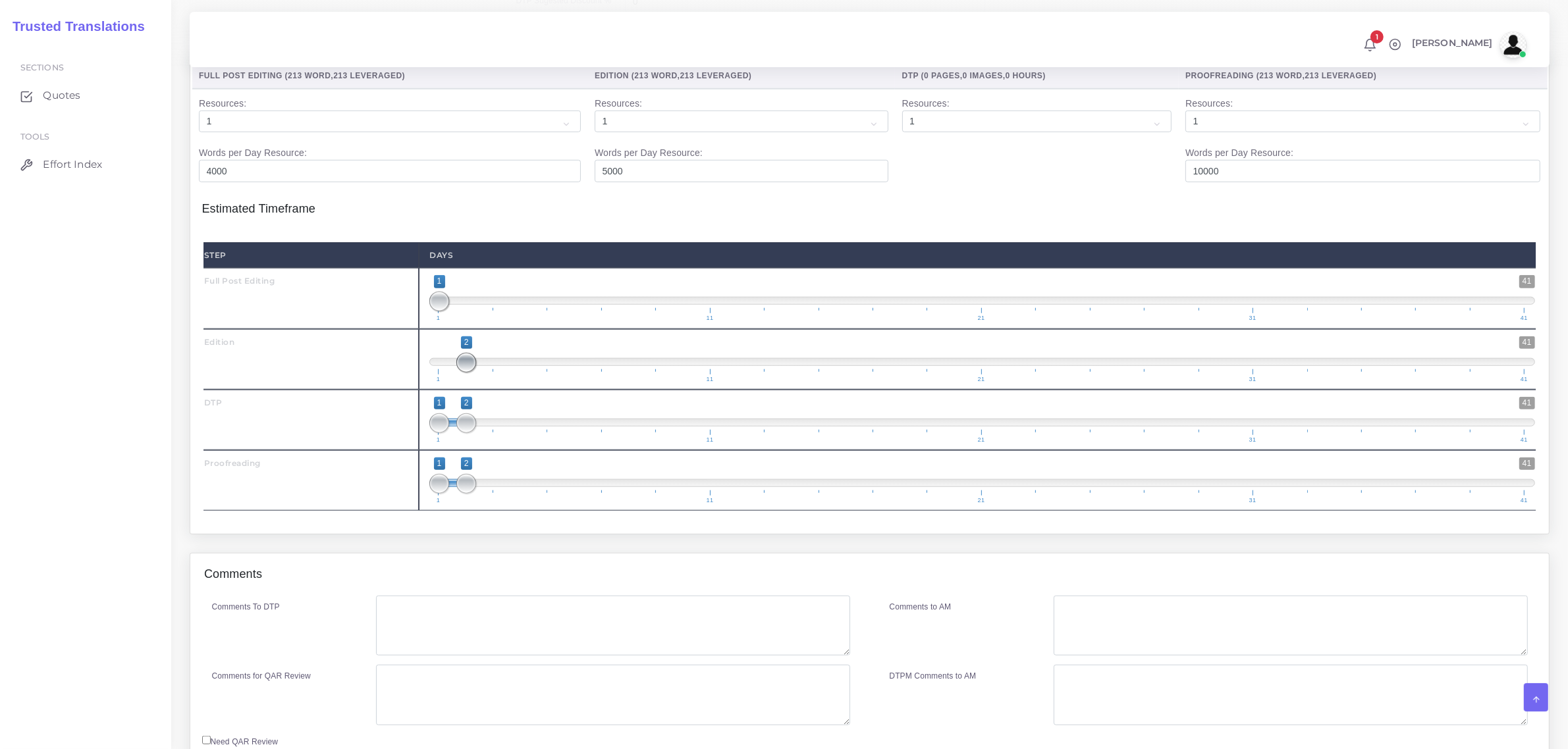
click at [471, 373] on span at bounding box center [467, 363] width 20 height 20
drag, startPoint x: 465, startPoint y: 454, endPoint x: 488, endPoint y: 455, distance: 23.0
click at [488, 433] on span at bounding box center [494, 423] width 20 height 20
type input "3;3"
drag, startPoint x: 439, startPoint y: 458, endPoint x: 513, endPoint y: 443, distance: 75.5
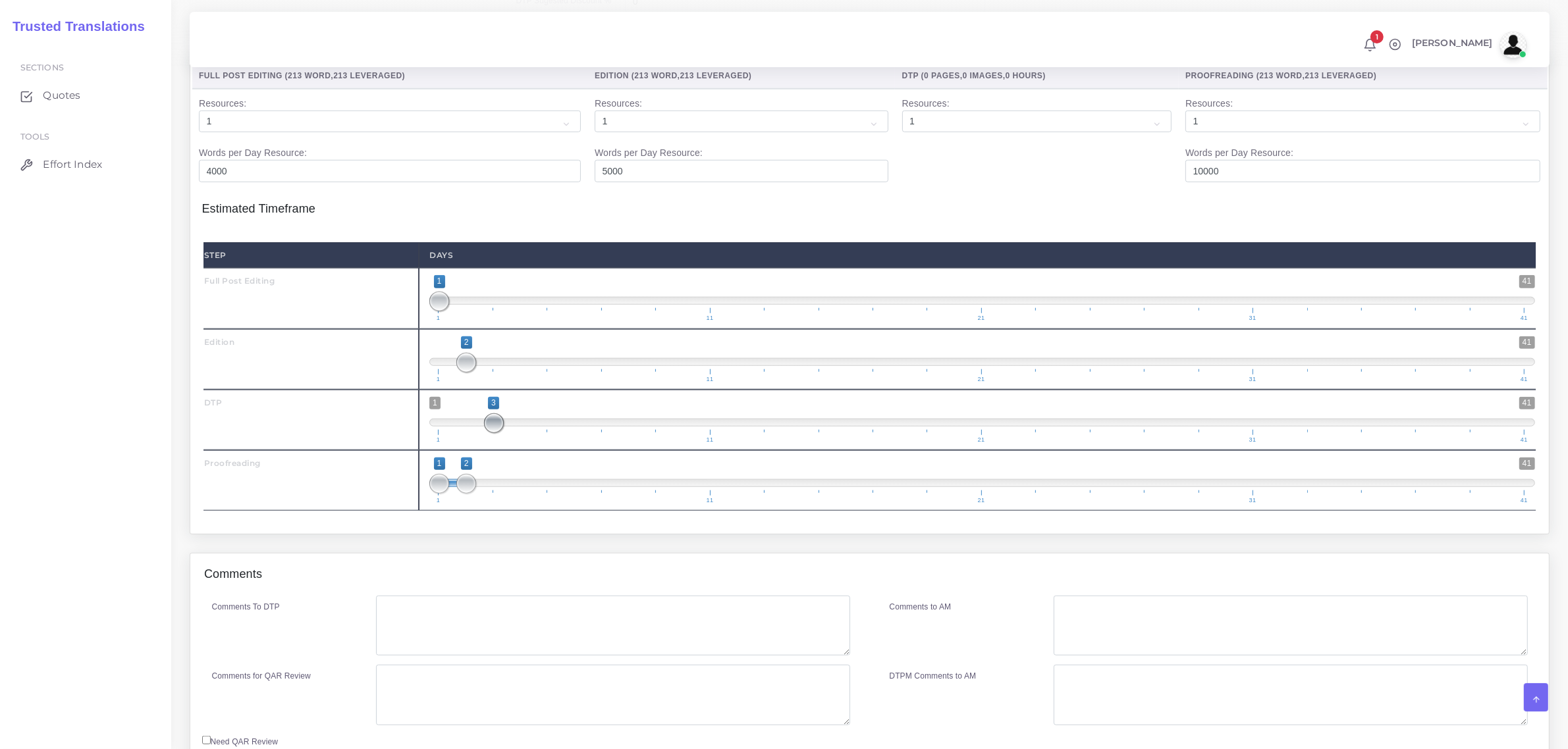
click at [513, 443] on span "1 41 3 3 3 — 3 1 11 21 31 41" at bounding box center [983, 420] width 1106 height 46
drag, startPoint x: 471, startPoint y: 507, endPoint x: 520, endPoint y: 493, distance: 51.0
click at [520, 493] on span "1 41 1 4 1 — 4 1 11 21 31 41" at bounding box center [983, 481] width 1106 height 46
type input "4;4"
drag, startPoint x: 433, startPoint y: 518, endPoint x: 544, endPoint y: 527, distance: 111.4
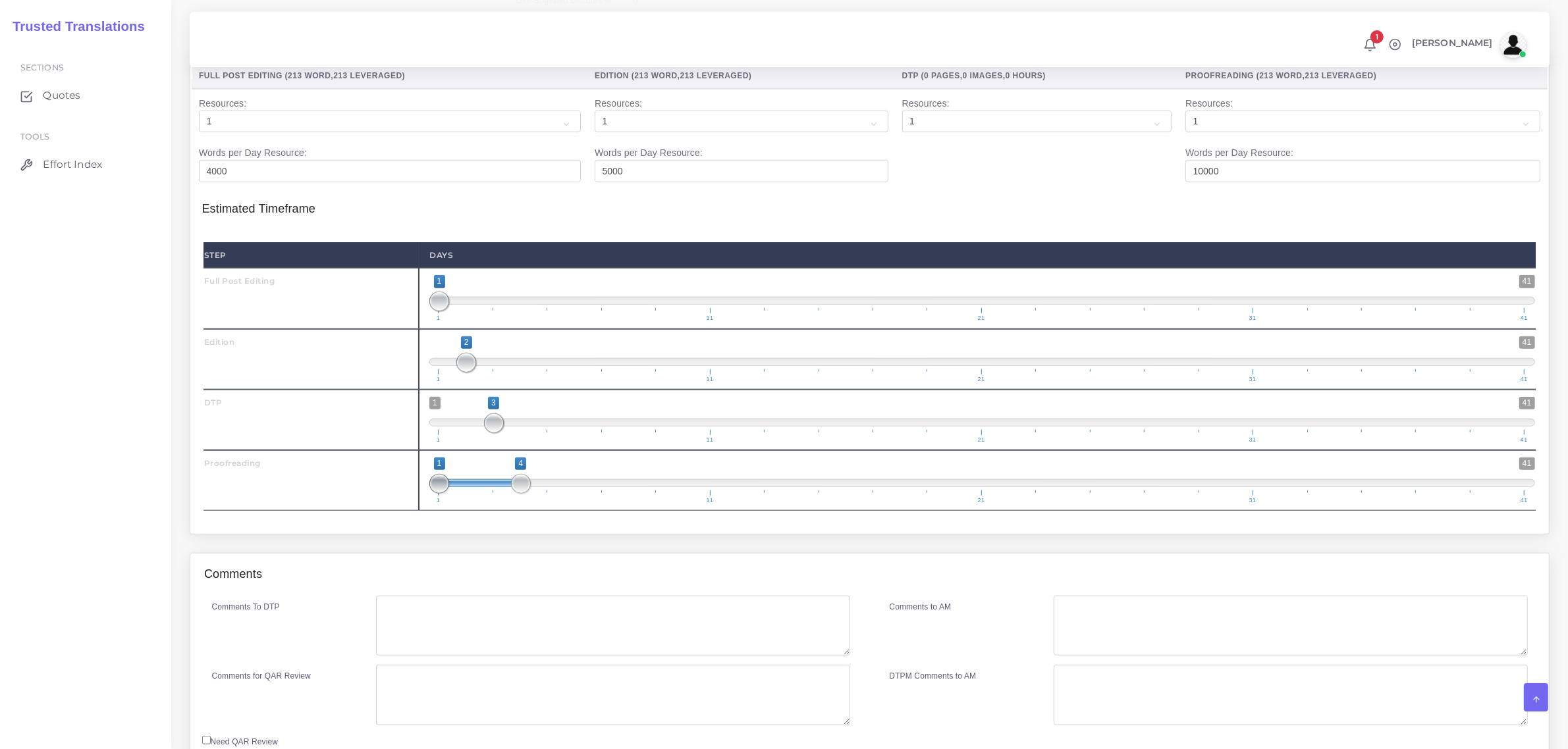
click at [544, 504] on span "1 41 1 4 1 — 4 1 11 21 31 41" at bounding box center [983, 481] width 1106 height 46
click at [460, 646] on textarea "Comments To DTP" at bounding box center [613, 626] width 474 height 61
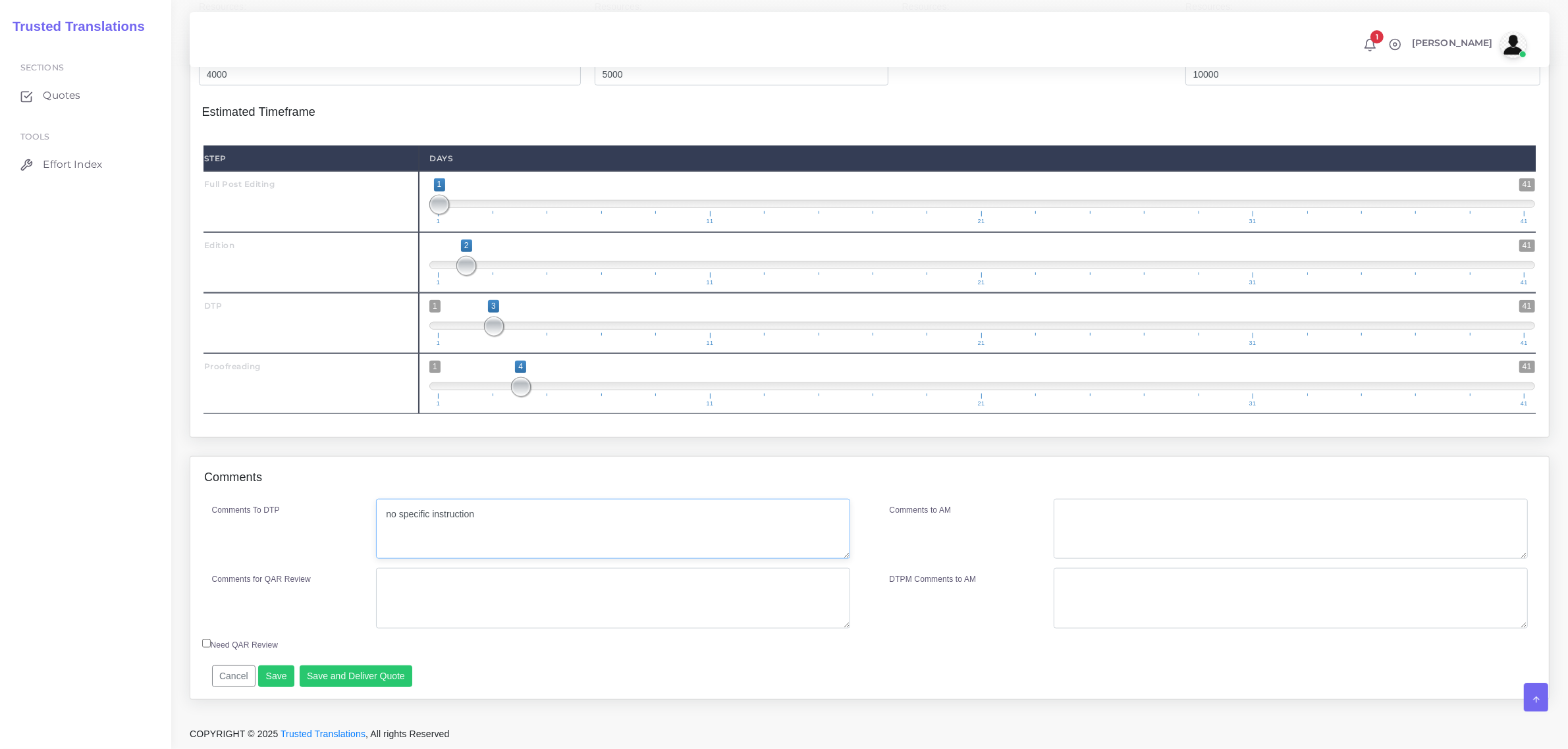
scroll to position [1608, 0]
type textarea "no specific instruction"
click at [377, 677] on button "Save and Deliver Quote" at bounding box center [356, 677] width 113 height 22
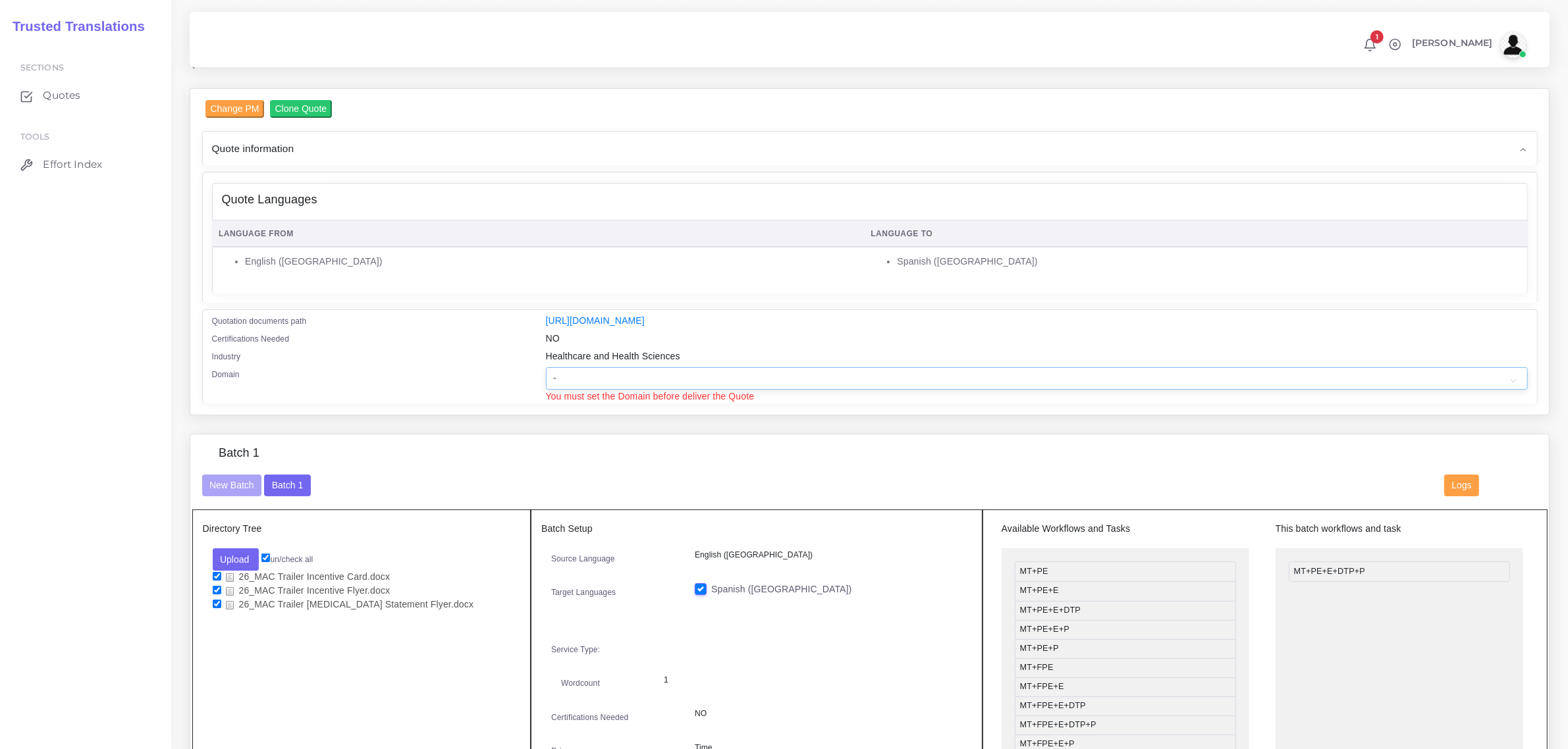
click at [597, 372] on select "- Advertising and Media Agriculture, Forestry and Fishing Architecture, Buildin…" at bounding box center [1037, 378] width 982 height 22
select select "Healthcare and Health Sciences"
click at [546, 367] on select "- Advertising and Media Agriculture, Forestry and Fishing Architecture, Buildin…" at bounding box center [1037, 378] width 982 height 22
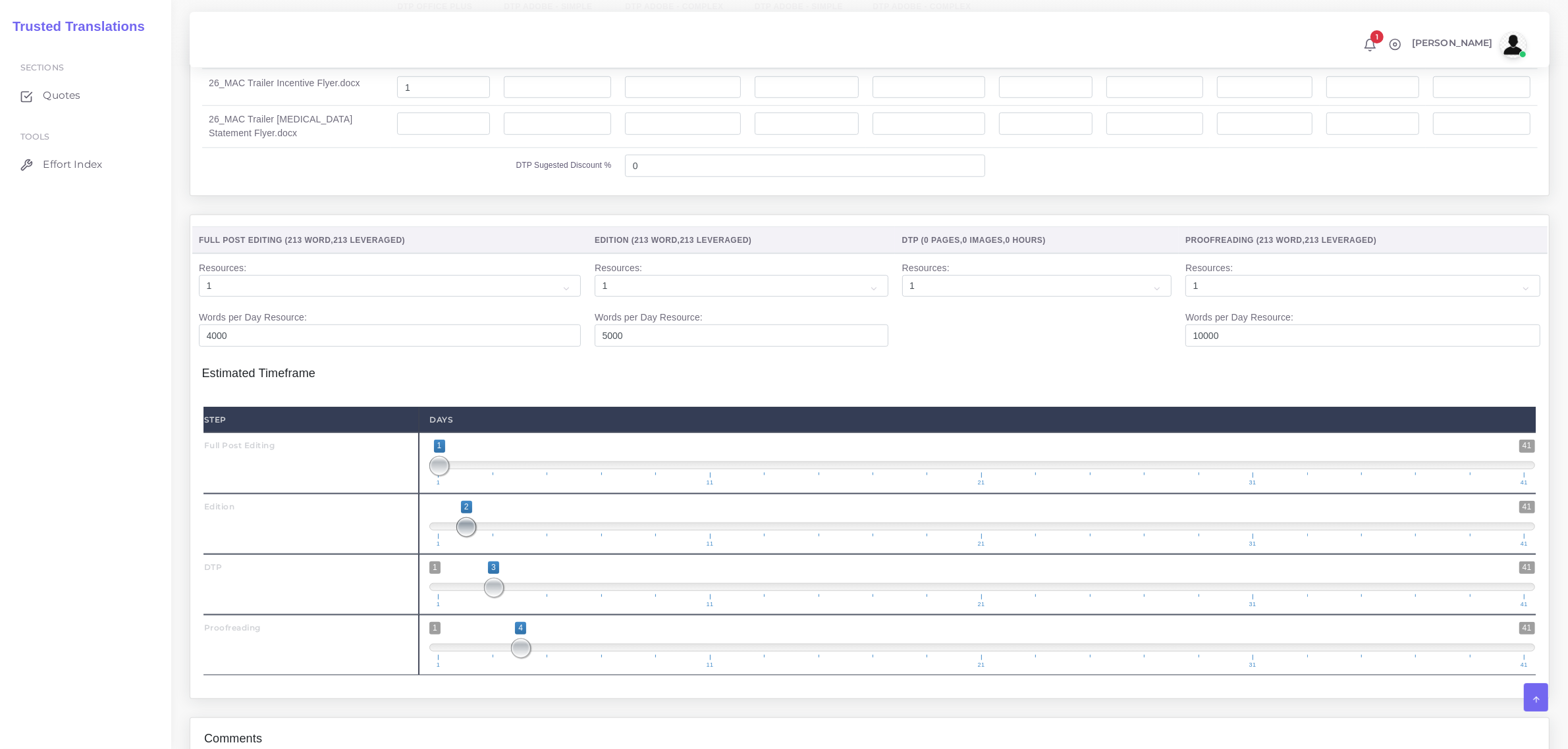
scroll to position [1621, 0]
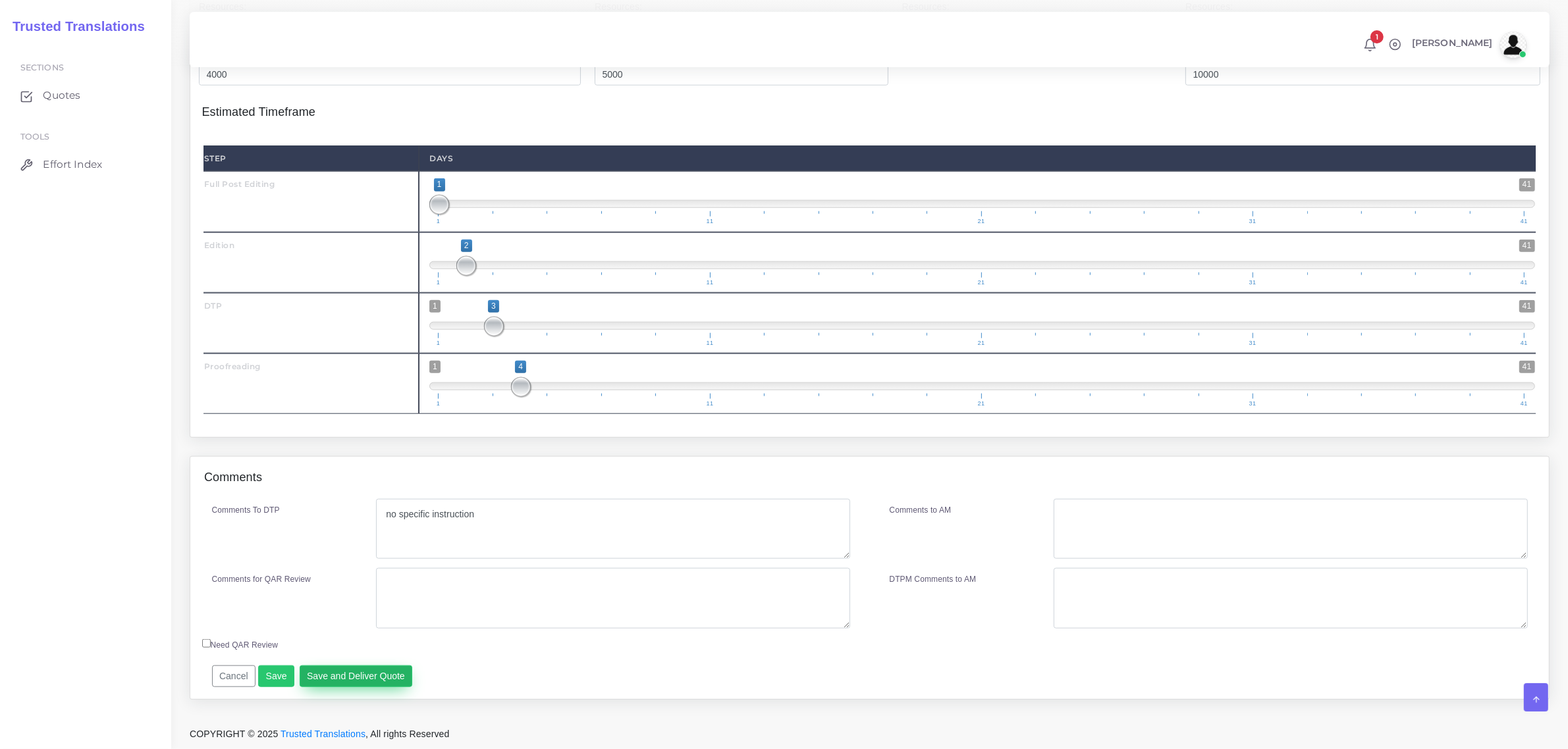
click at [355, 678] on button "Save and Deliver Quote" at bounding box center [356, 677] width 113 height 22
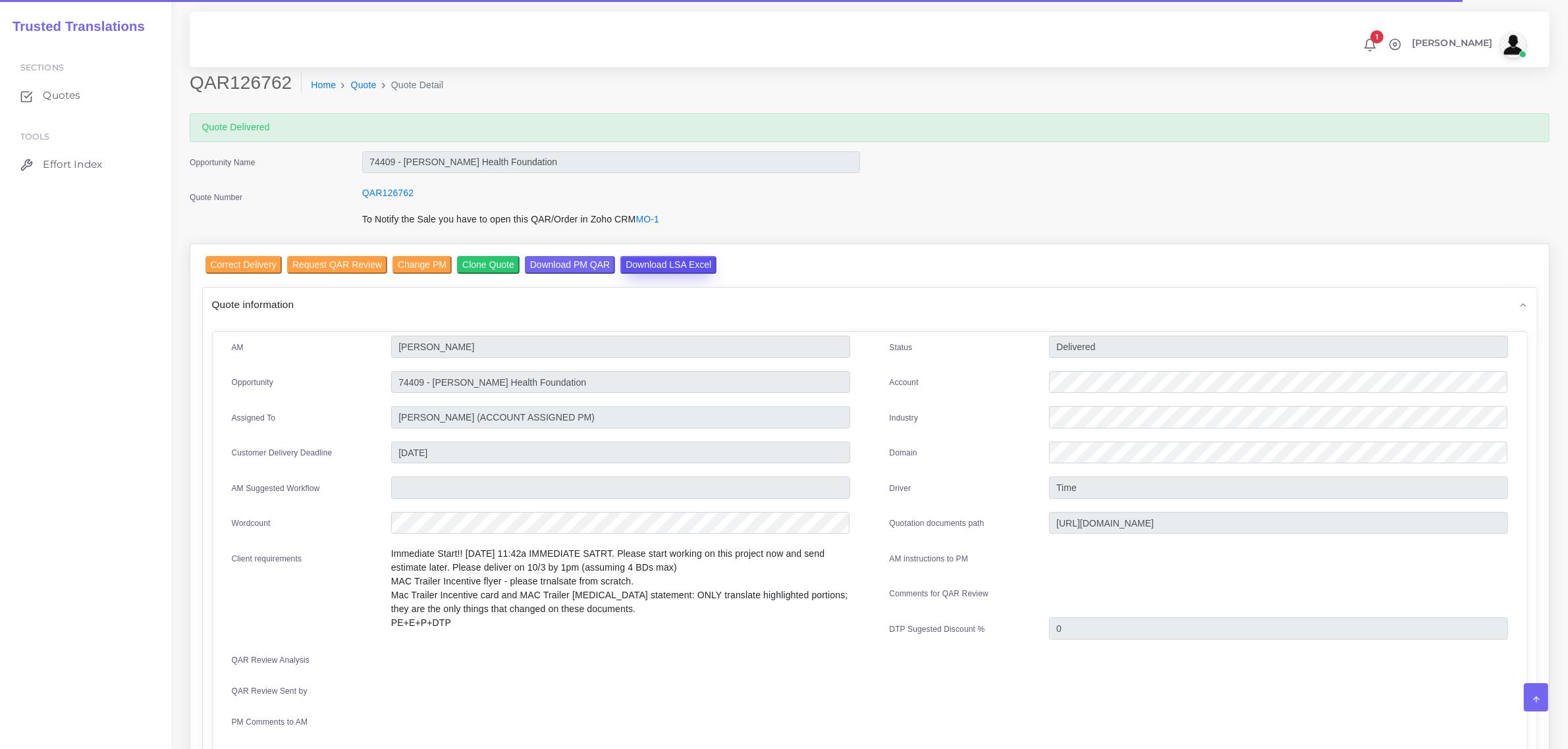
click at [671, 264] on input "Download LSA Excel" at bounding box center [669, 265] width 96 height 18
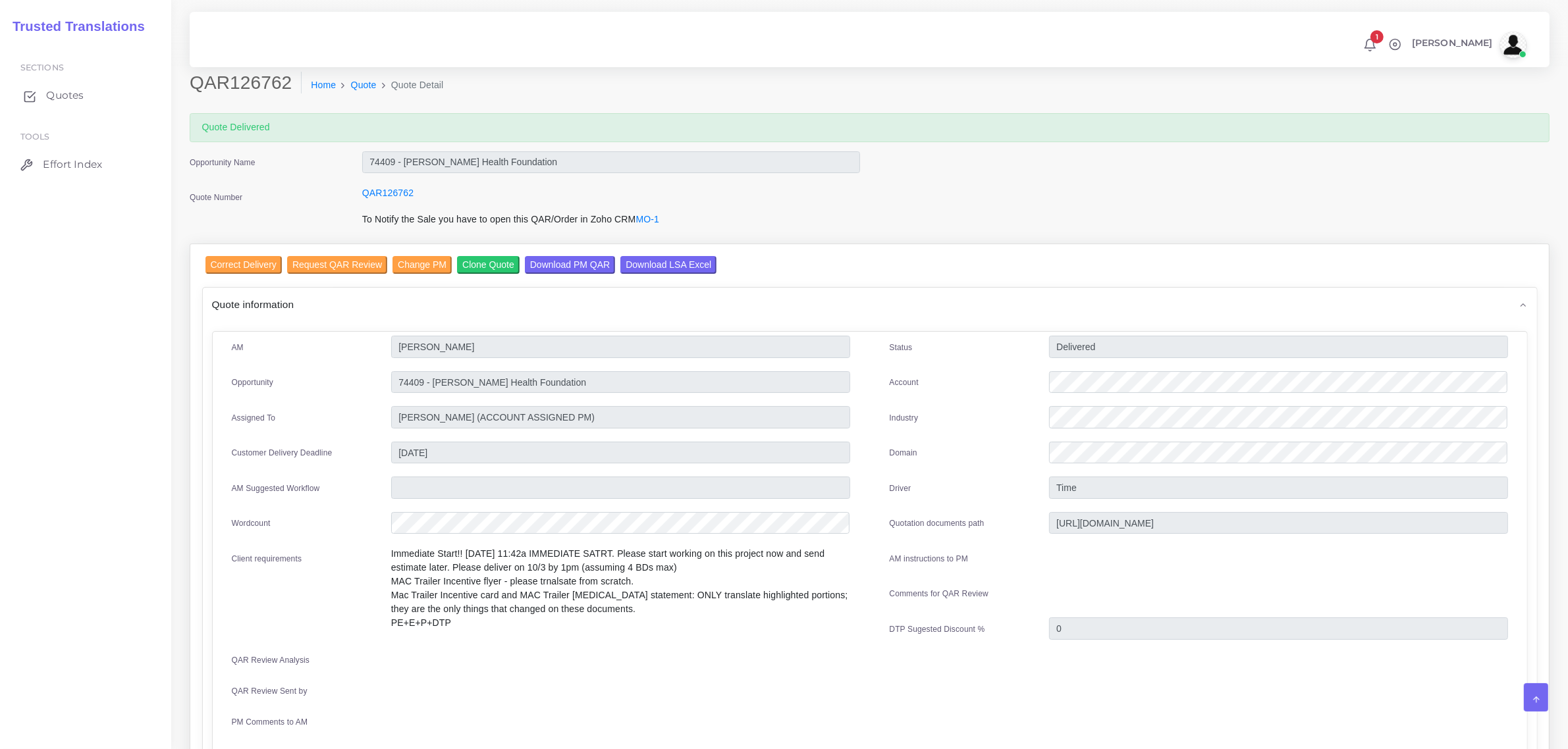
click at [54, 94] on span "Quotes" at bounding box center [65, 96] width 38 height 15
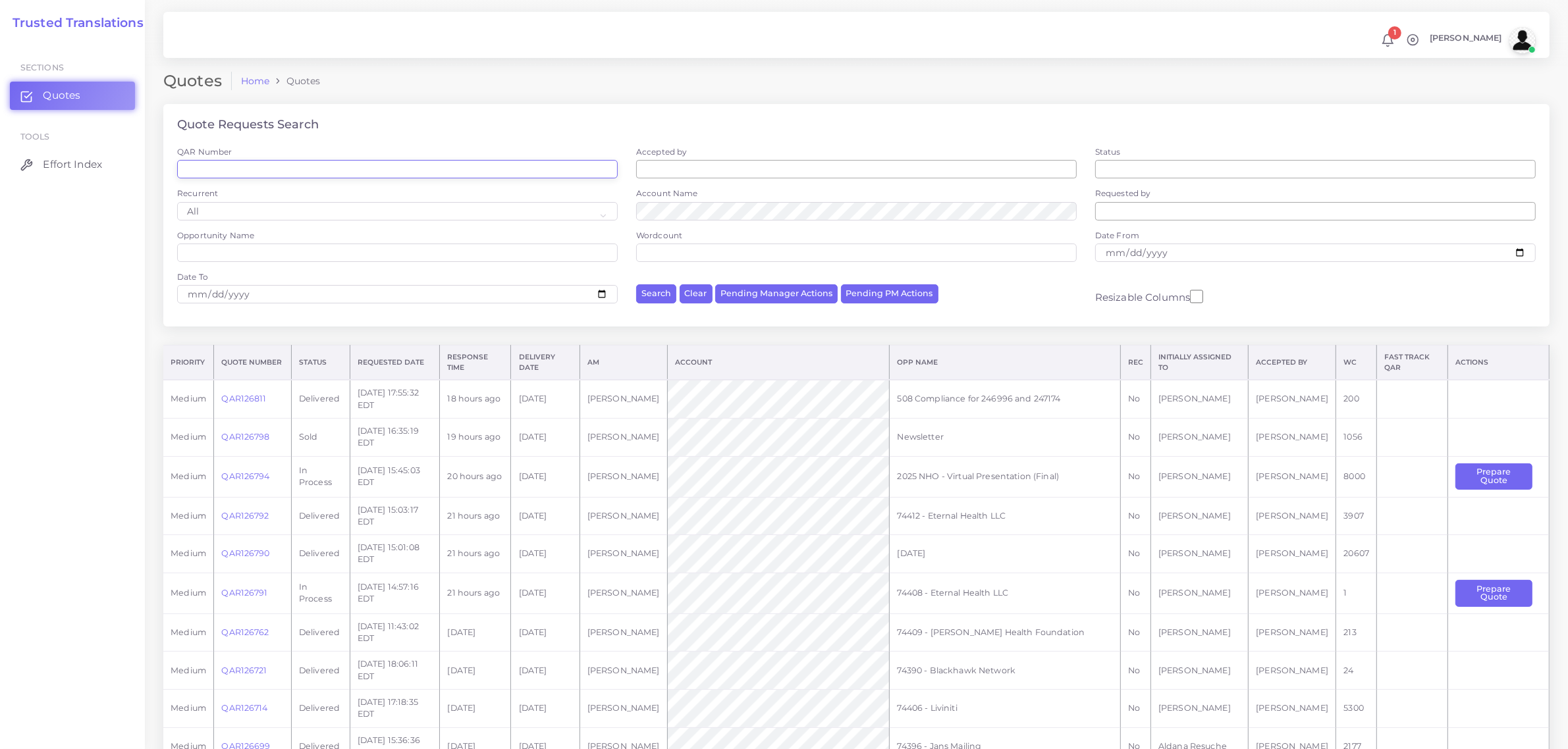
click at [222, 175] on input "QAR Number" at bounding box center [397, 169] width 441 height 18
paste input "QAR126572"
type input "QAR126572"
click at [636, 285] on button "Search" at bounding box center [656, 294] width 40 height 19
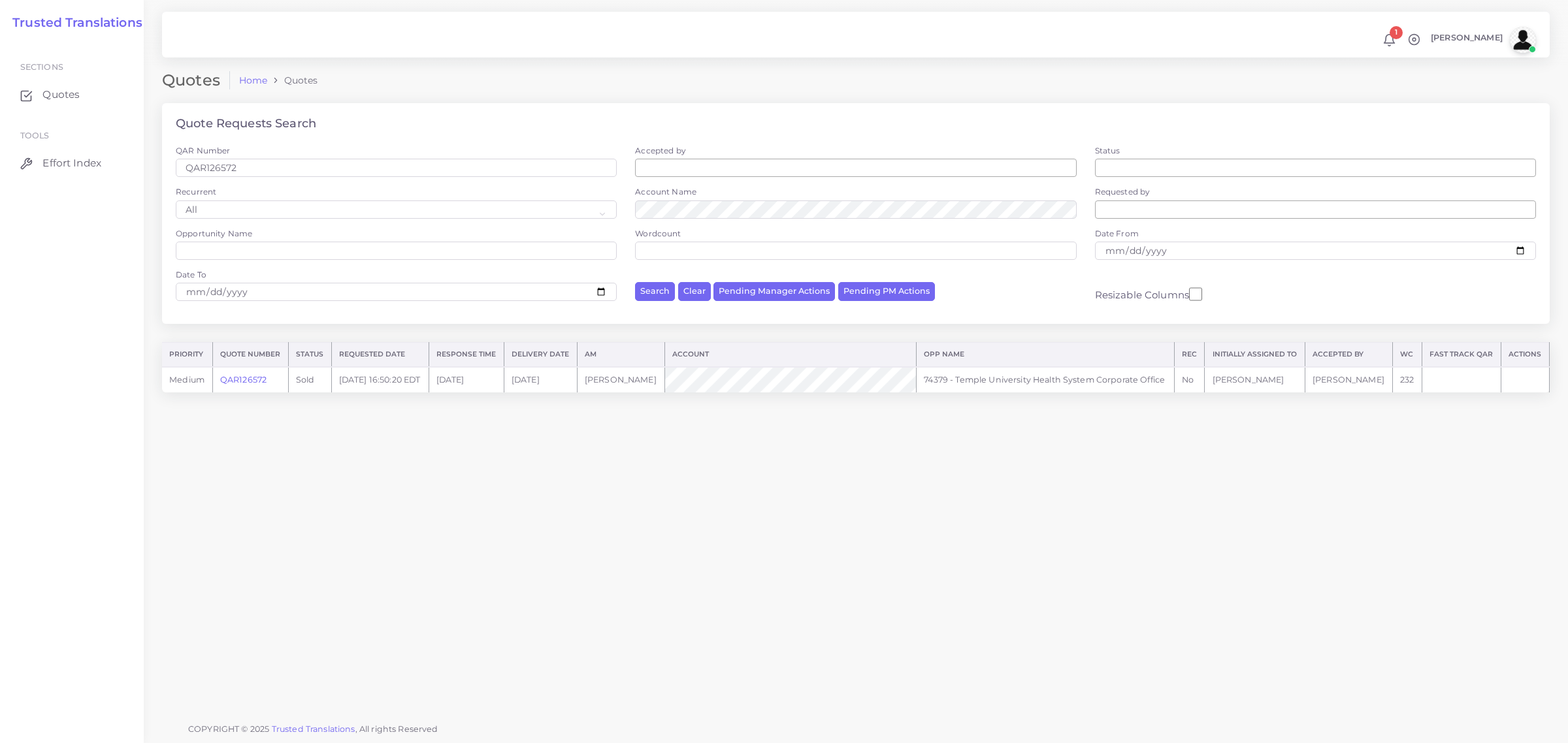
click at [241, 377] on link "QAR126572" at bounding box center [243, 379] width 47 height 10
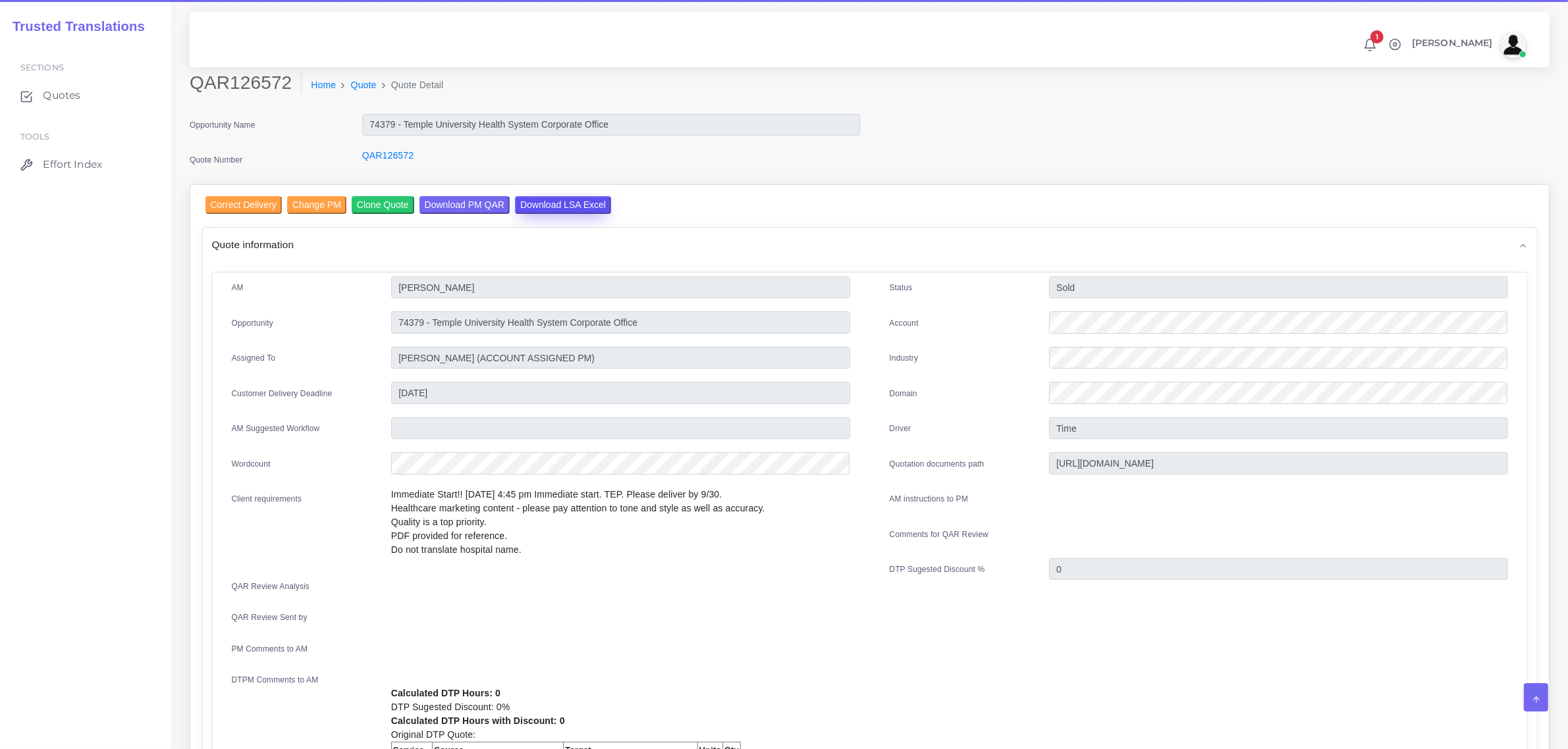
click at [566, 204] on input "Download LSA Excel" at bounding box center [563, 205] width 96 height 18
